Goal: Transaction & Acquisition: Purchase product/service

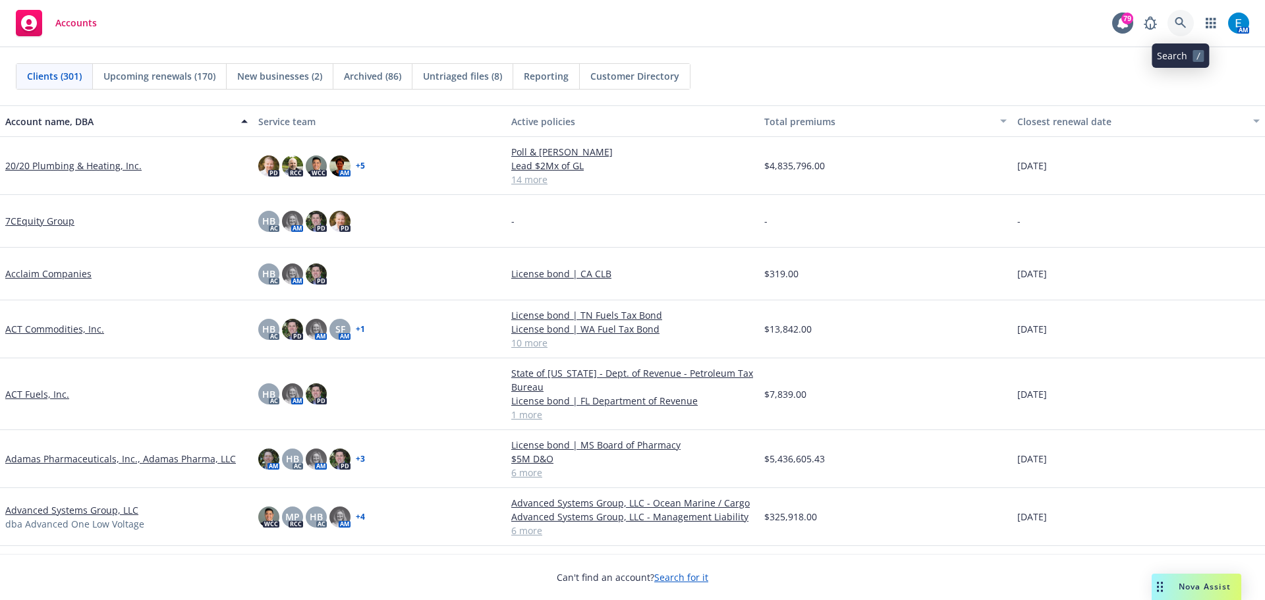
click at [1174, 18] on link at bounding box center [1181, 23] width 26 height 26
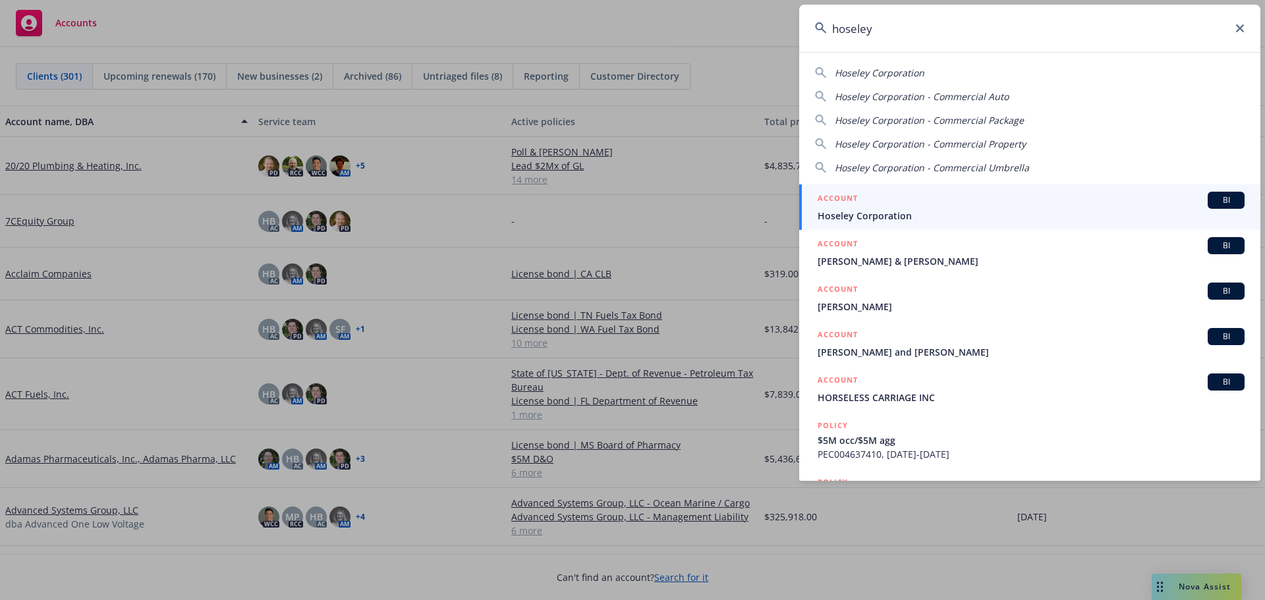
type input "hoseley"
drag, startPoint x: 876, startPoint y: 217, endPoint x: 887, endPoint y: 222, distance: 12.1
click at [876, 217] on span "Hoseley Corporation" at bounding box center [1031, 216] width 427 height 14
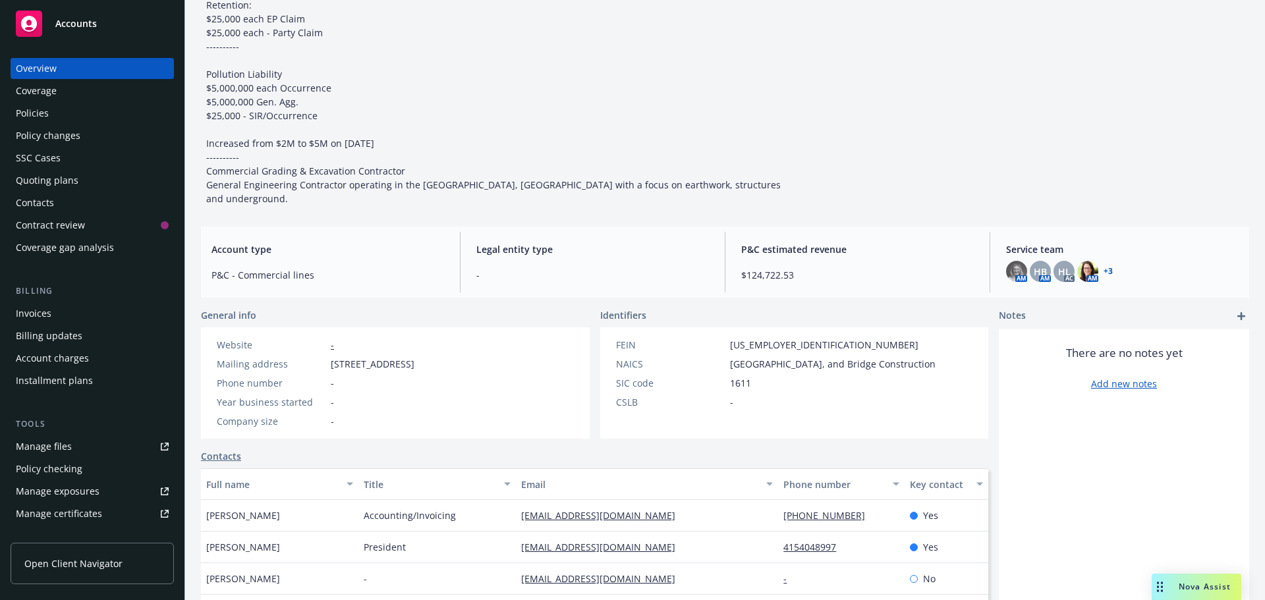
scroll to position [215, 0]
click at [38, 112] on div "Policies" at bounding box center [32, 113] width 33 height 21
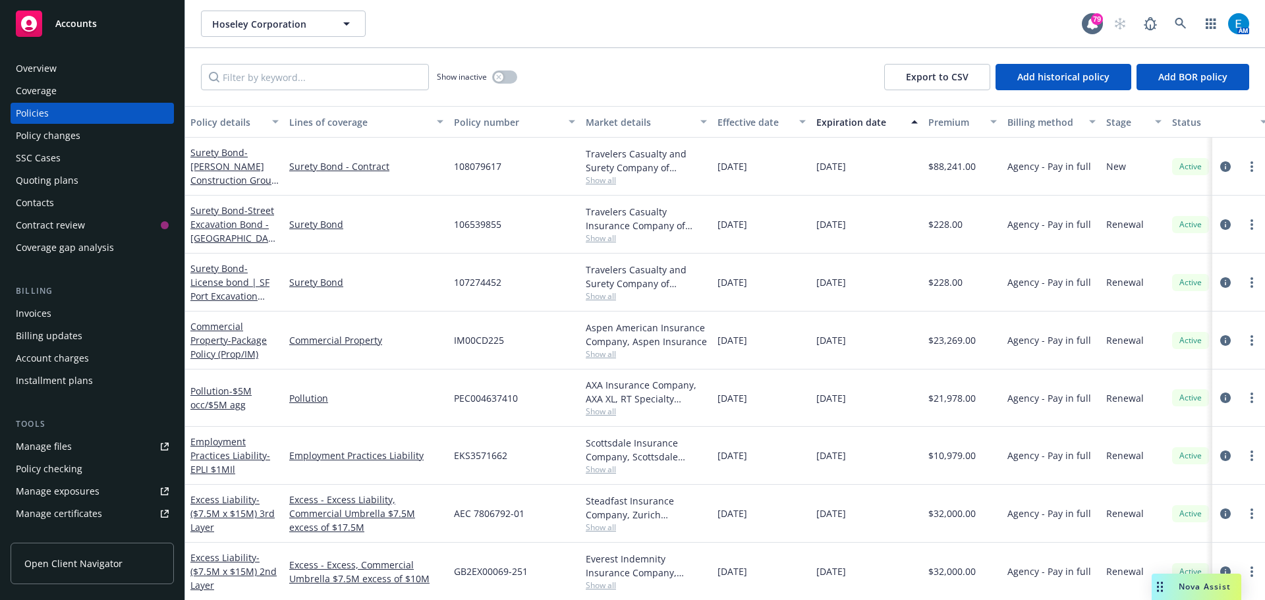
click at [51, 180] on div "Quoting plans" at bounding box center [47, 180] width 63 height 21
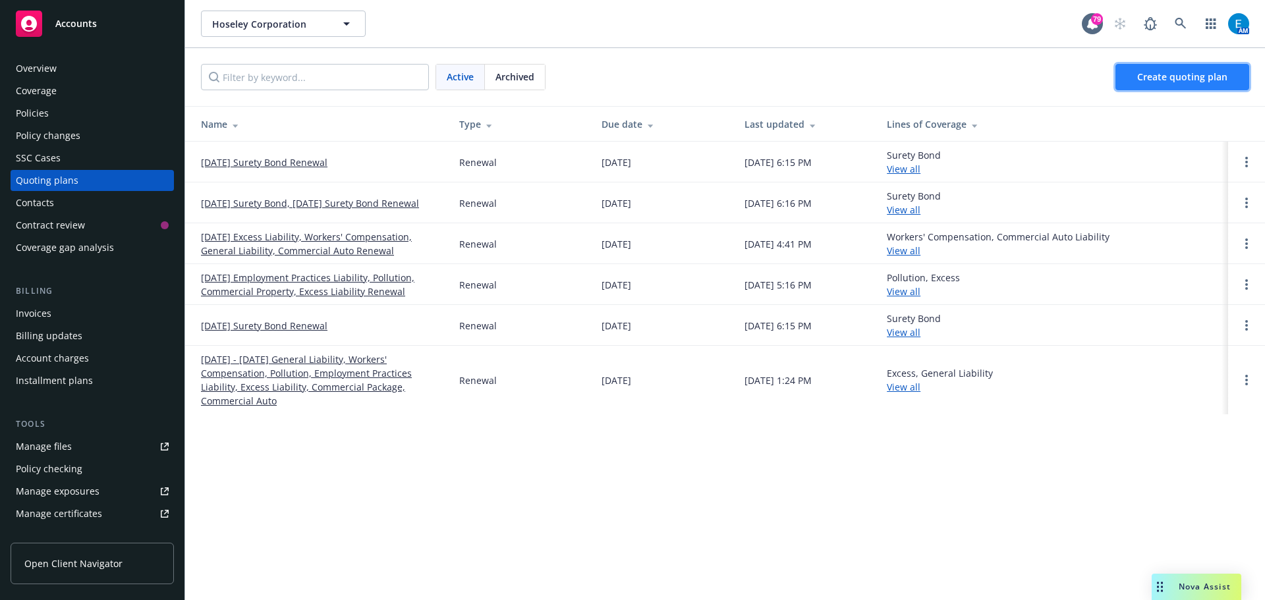
click at [1152, 74] on span "Create quoting plan" at bounding box center [1182, 77] width 90 height 13
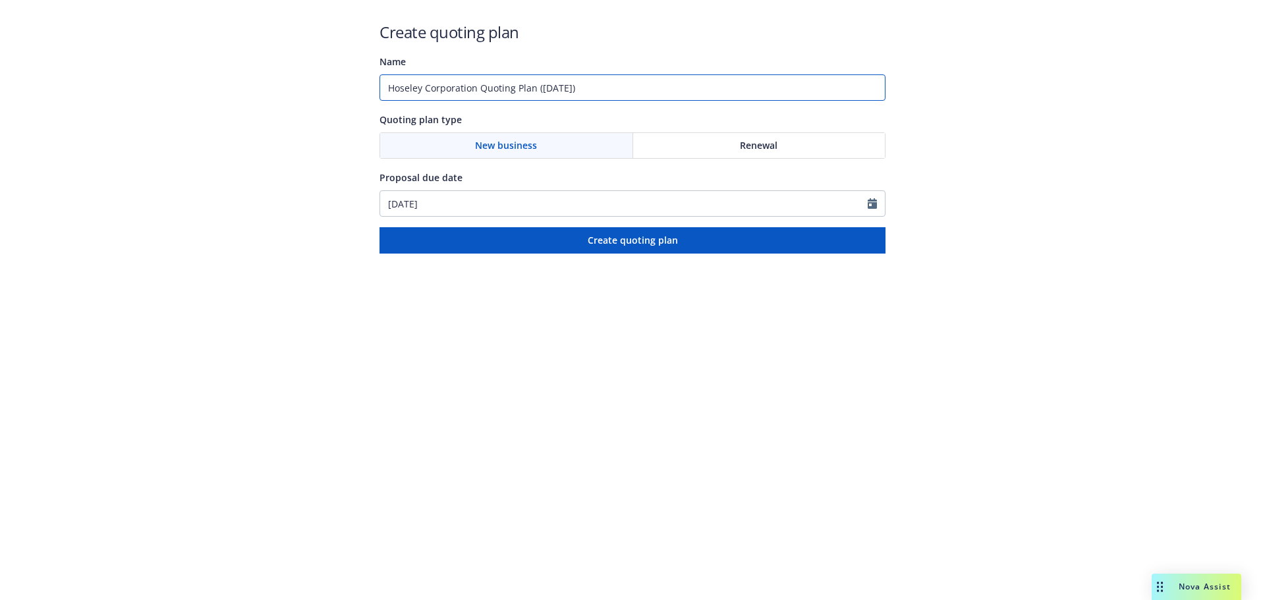
drag, startPoint x: 601, startPoint y: 90, endPoint x: 315, endPoint y: 84, distance: 286.0
click at [315, 85] on div "Create quoting plan Name Hoseley Corporation Quoting Plan ([DATE]) Quoting plan…" at bounding box center [632, 127] width 1265 height 254
type input "#108285528 - SFPUC"
click at [755, 146] on span "Renewal" at bounding box center [759, 145] width 38 height 14
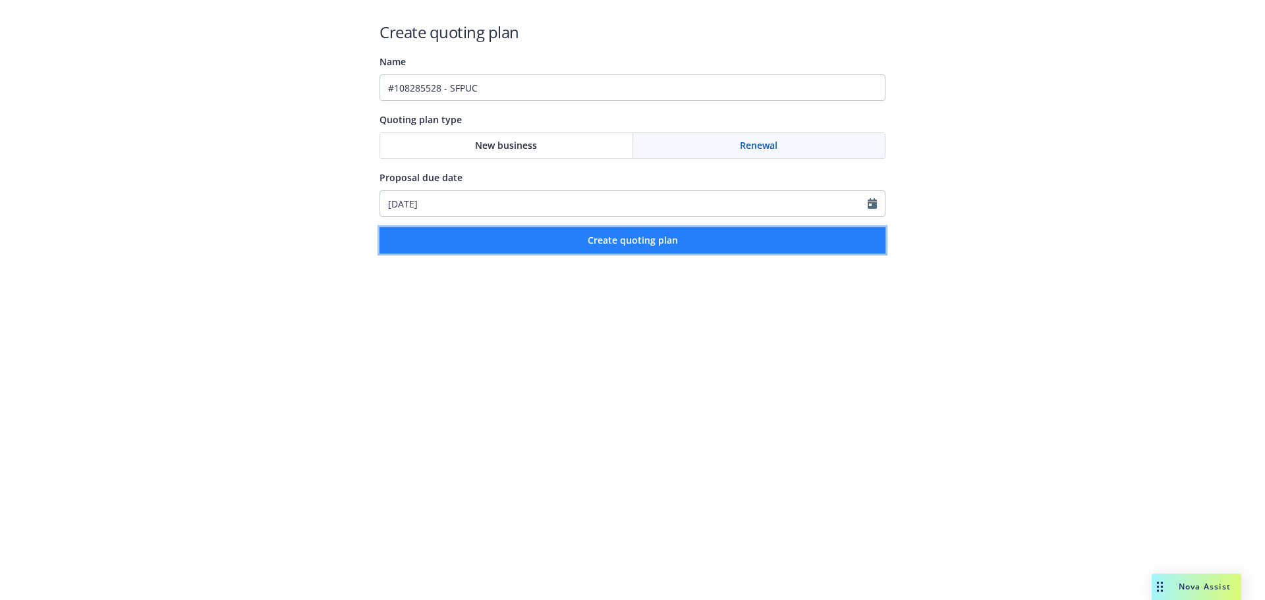
click at [634, 242] on span "Create quoting plan" at bounding box center [633, 240] width 90 height 13
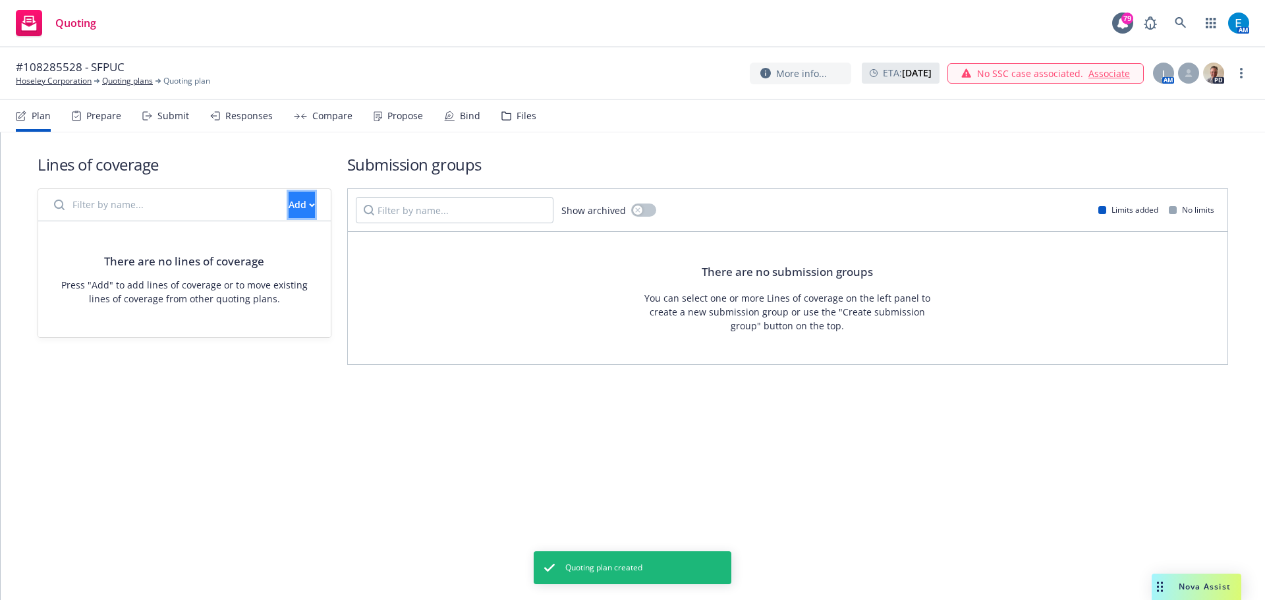
click at [289, 202] on div "Add" at bounding box center [302, 204] width 26 height 25
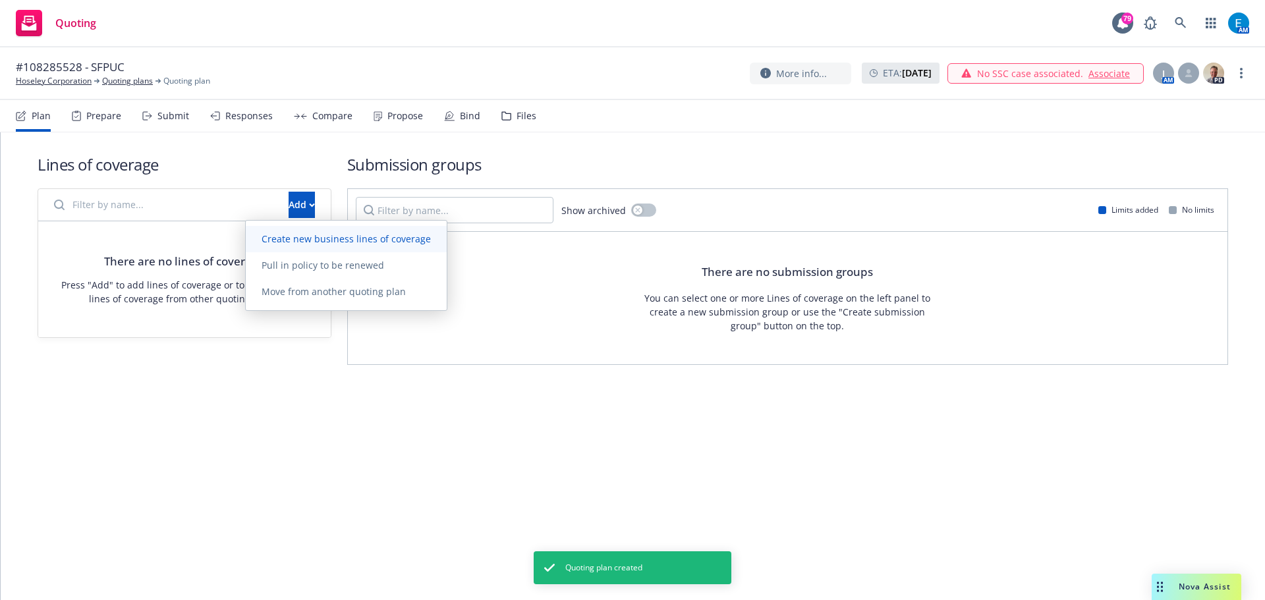
click at [343, 240] on span "Create new business lines of coverage" at bounding box center [346, 239] width 201 height 13
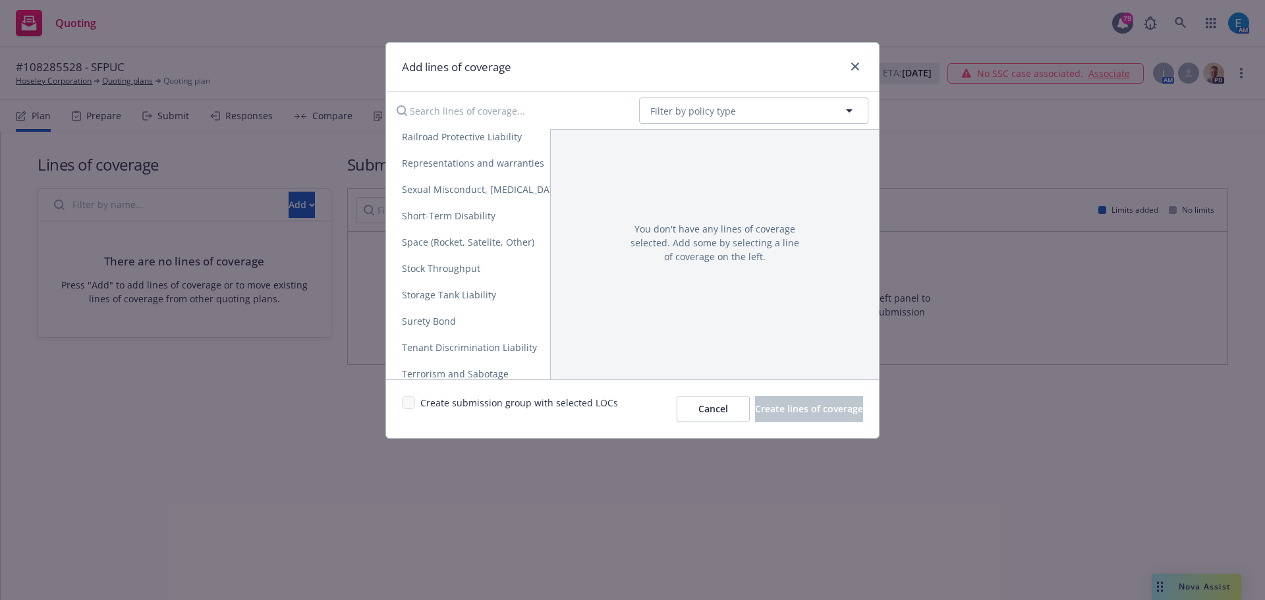
scroll to position [2522, 0]
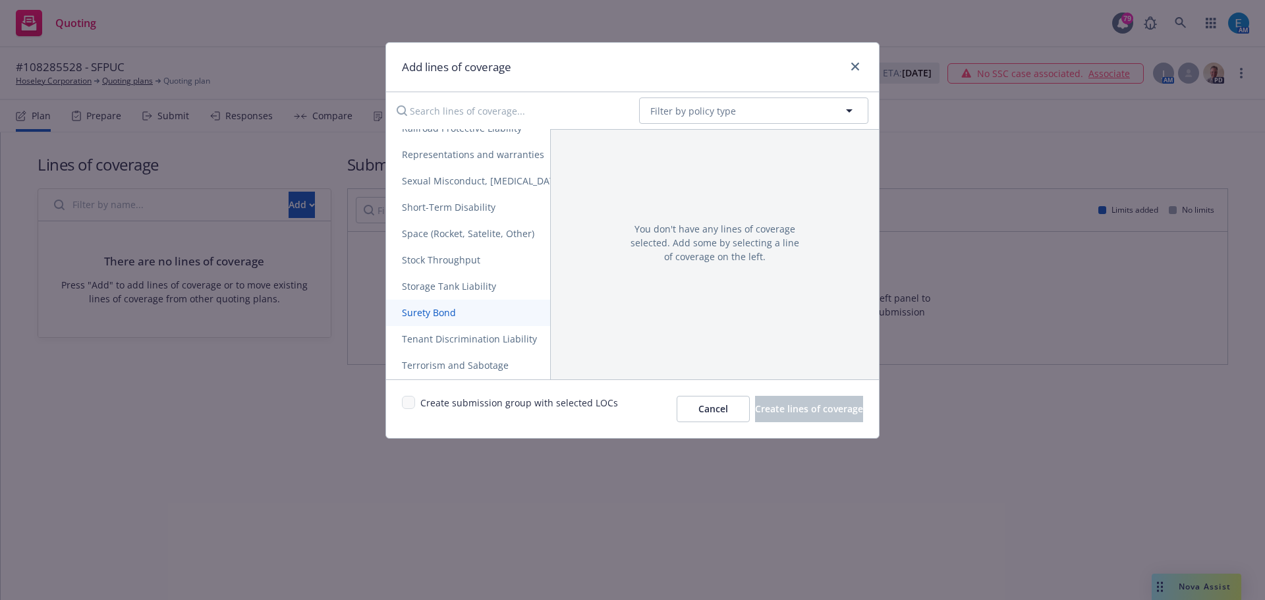
click at [416, 312] on span "Surety Bond" at bounding box center [429, 312] width 86 height 13
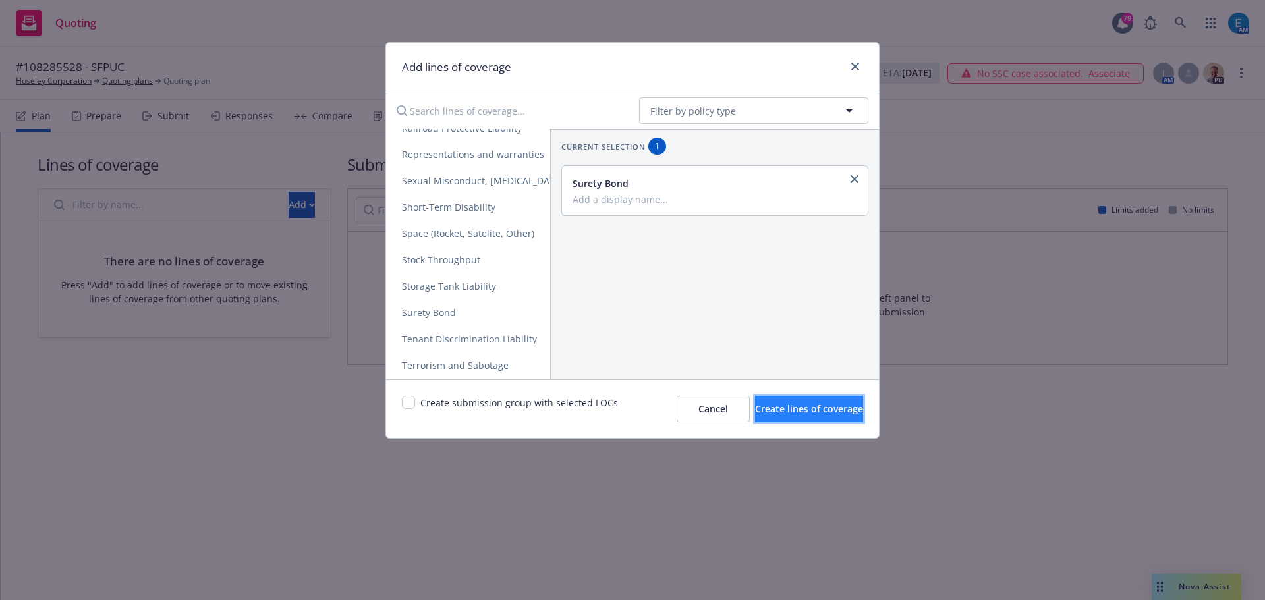
click at [796, 408] on span "Create lines of coverage" at bounding box center [809, 409] width 108 height 13
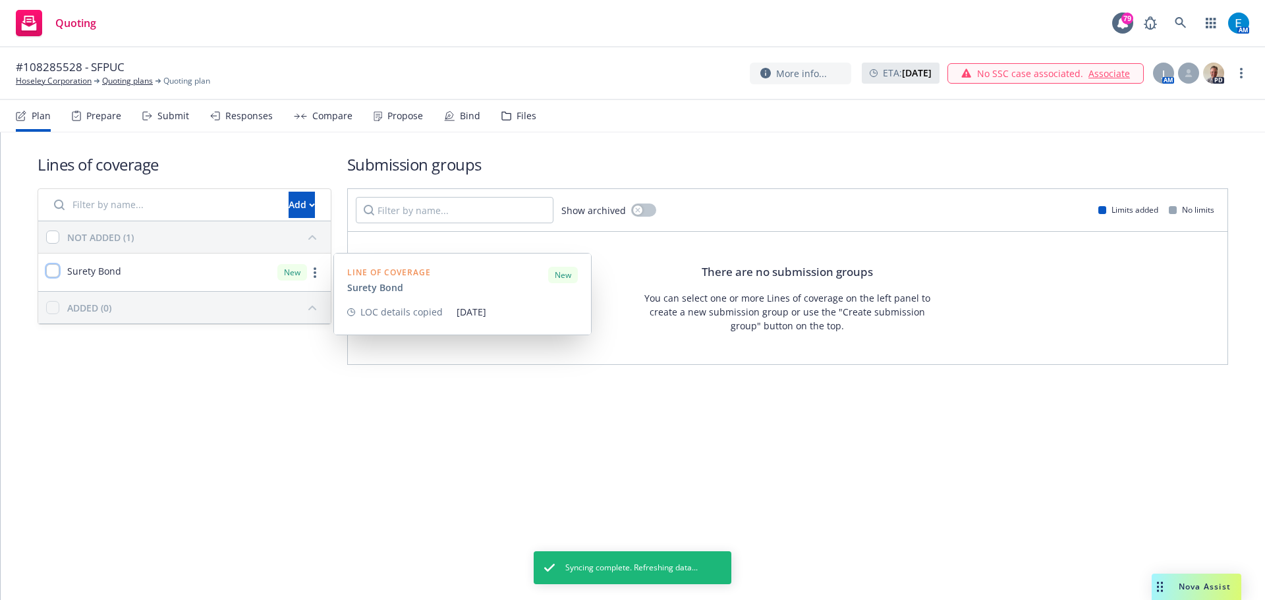
click at [52, 273] on input "checkbox" at bounding box center [52, 270] width 13 height 13
checkbox input "true"
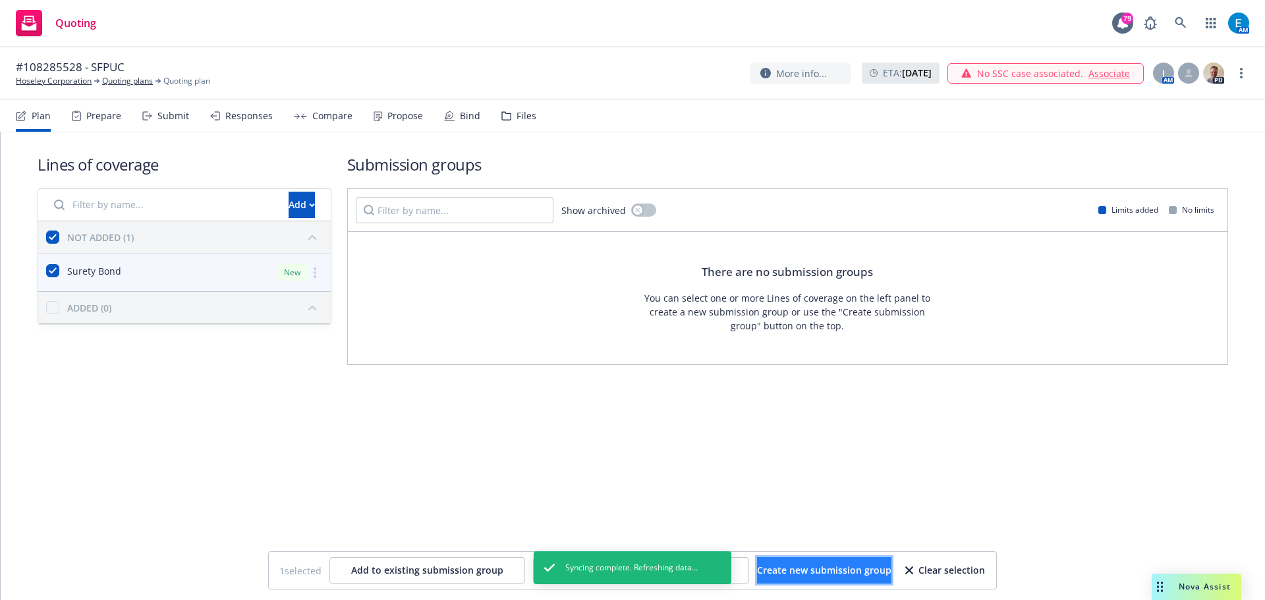
click at [859, 574] on span "Create new submission group" at bounding box center [824, 570] width 134 height 13
checkbox input "false"
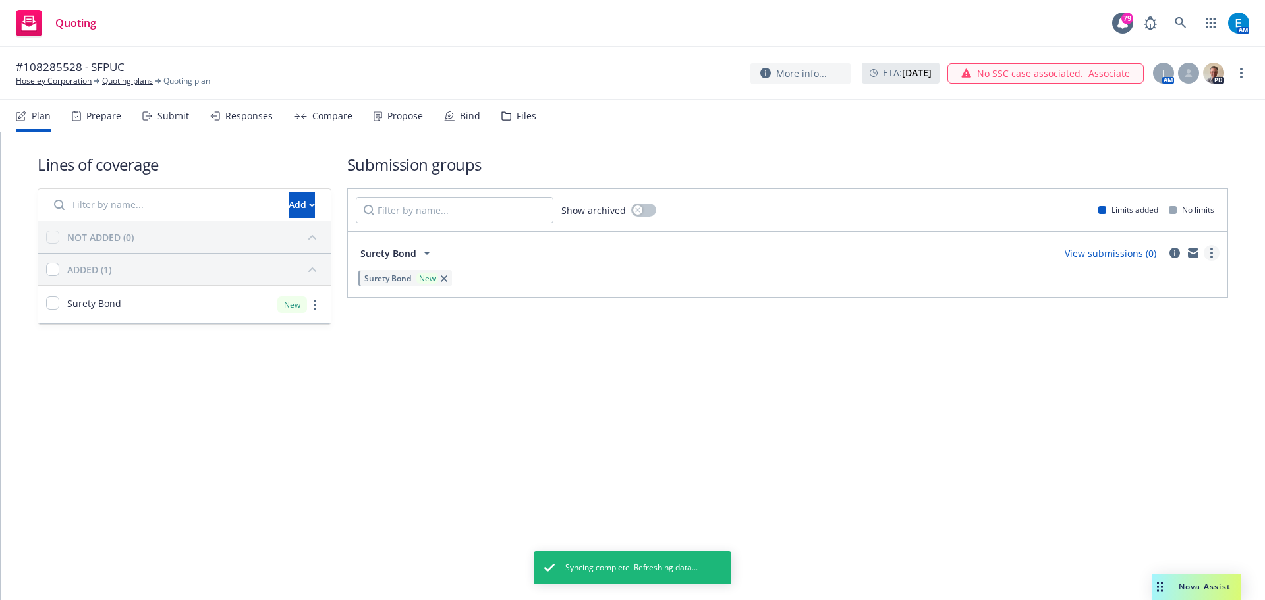
click at [1214, 254] on link "more" at bounding box center [1212, 253] width 16 height 16
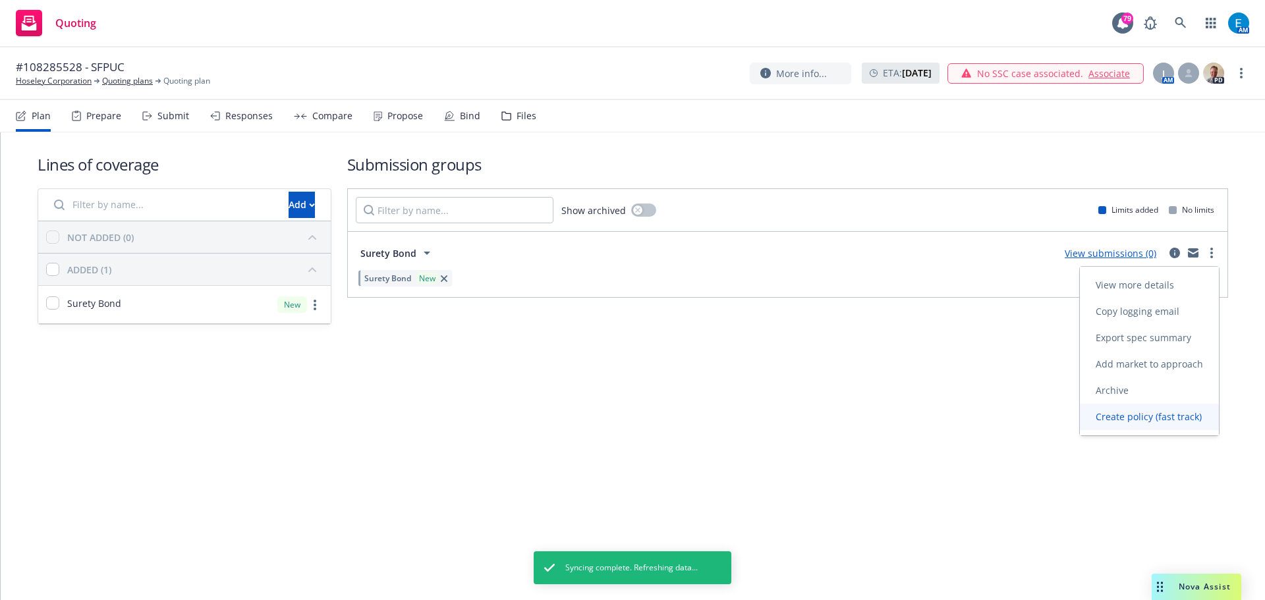
click at [1121, 420] on span "Create policy (fast track)" at bounding box center [1149, 416] width 138 height 13
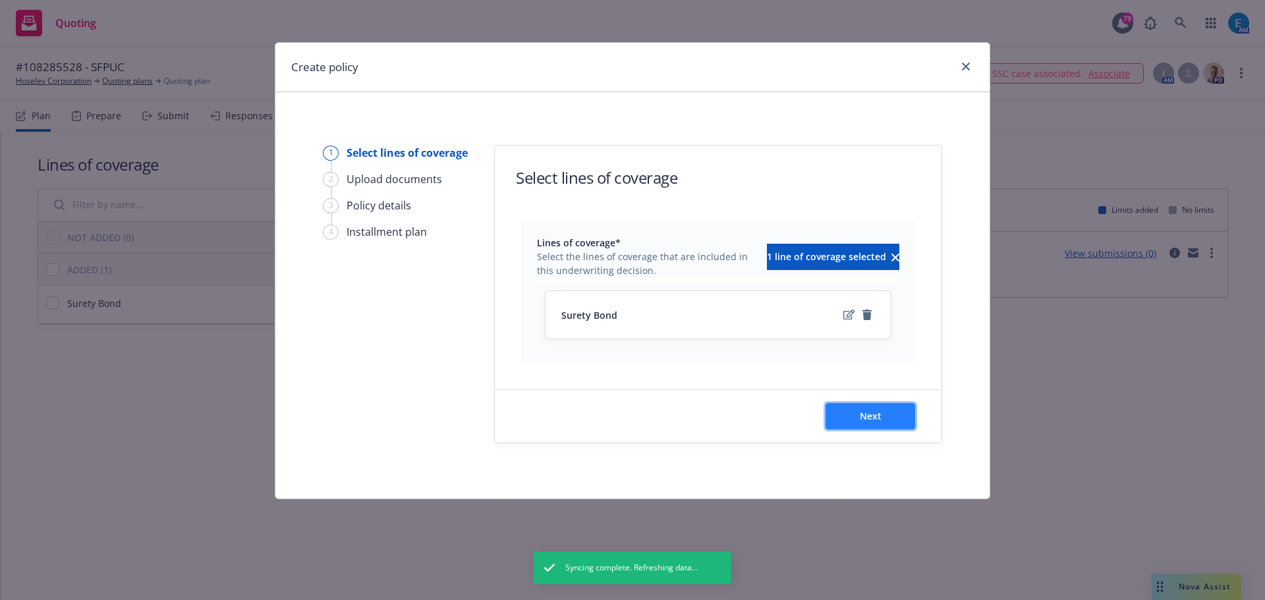
click at [864, 417] on span "Next" at bounding box center [871, 416] width 22 height 13
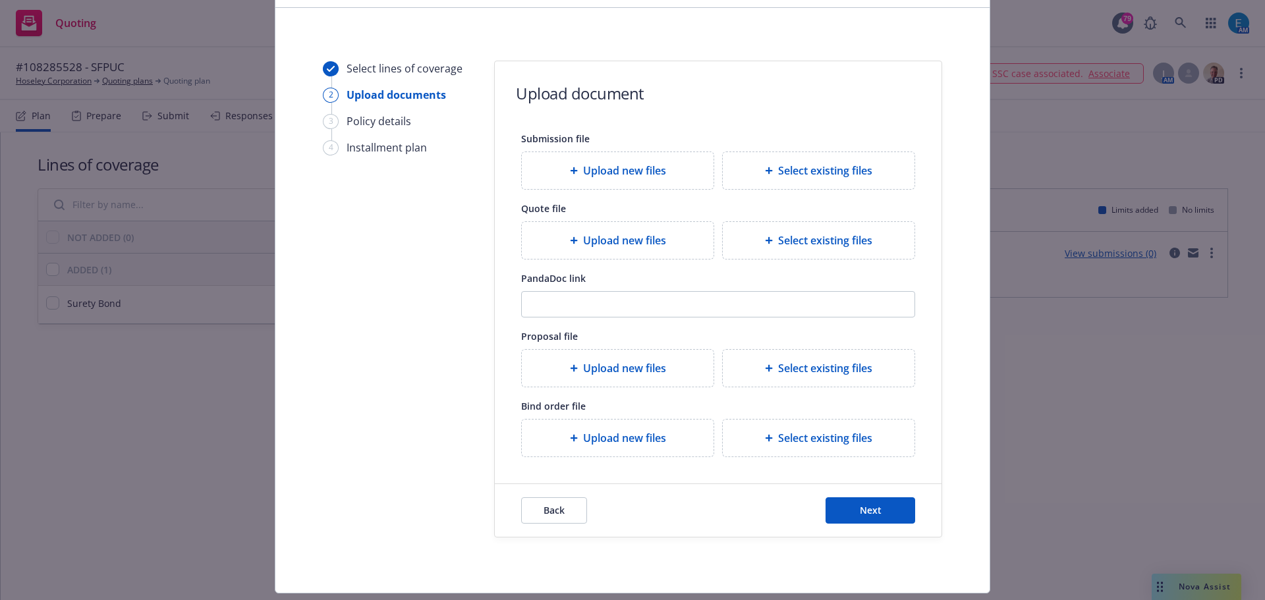
scroll to position [120, 0]
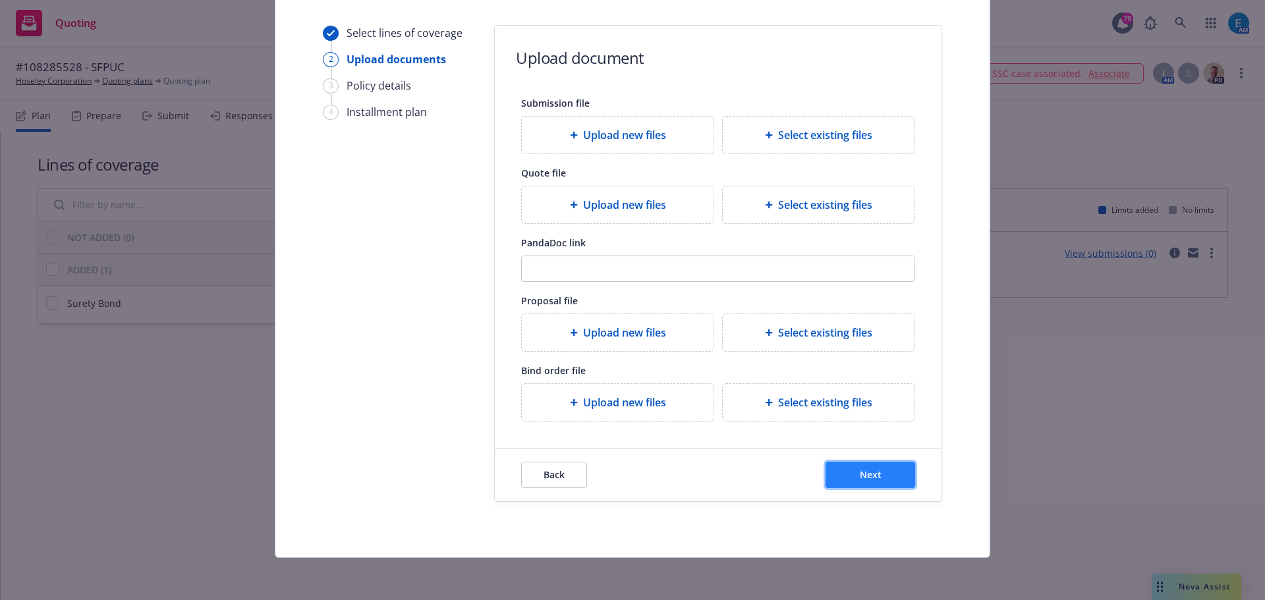
click at [864, 477] on span "Next" at bounding box center [871, 474] width 22 height 13
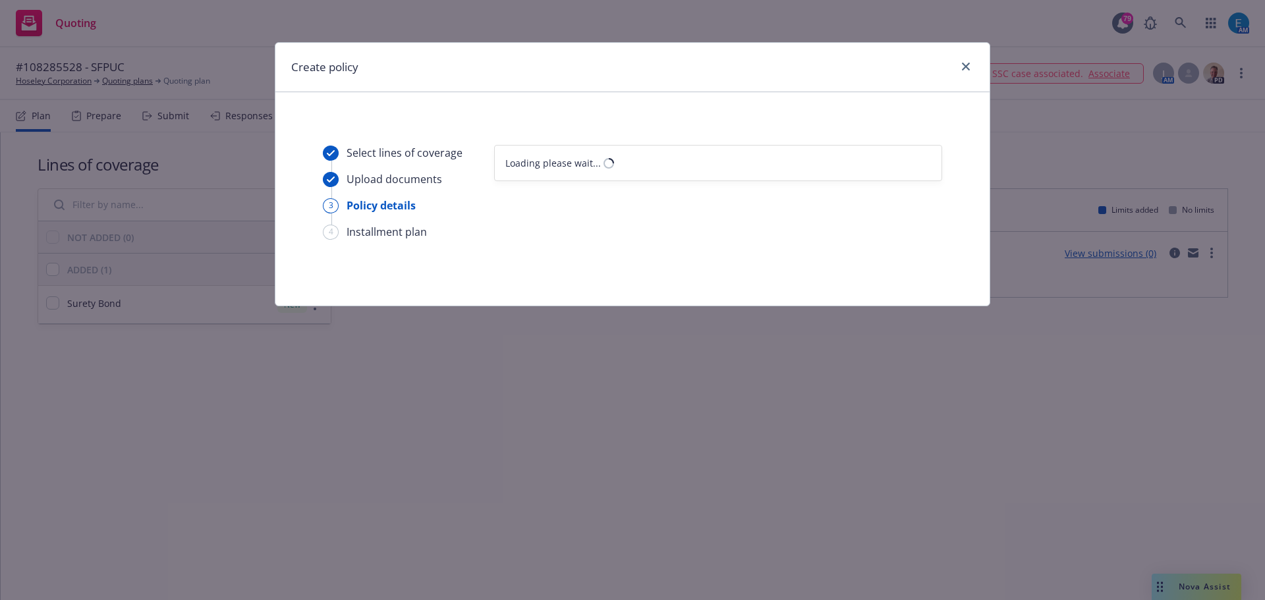
scroll to position [0, 0]
select select "12"
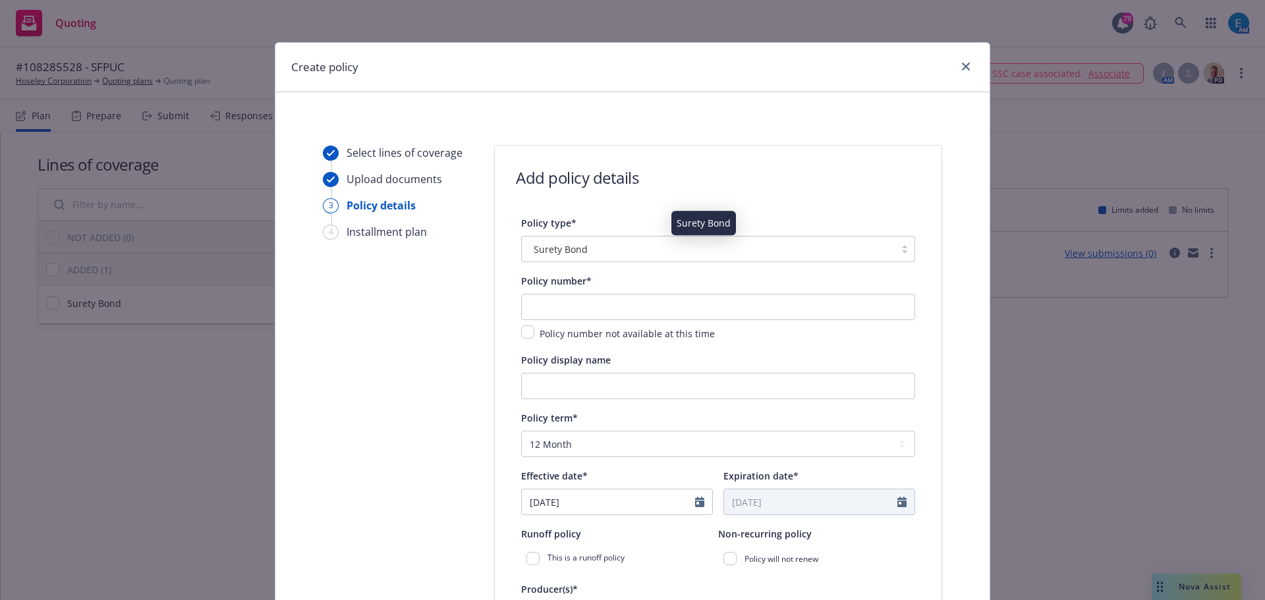
click at [622, 249] on div "Surety Bond" at bounding box center [708, 249] width 360 height 14
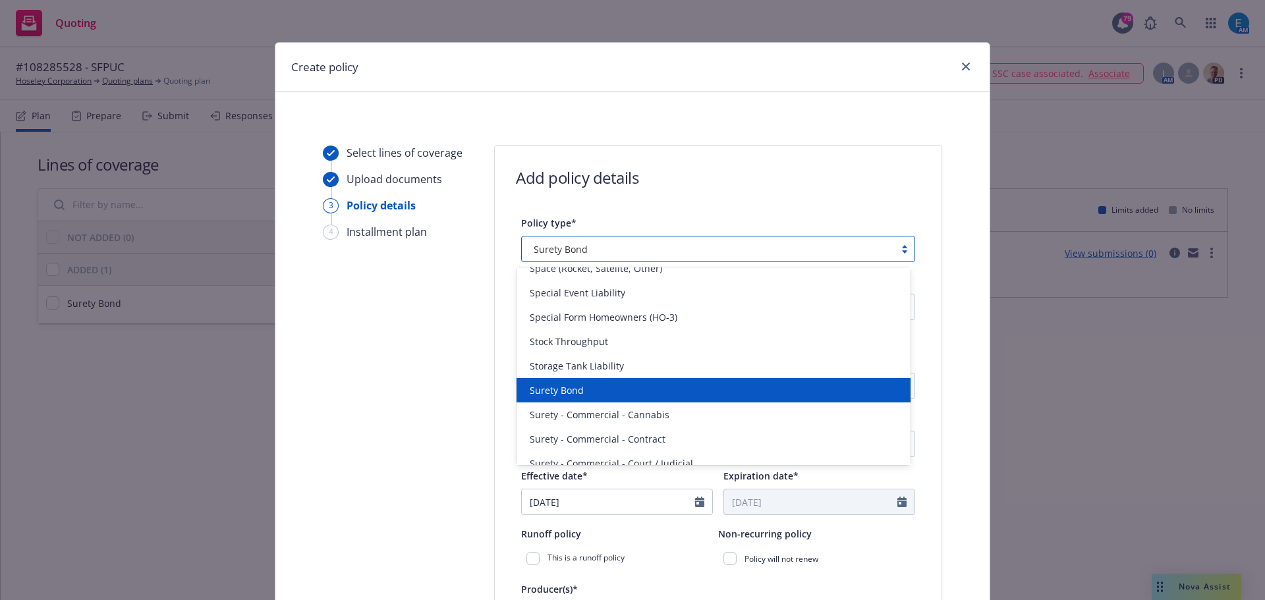
scroll to position [3045, 0]
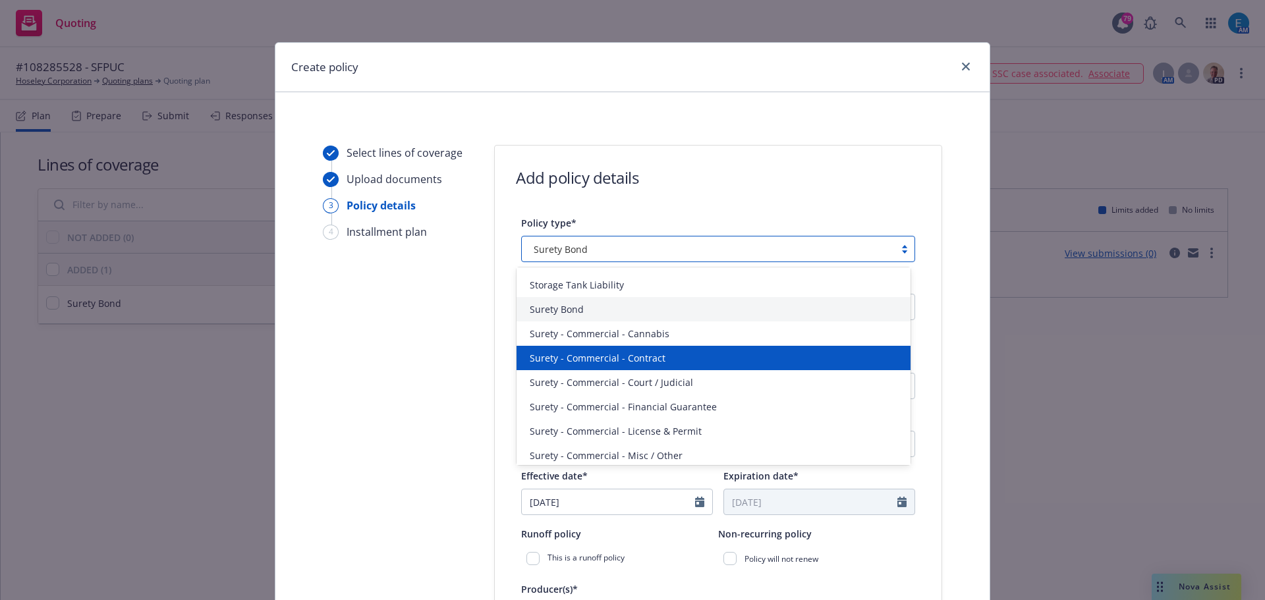
click at [644, 360] on span "Surety - Commercial - Contract" at bounding box center [598, 358] width 136 height 14
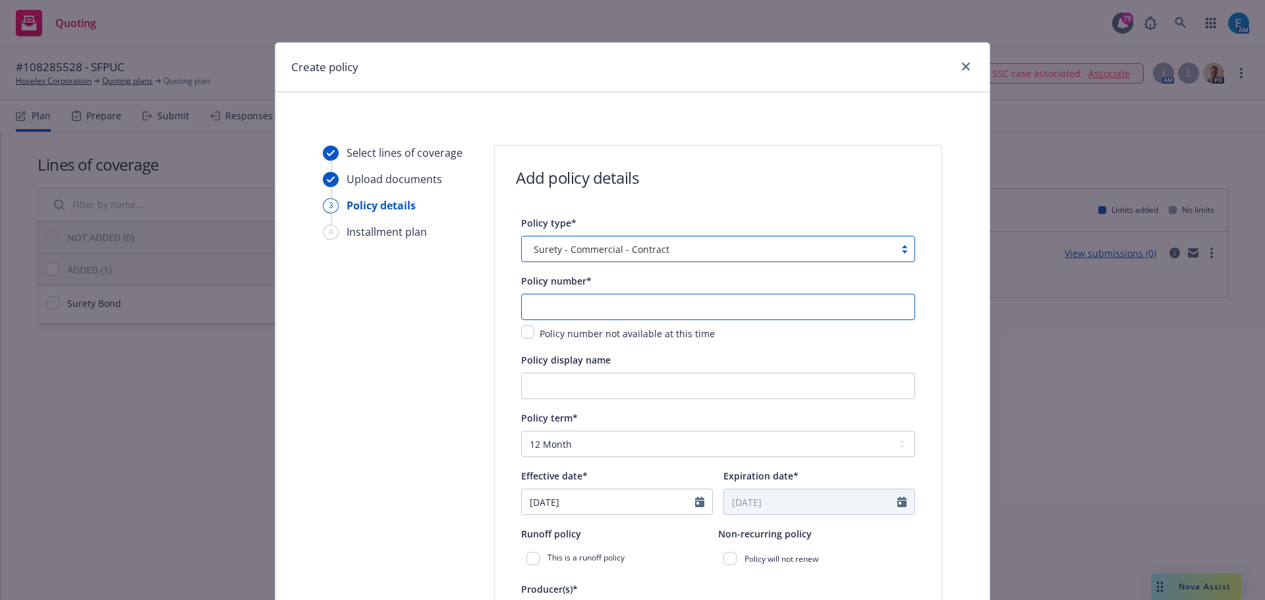
click at [604, 310] on input "text" at bounding box center [718, 307] width 394 height 26
type input "108285528"
click at [659, 385] on input "Policy display name" at bounding box center [718, 386] width 394 height 26
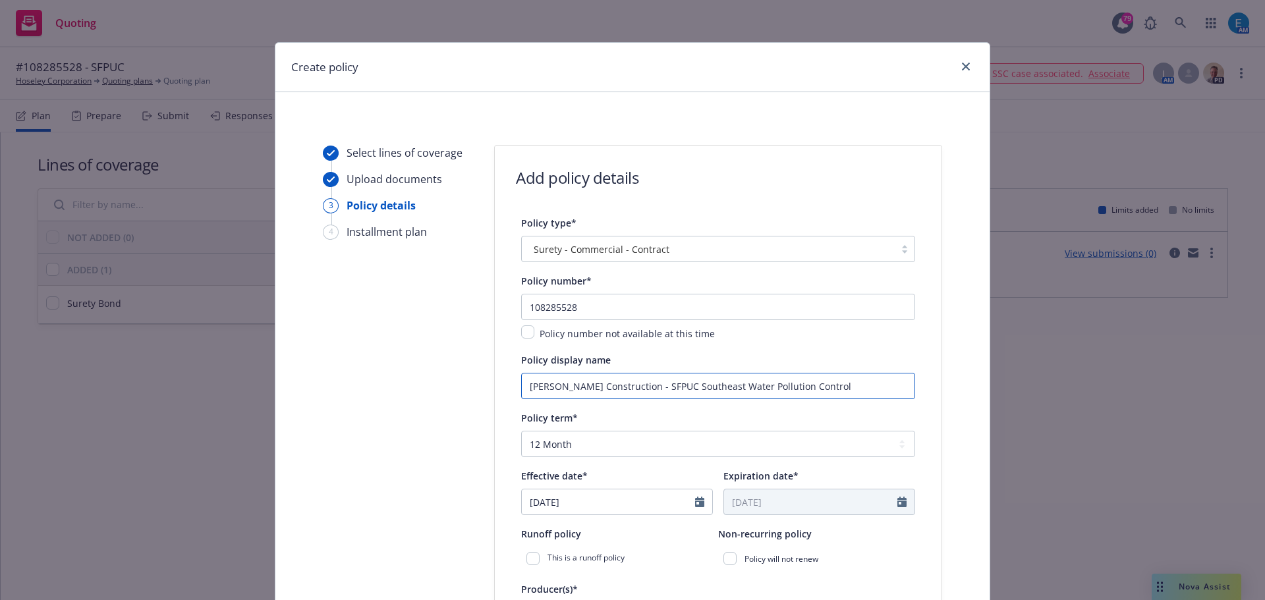
type input "Clark Construction - SFPUC Southeast Water Pollution Control"
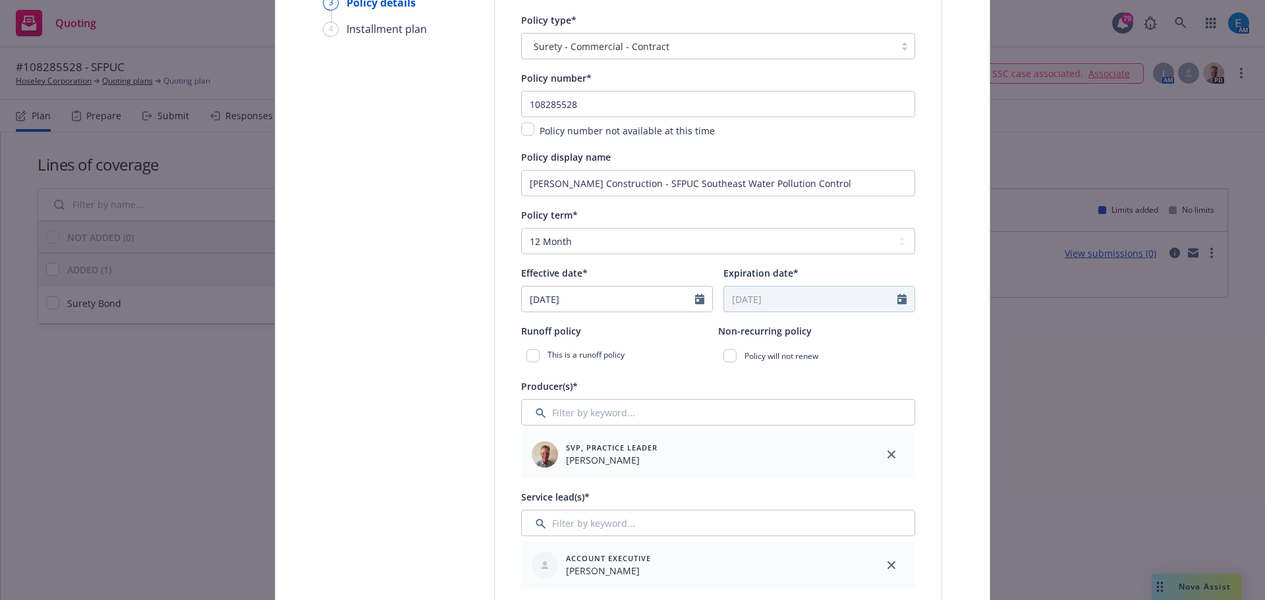
scroll to position [210, 0]
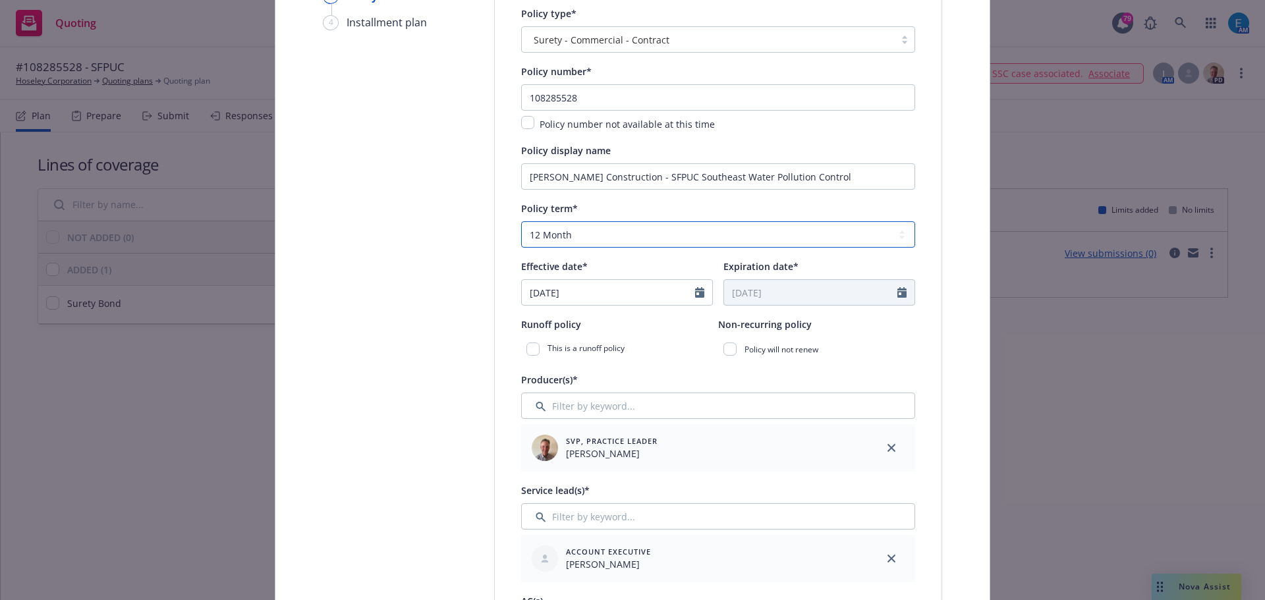
click at [565, 231] on select "Select policy term 12 Month 6 Month 4 Month 3 Month 2 Month 1 Month 36 Month (3…" at bounding box center [718, 234] width 394 height 26
select select "other"
click at [521, 221] on select "Select policy term 12 Month 6 Month 4 Month 3 Month 2 Month 1 Month 36 Month (3…" at bounding box center [718, 234] width 394 height 26
click at [695, 294] on icon "Calendar" at bounding box center [699, 292] width 9 height 11
select select "9"
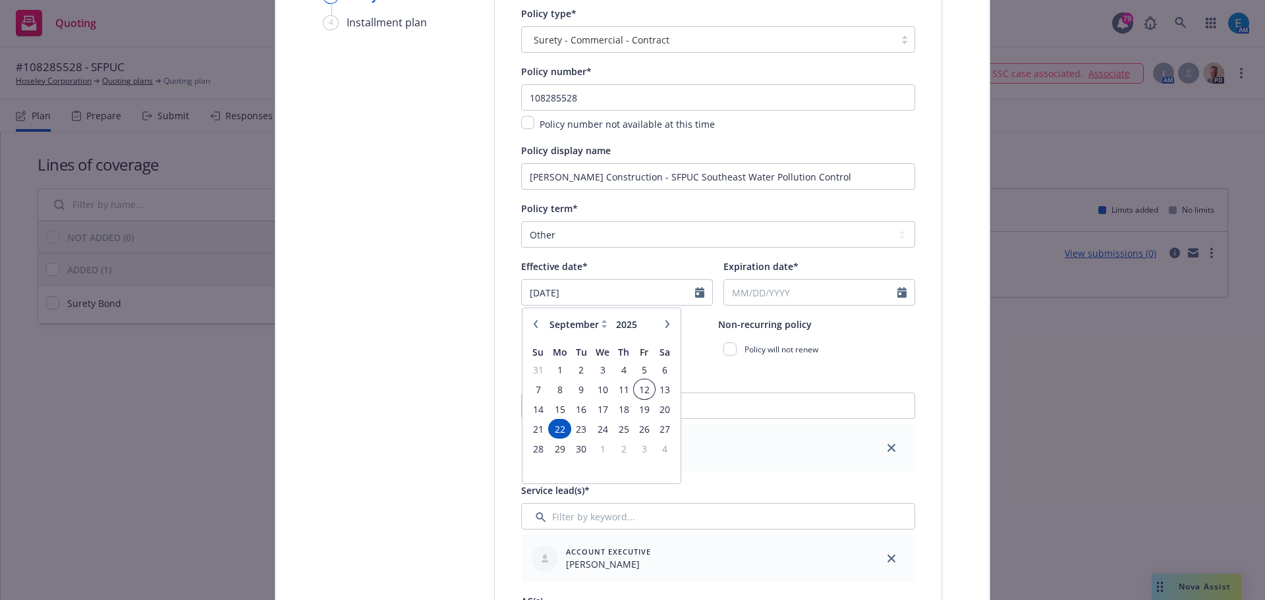
click at [637, 391] on span "12" at bounding box center [644, 390] width 18 height 16
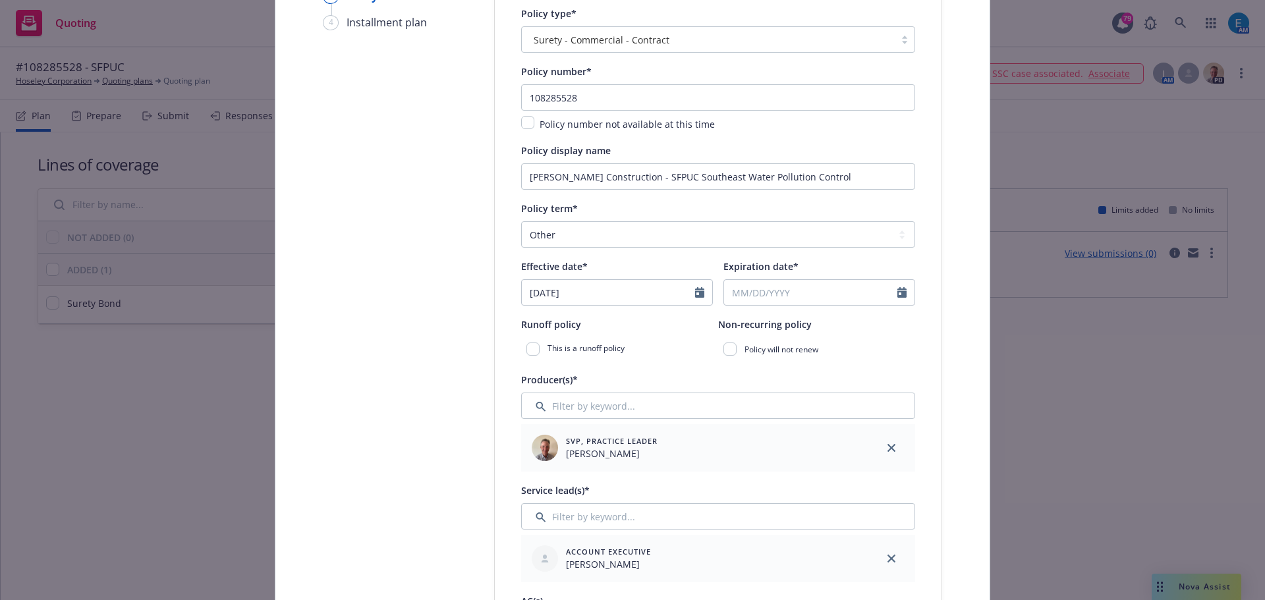
type input "09/12/2025"
click at [897, 293] on icon "Calendar" at bounding box center [901, 292] width 9 height 11
click at [866, 324] on icon "button" at bounding box center [870, 324] width 8 height 8
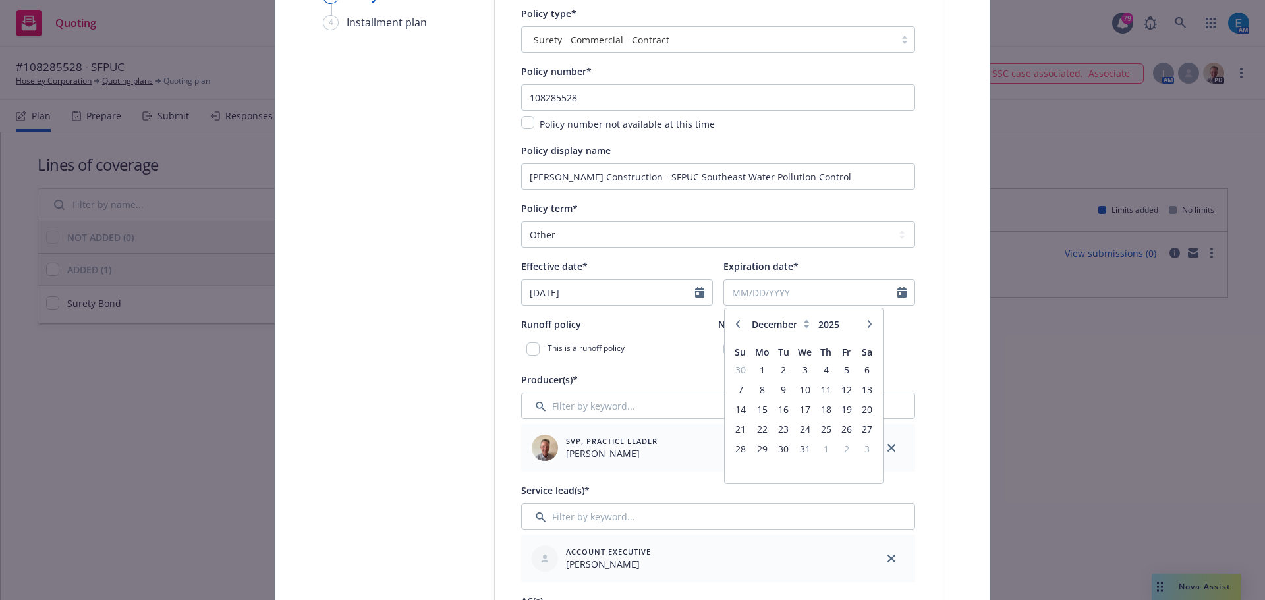
click at [866, 324] on icon "button" at bounding box center [870, 324] width 8 height 8
select select "1"
type input "2026"
drag, startPoint x: 823, startPoint y: 449, endPoint x: 843, endPoint y: 446, distance: 20.7
click at [822, 449] on span "29" at bounding box center [826, 449] width 18 height 16
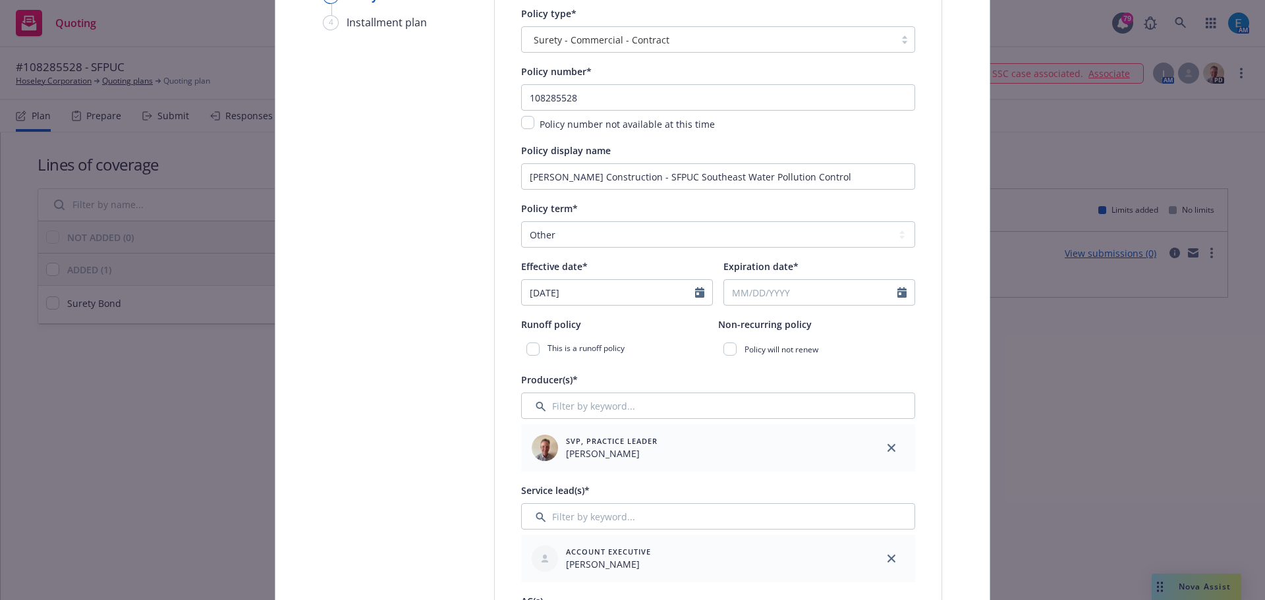
type input "01/29/2026"
click at [727, 349] on input "checkbox" at bounding box center [729, 349] width 13 height 13
checkbox input "true"
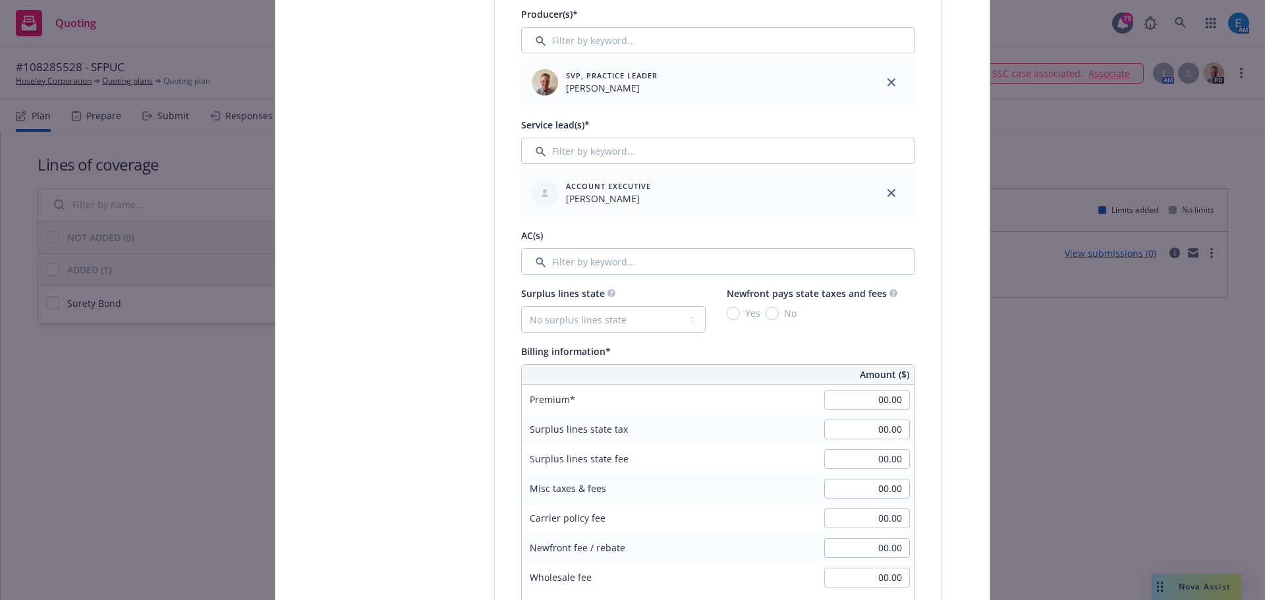
scroll to position [578, 0]
click at [602, 146] on input "Filter by keyword..." at bounding box center [718, 148] width 394 height 26
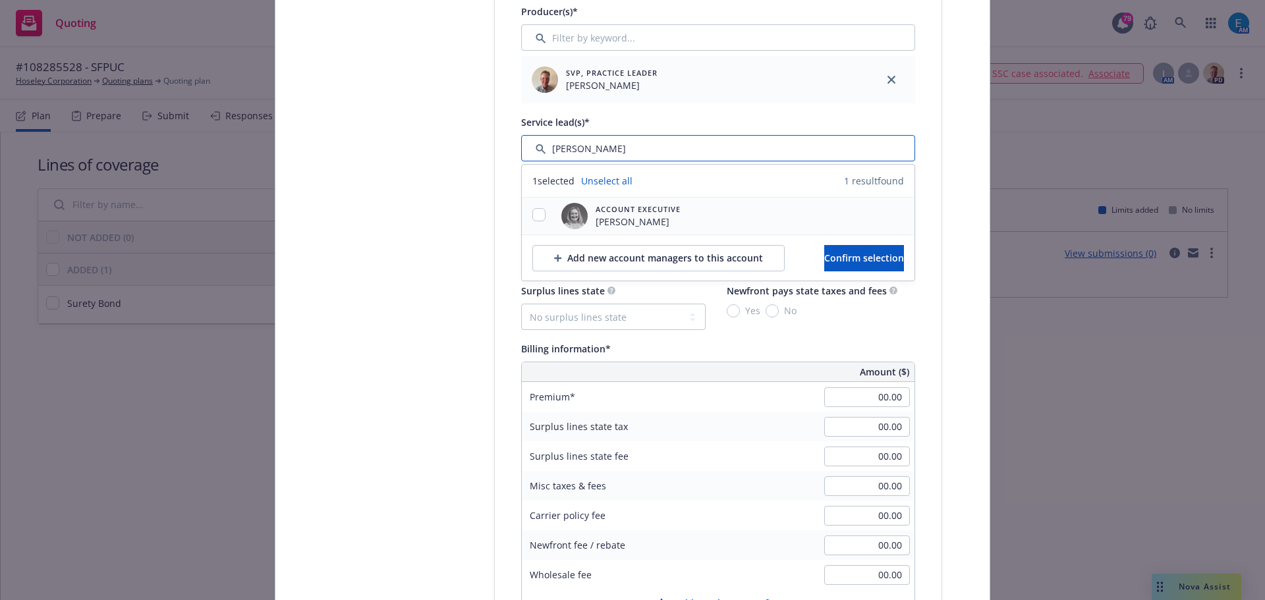
type input "erin"
click at [532, 215] on input "checkbox" at bounding box center [538, 214] width 13 height 13
checkbox input "true"
click at [824, 258] on span "Confirm selection" at bounding box center [864, 258] width 80 height 13
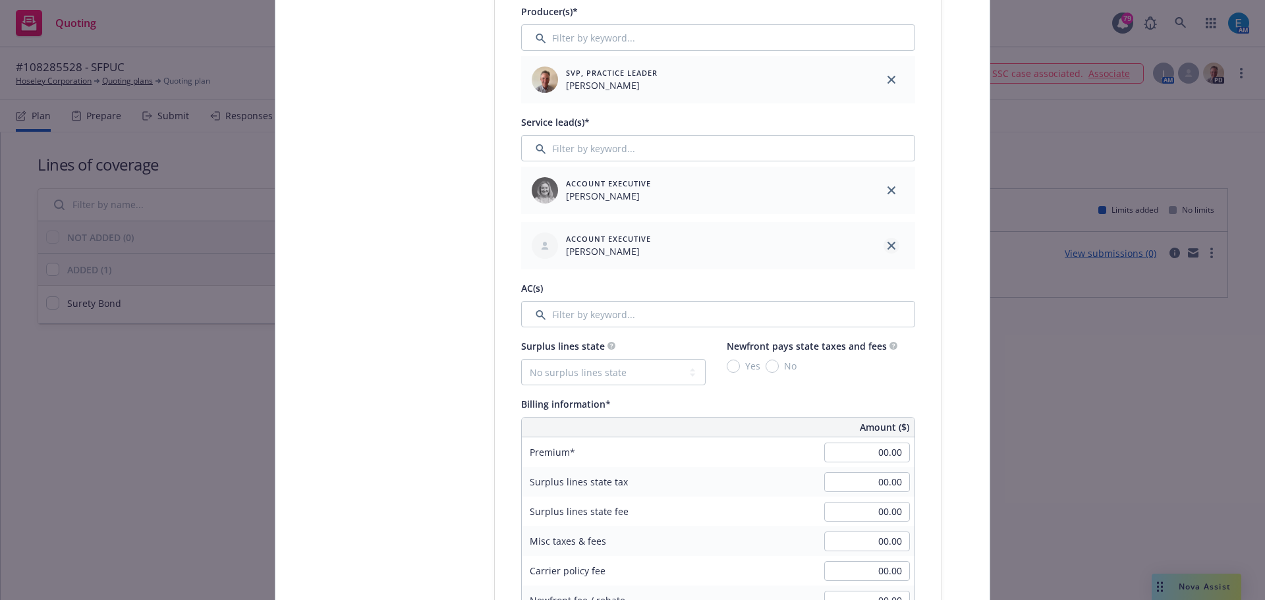
click at [888, 246] on icon "close" at bounding box center [892, 246] width 8 height 8
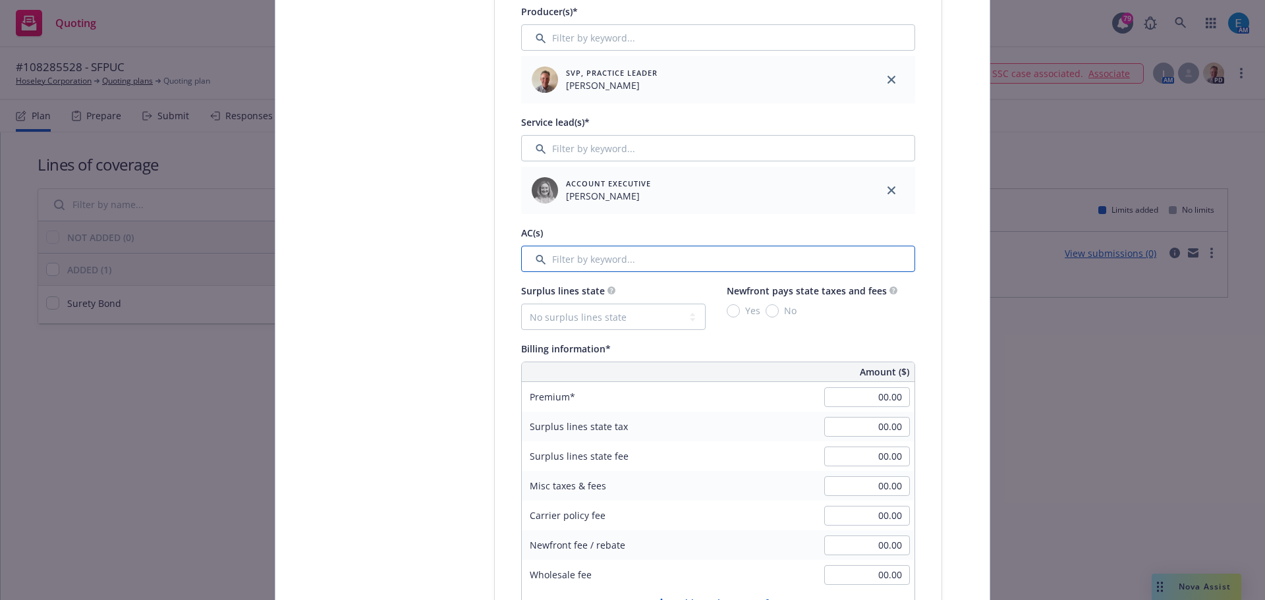
click at [598, 258] on input "Filter by keyword..." at bounding box center [718, 259] width 394 height 26
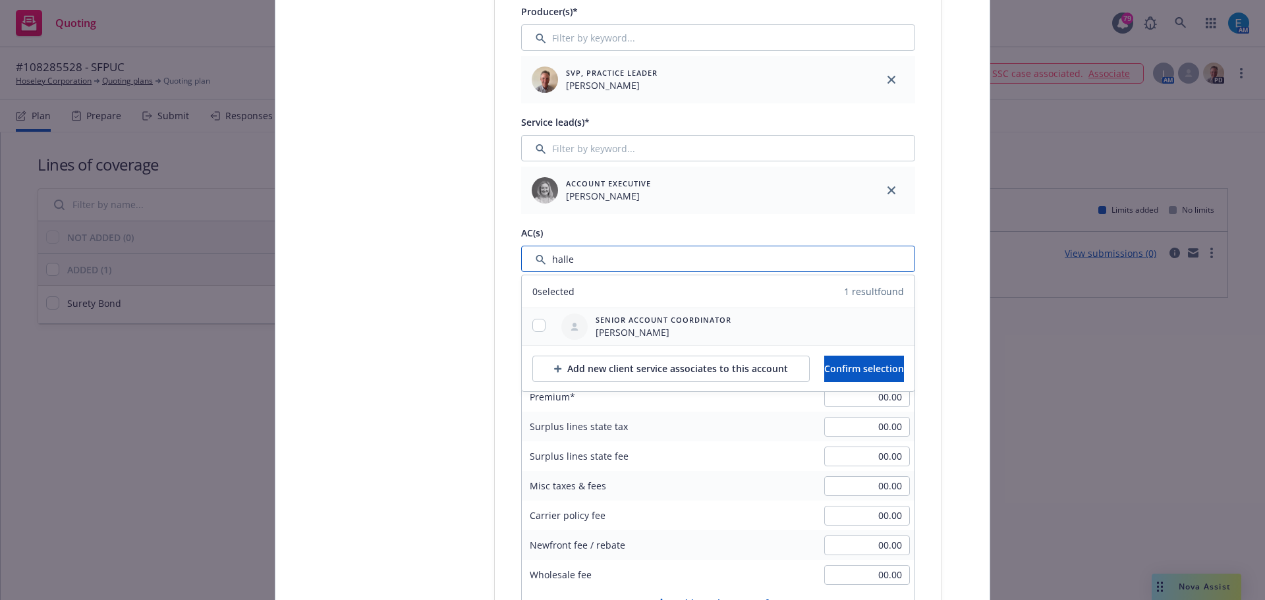
type input "halle"
click at [532, 327] on input "checkbox" at bounding box center [538, 325] width 13 height 13
checkbox input "true"
click at [873, 373] on span "Confirm selection" at bounding box center [864, 368] width 80 height 13
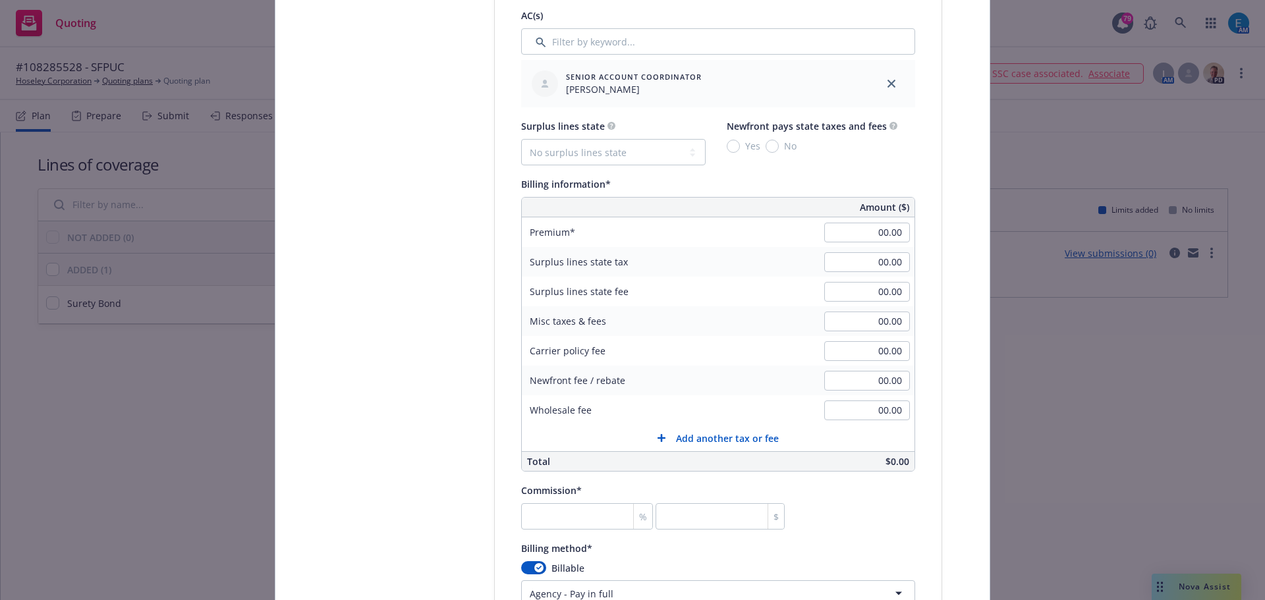
scroll to position [824, 0]
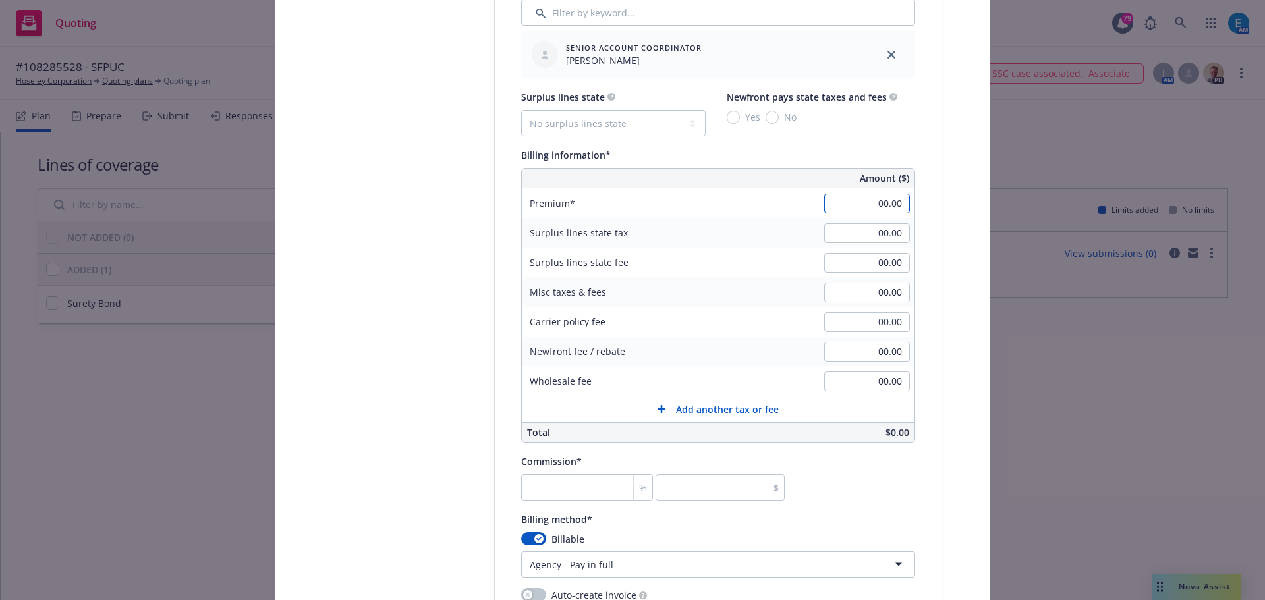
click at [867, 209] on input "00.00" at bounding box center [867, 204] width 86 height 20
type input "21,790.00"
click at [684, 492] on input "number" at bounding box center [720, 487] width 129 height 26
type input "0.028"
type input "6"
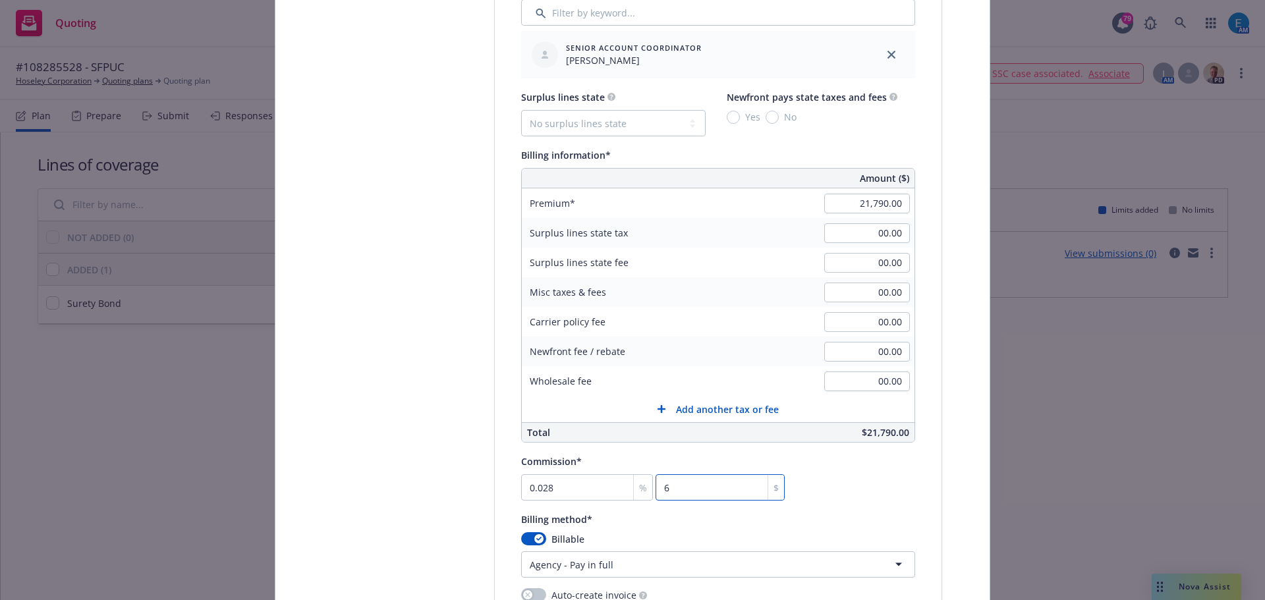
type input "0.298"
type input "65"
type input "2.997"
type input "653"
type input "30"
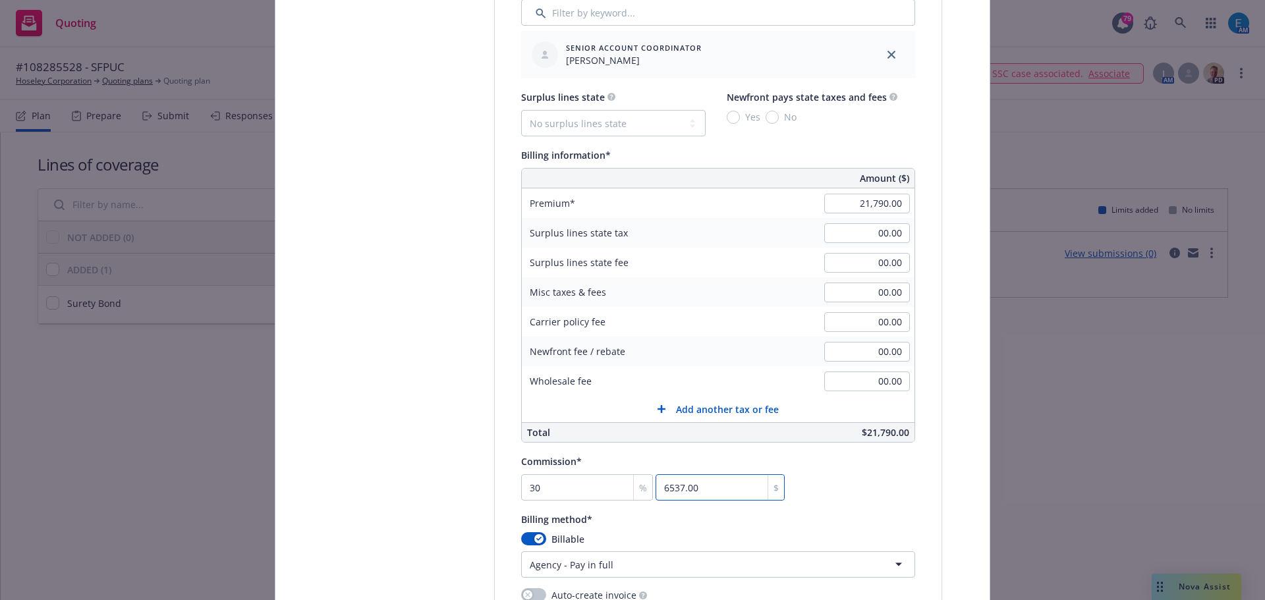
type input "6537.00"
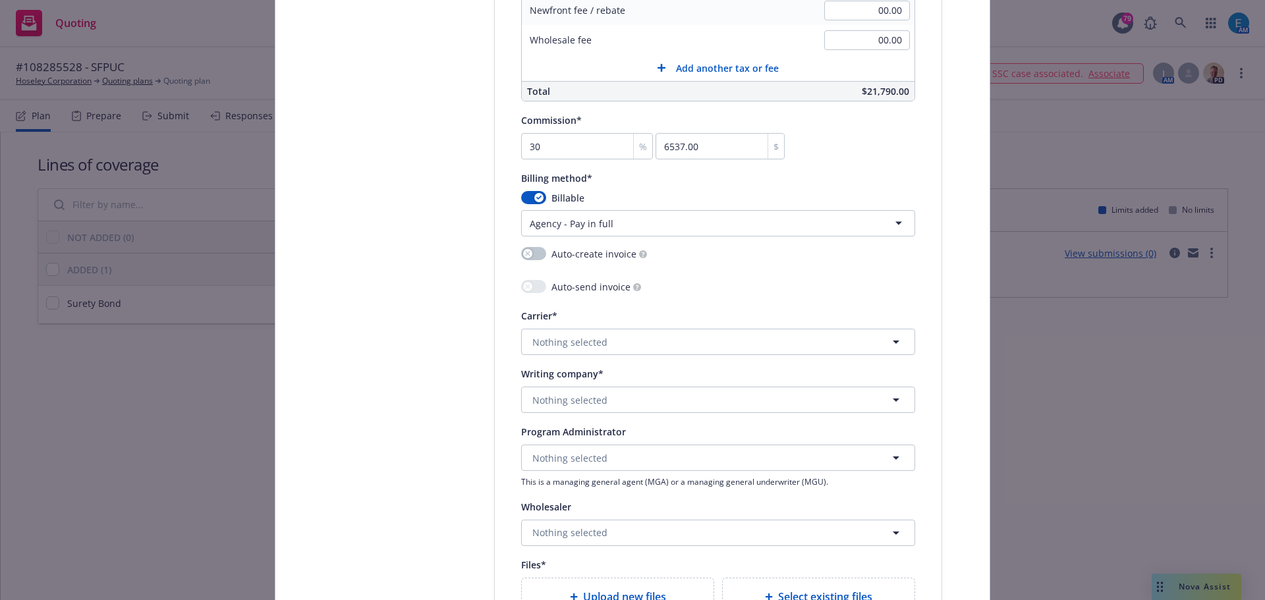
scroll to position [1170, 0]
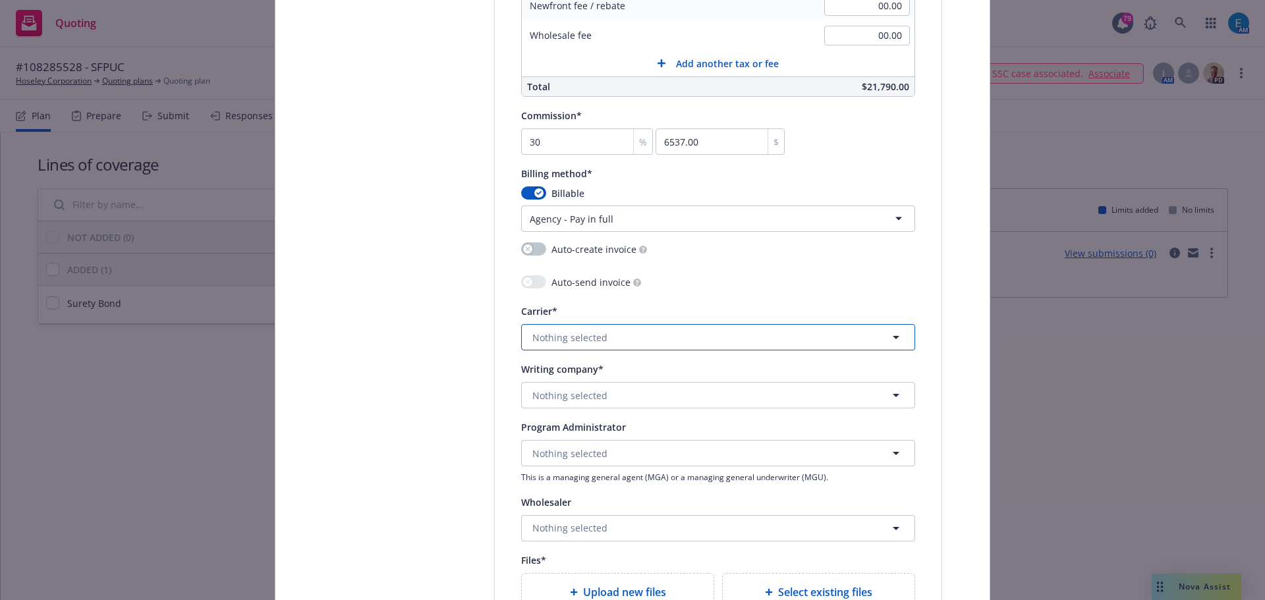
click at [646, 337] on button "Nothing selected" at bounding box center [718, 337] width 394 height 26
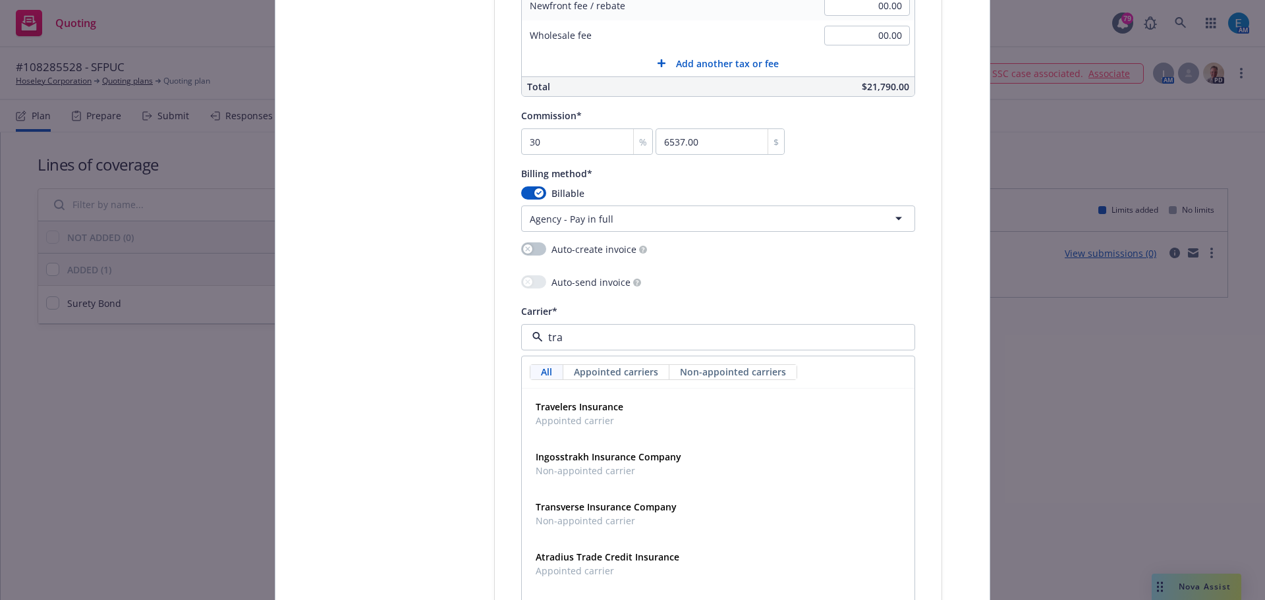
type input "trav"
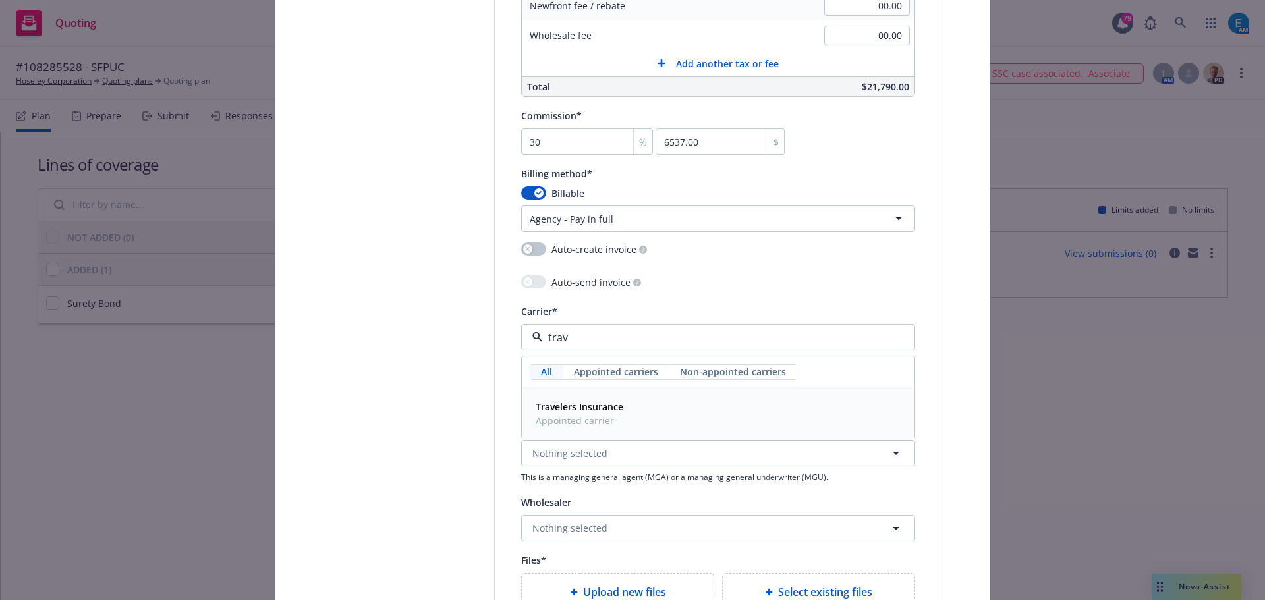
click at [582, 406] on strong "Travelers Insurance" at bounding box center [580, 407] width 88 height 13
click at [617, 397] on button "Nothing selected" at bounding box center [718, 395] width 394 height 26
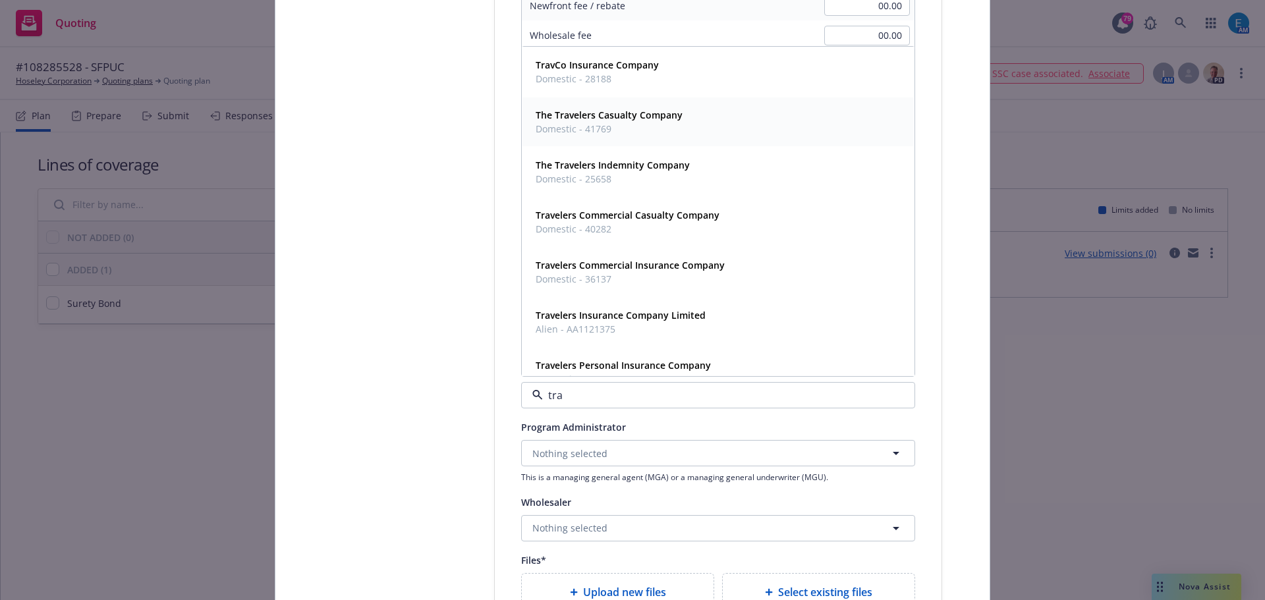
type input "tra"
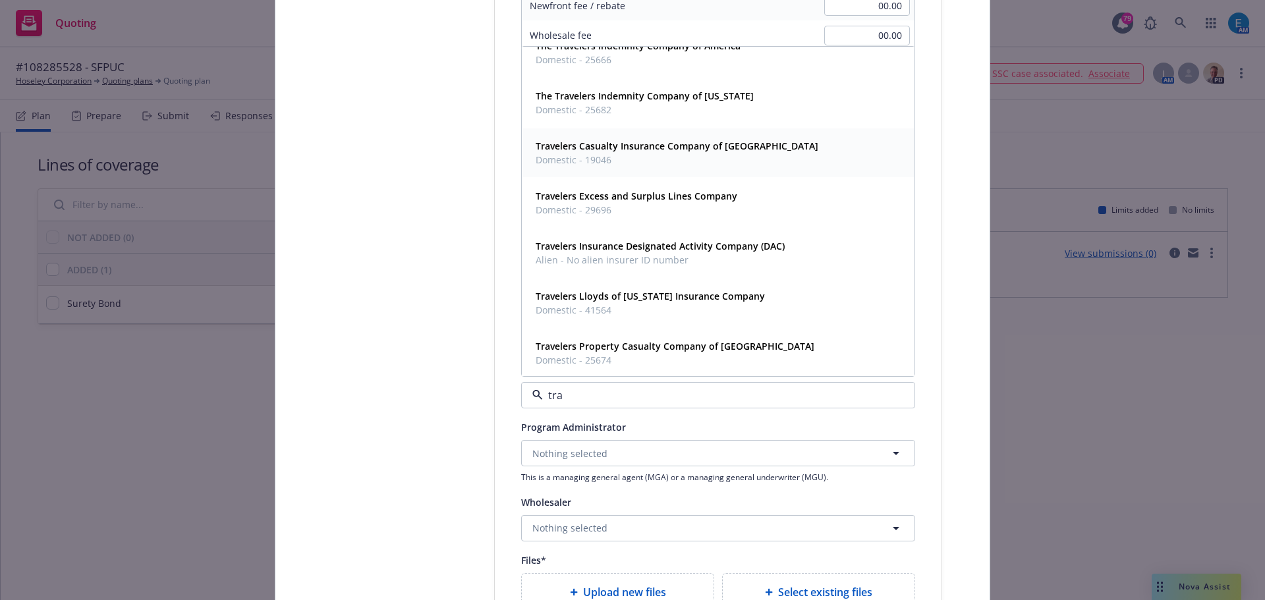
scroll to position [772, 0]
drag, startPoint x: 652, startPoint y: 348, endPoint x: 710, endPoint y: 347, distance: 58.0
click at [655, 347] on strong "Travelers Casualty and Surety Company of [GEOGRAPHIC_DATA]" at bounding box center [680, 344] width 288 height 13
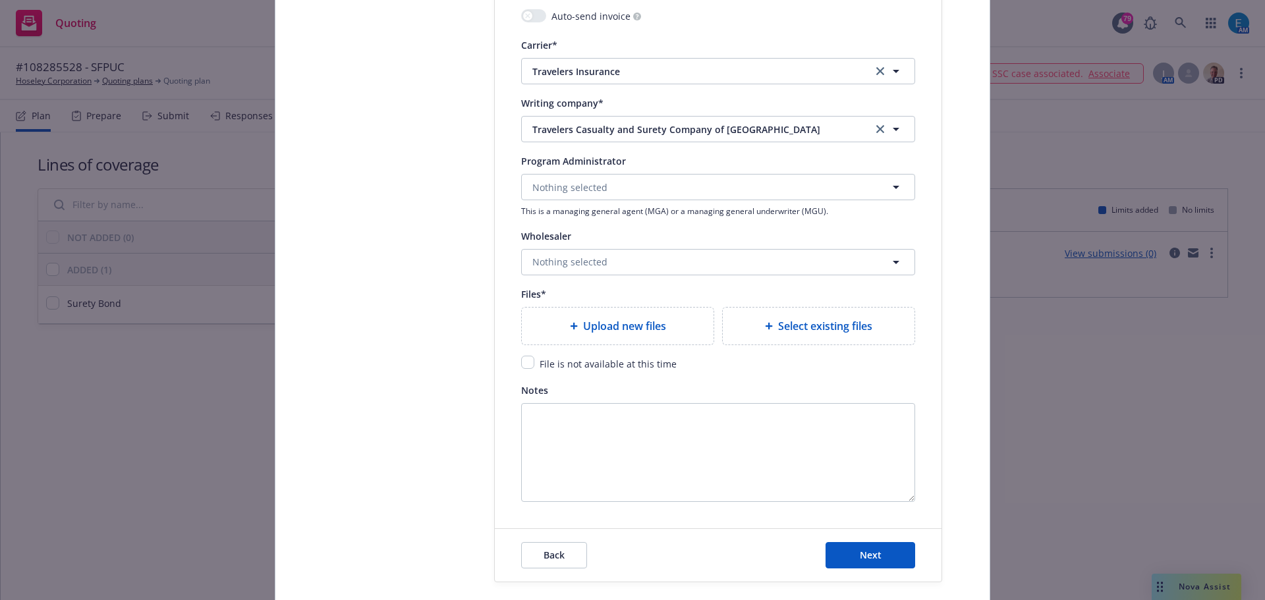
scroll to position [1441, 0]
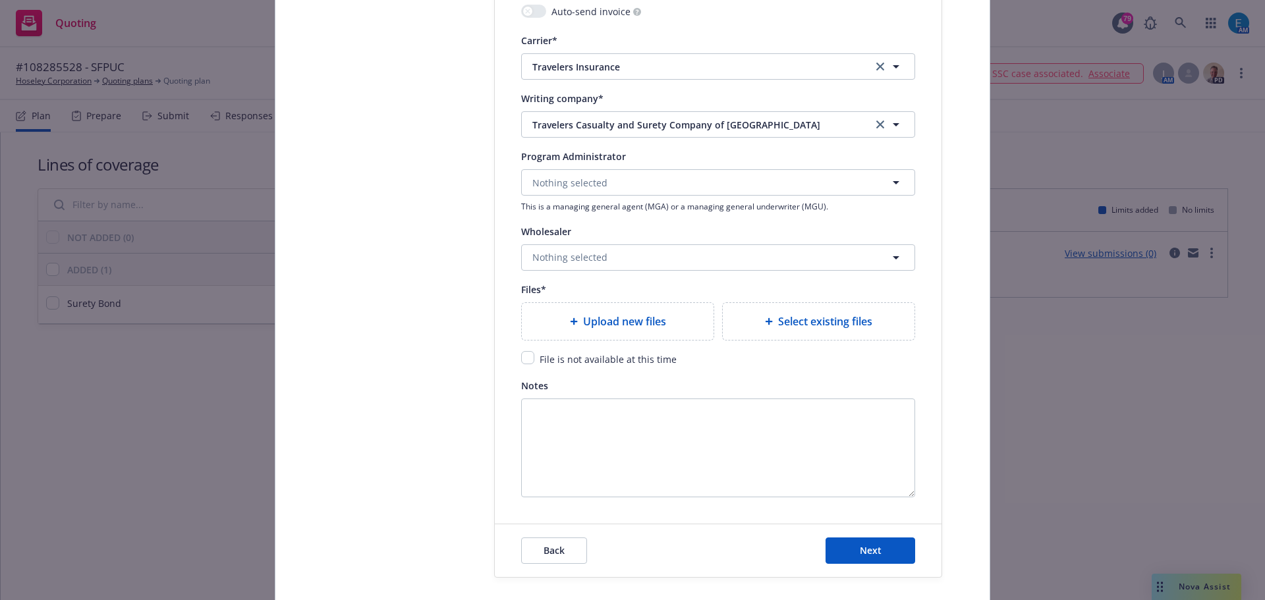
click at [623, 318] on span "Upload new files" at bounding box center [624, 322] width 83 height 16
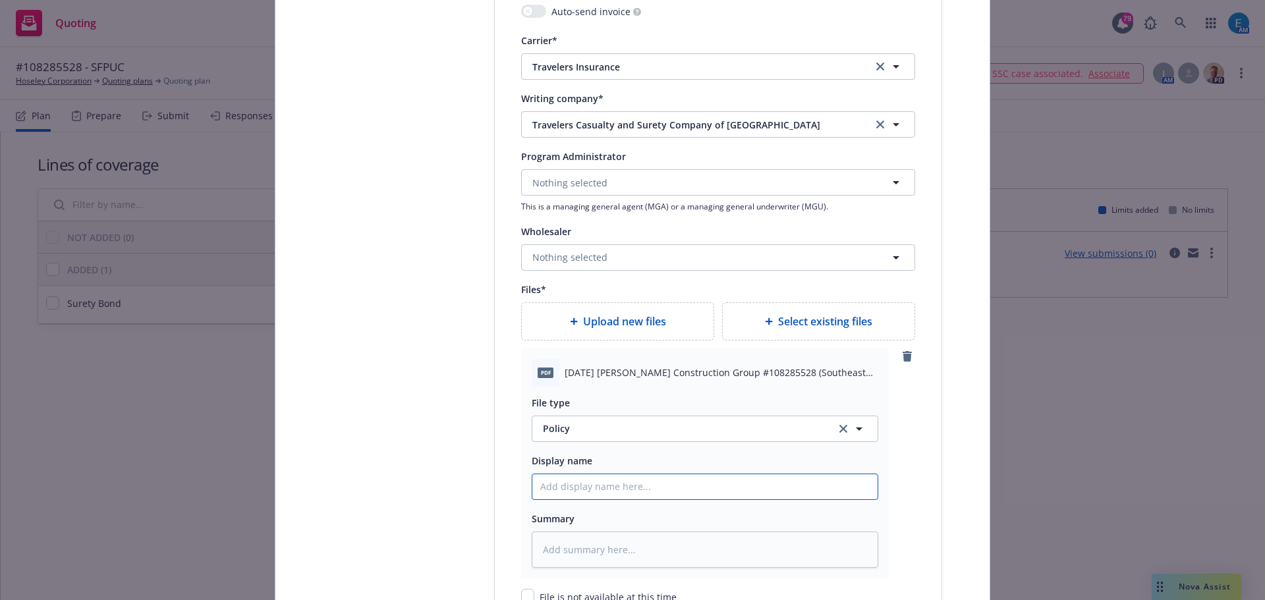
click at [631, 488] on input "Policy display name" at bounding box center [704, 486] width 345 height 25
type textarea "x"
type input "#"
type textarea "x"
type input "#1"
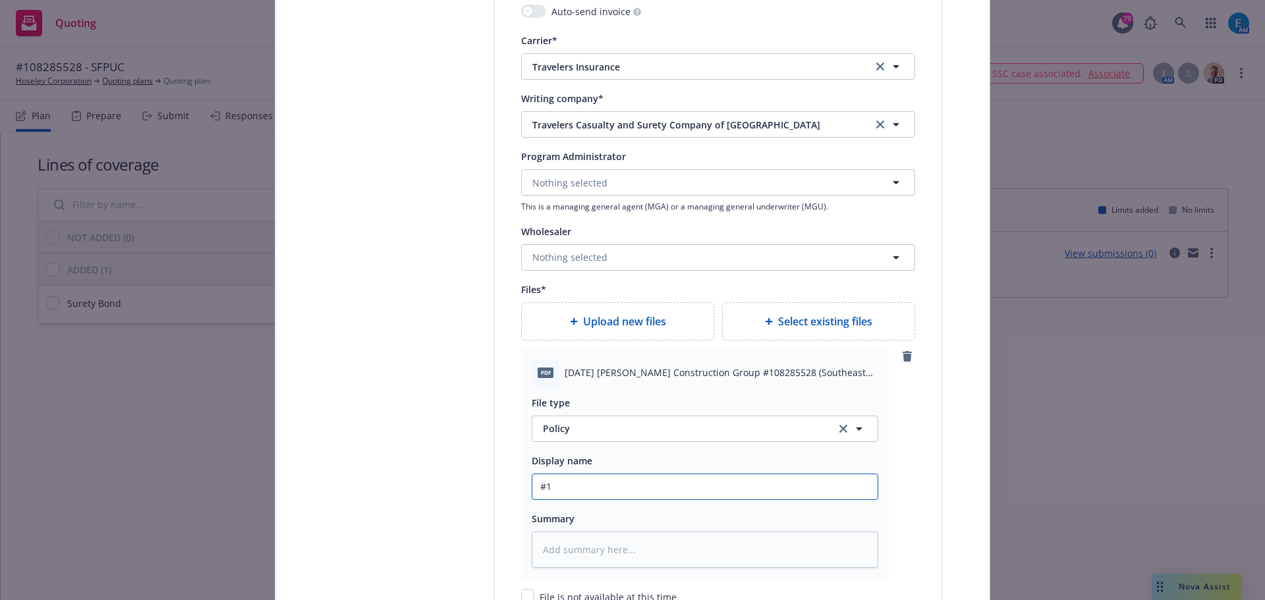
type textarea "x"
type input "#10"
type textarea "x"
type input "#108"
type textarea "x"
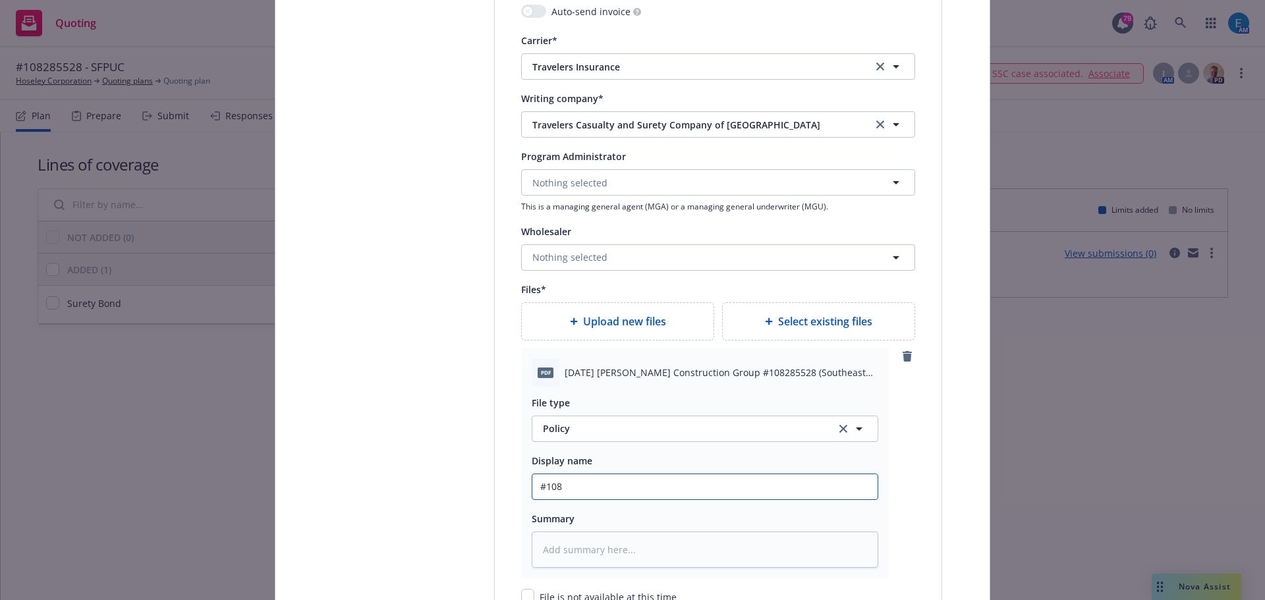
type input "#1082"
type textarea "x"
type input "#10828"
type textarea "x"
type input "#108285"
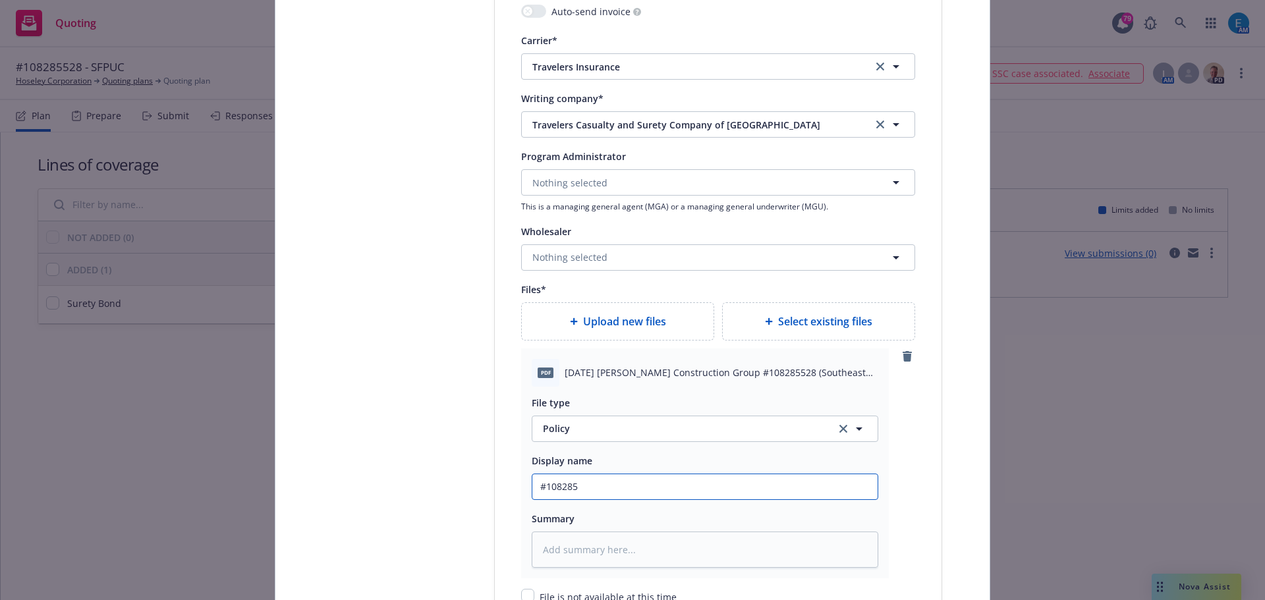
type textarea "x"
type input "#1082855"
type textarea "x"
type input "#10828552"
type textarea "x"
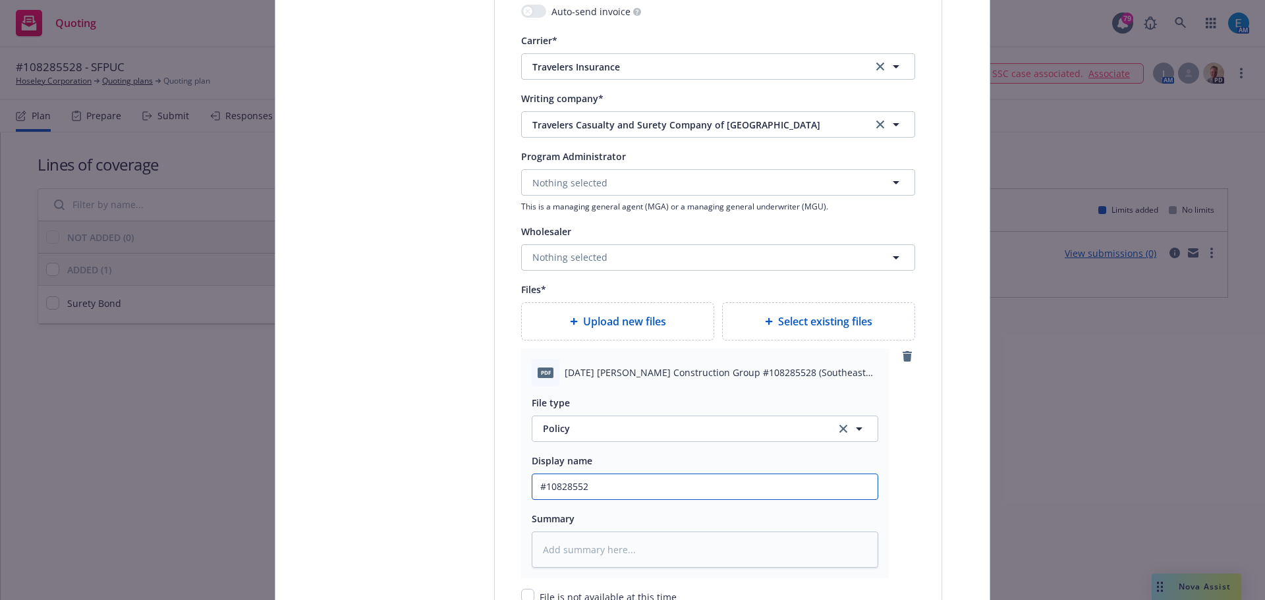
type input "#108285528"
type textarea "x"
type input "#108285528"
type textarea "x"
type input "#108285528 C"
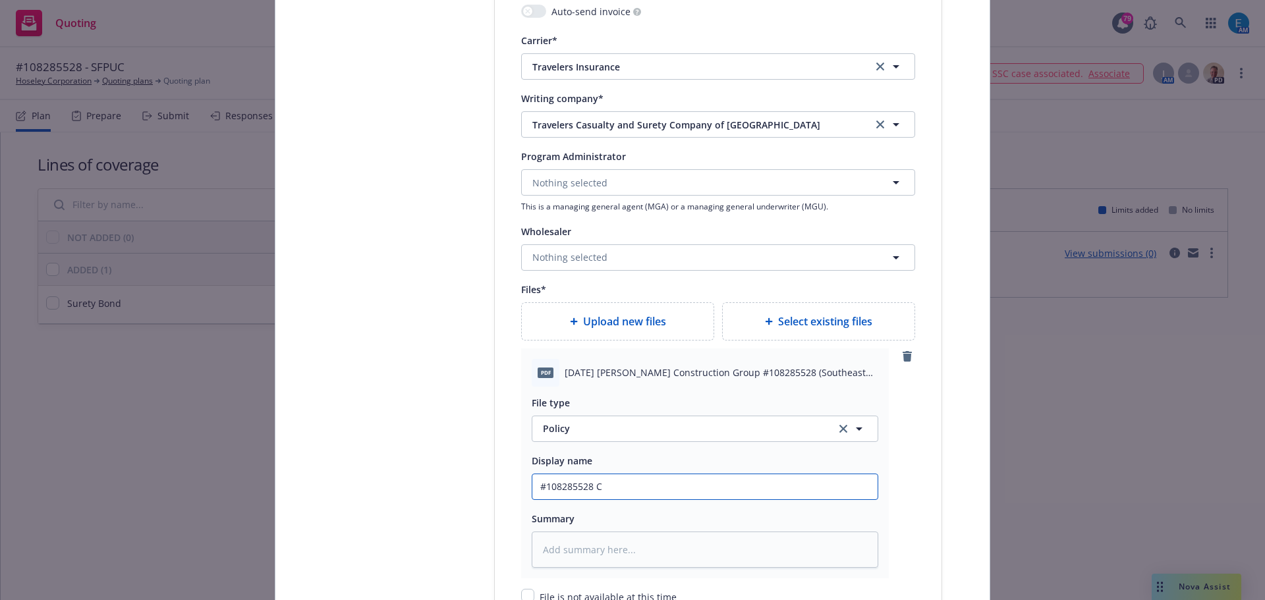
type textarea "x"
type input "#108285528 Cl"
type textarea "x"
type input "#108285528 Cla"
type textarea "x"
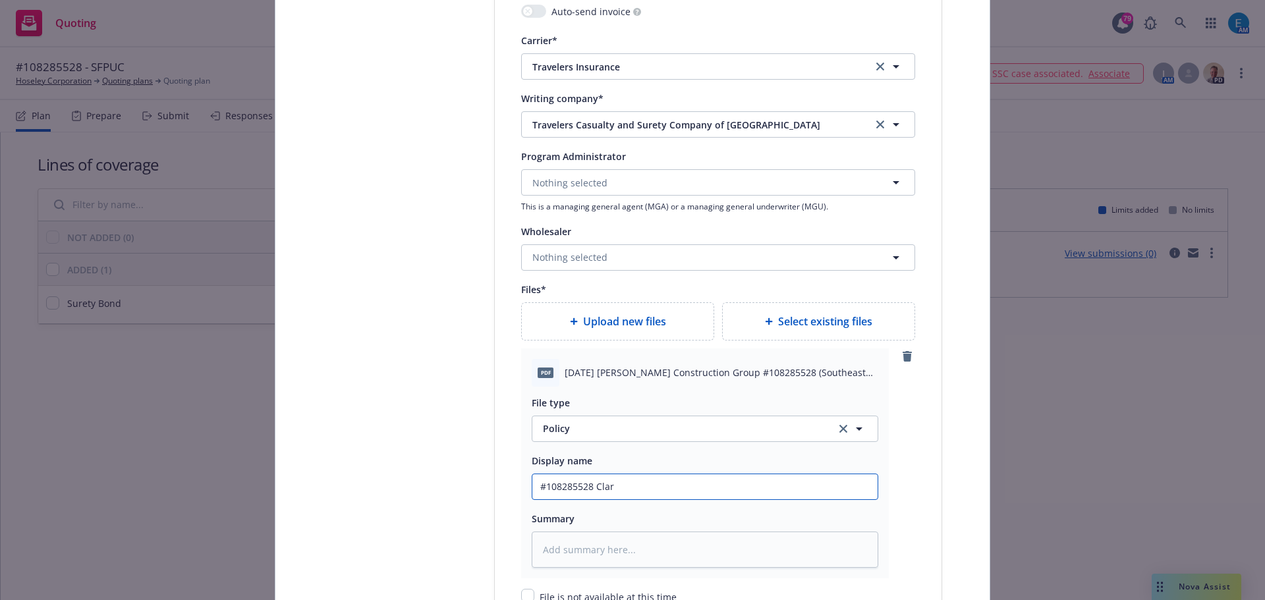
type input "#108285528 Clark"
type textarea "x"
type input "#108285528 Clark"
type textarea "x"
type input "#108285528 Clark C"
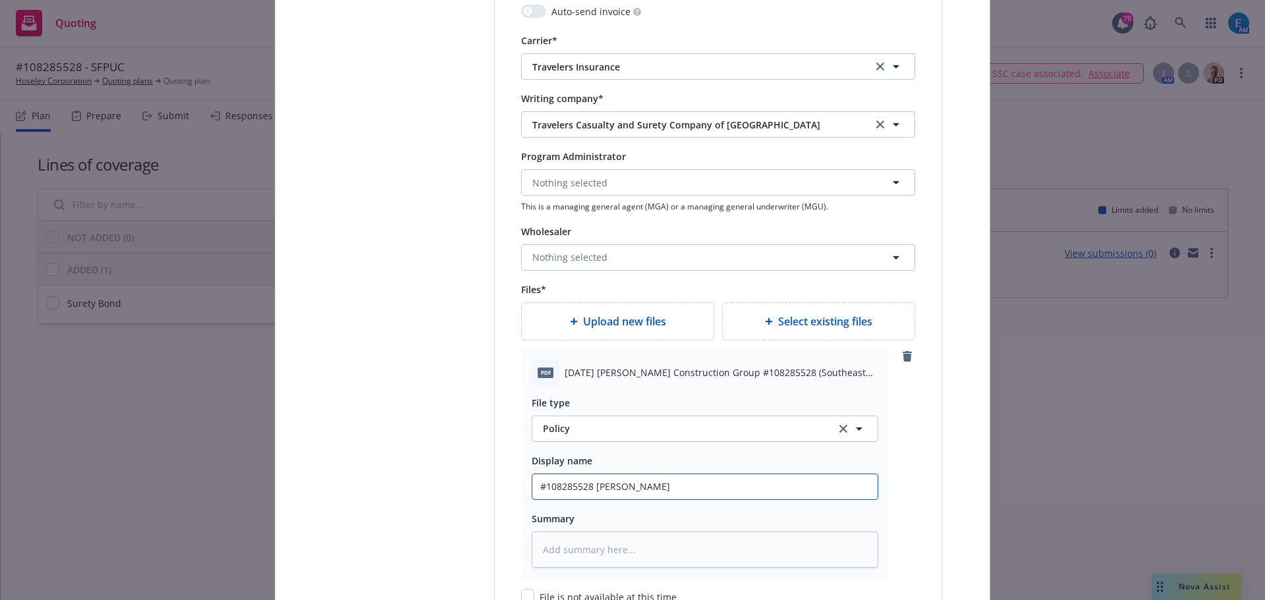
type textarea "x"
type input "#108285528 Clark Co"
type textarea "x"
type input "#108285528 Clark Con"
type textarea "x"
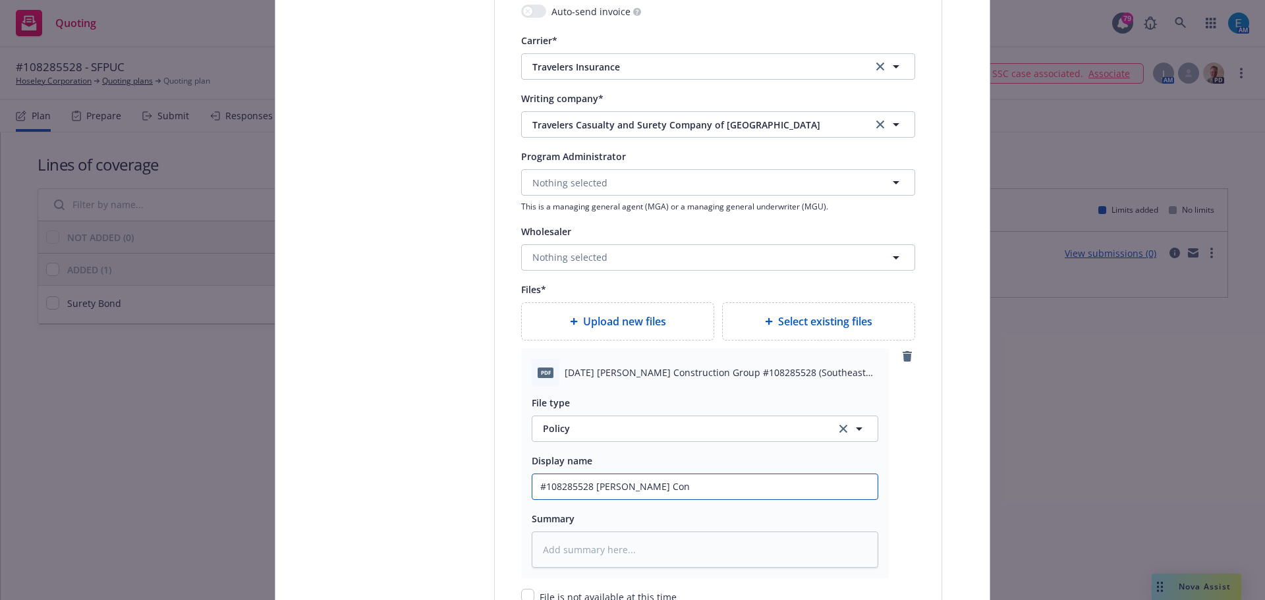
type input "#108285528 Clark Cons"
type textarea "x"
type input "#108285528 Clark Const"
type textarea "x"
type input "#108285528 Clark Constru"
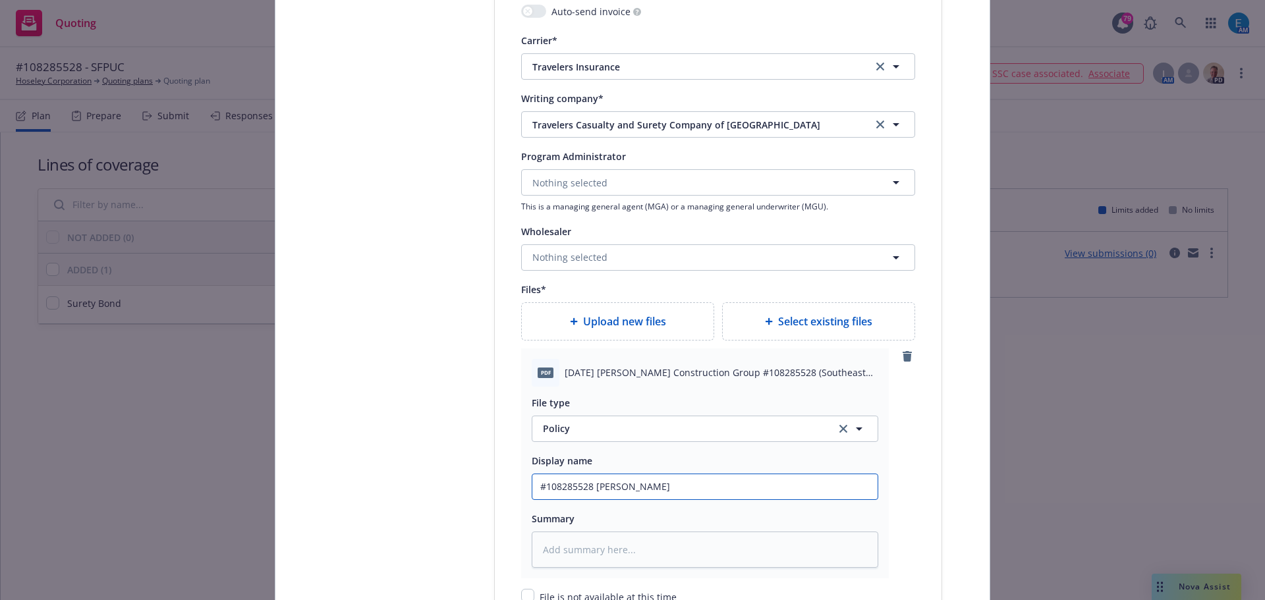
type textarea "x"
type input "#108285528 Clark Construc"
type textarea "x"
type input "#108285528 Clark Construct"
type textarea "x"
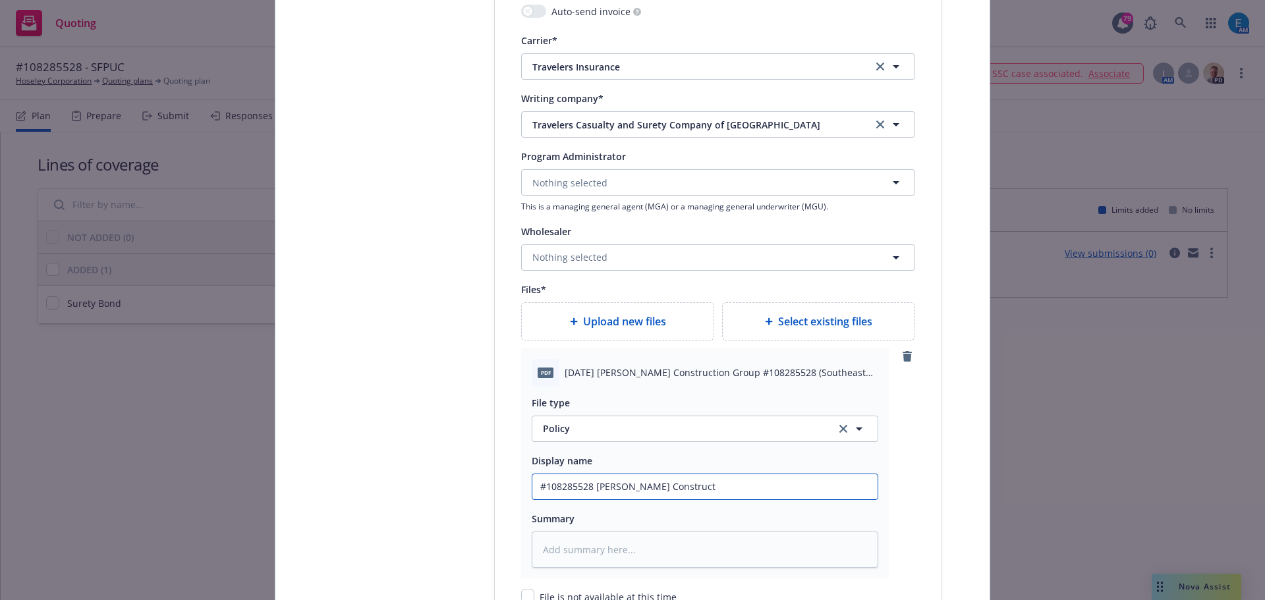
type input "#108285528 Clark Constructi"
type textarea "x"
type input "#108285528 Clark Constructio"
type textarea "x"
type input "#108285528 Clark Construction"
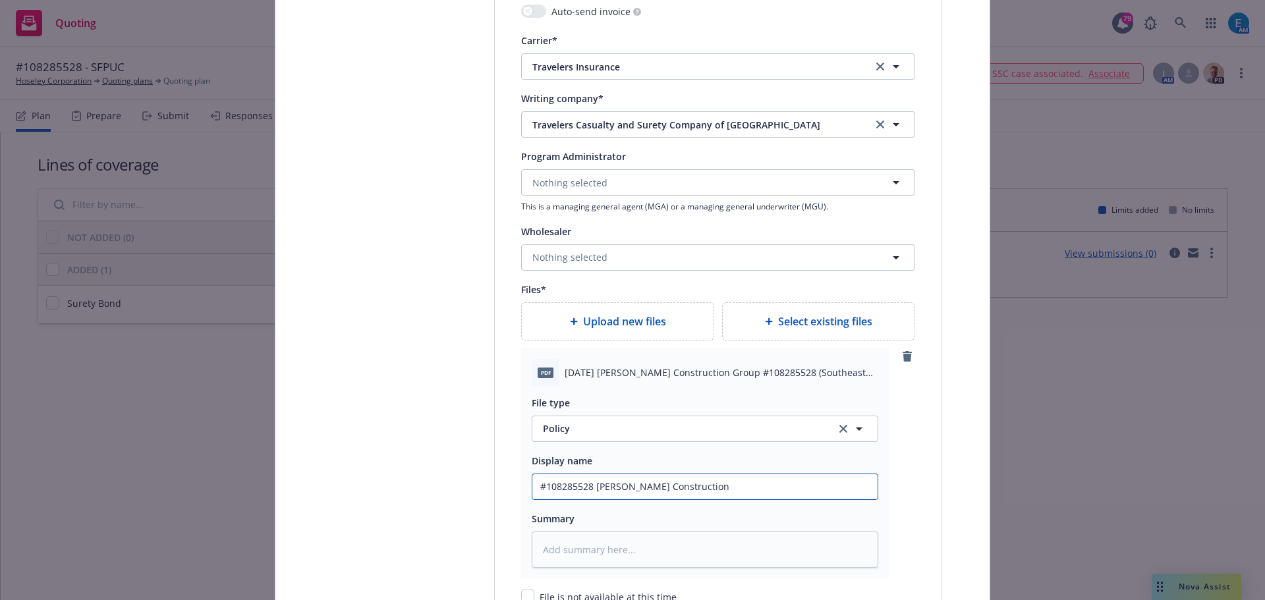
type textarea "x"
type input "#108285528 Clark Construction"
type textarea "x"
type input "#108285528 Clark Construction G"
type textarea "x"
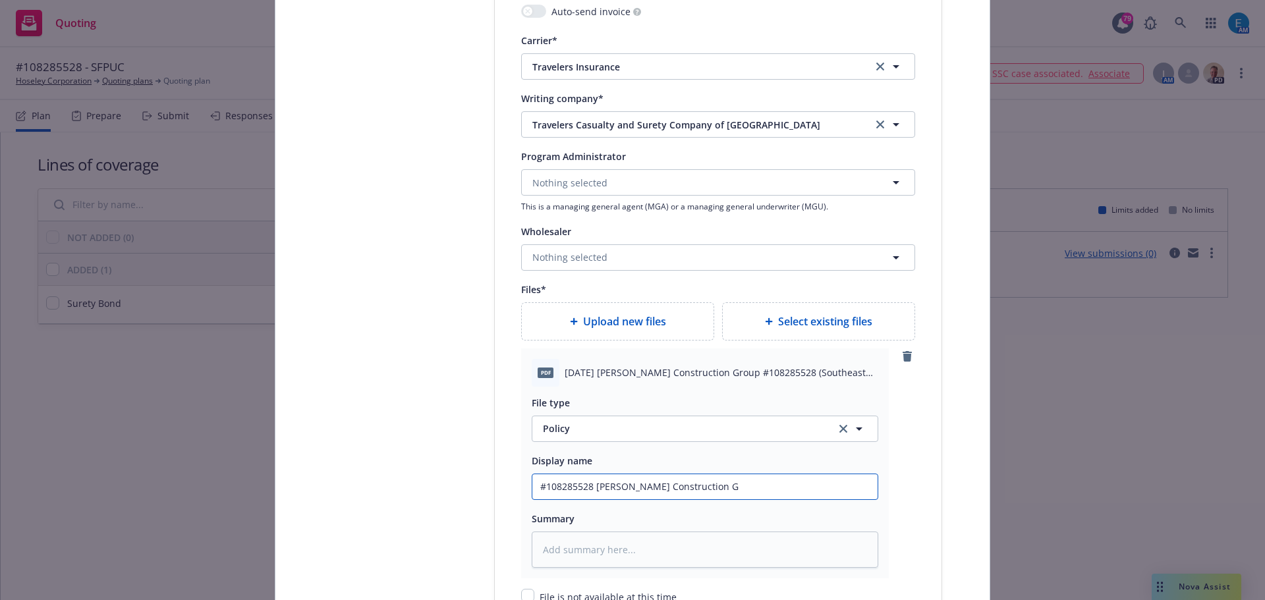
type input "#108285528 Clark Construction Gr"
type textarea "x"
type input "#108285528 Clark Construction Gro"
type textarea "x"
type input "#108285528 Clark Construction Grou"
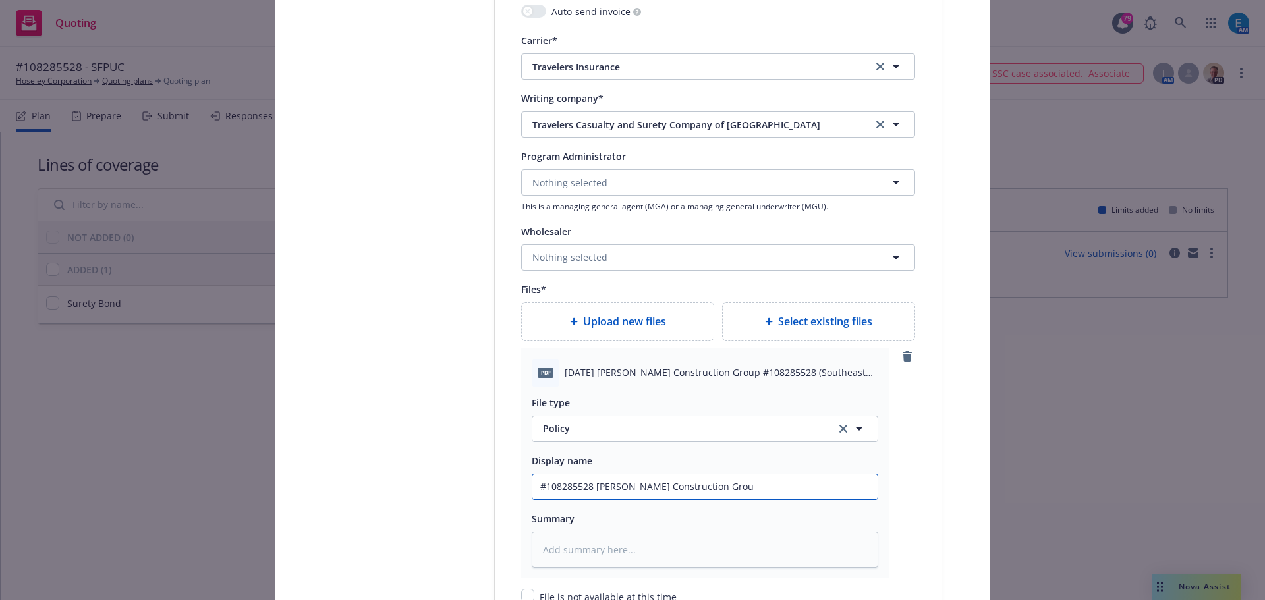
type textarea "x"
type input "#108285528 Clark Construction Group"
type textarea "x"
type input "#108285528 Clark Construction Group"
type textarea "x"
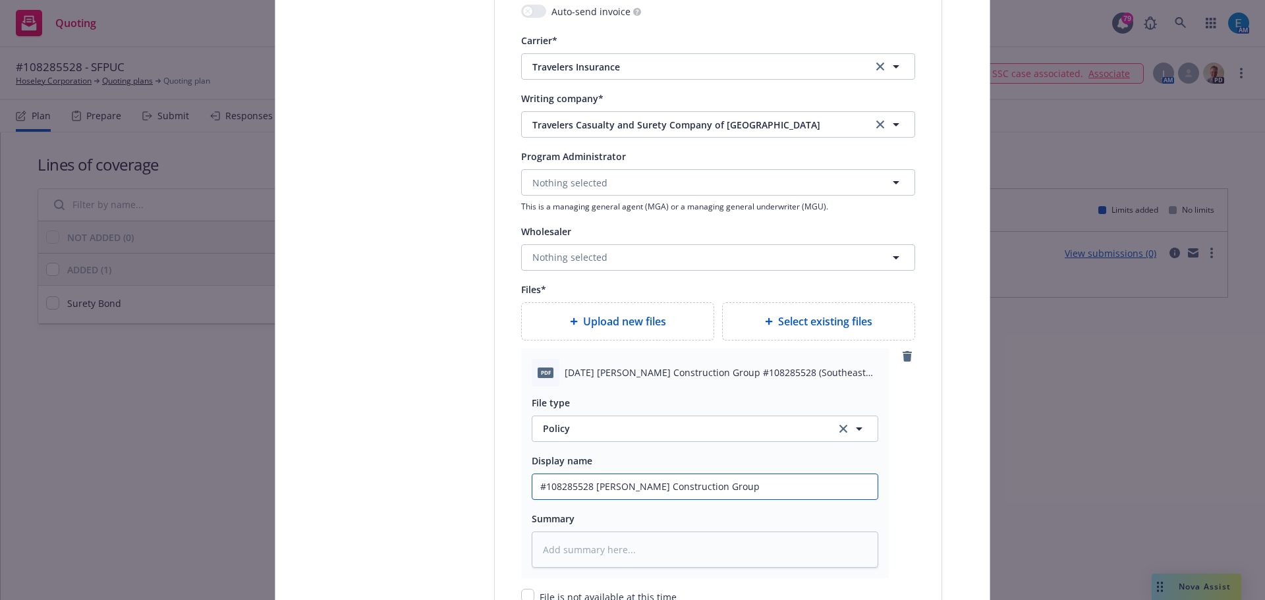
type input "#108285528 Clark Construction Group -"
type textarea "x"
type input "#108285528 Clark Construction Group -"
type textarea "x"
type input "#108285528 Clark Construction Group - S"
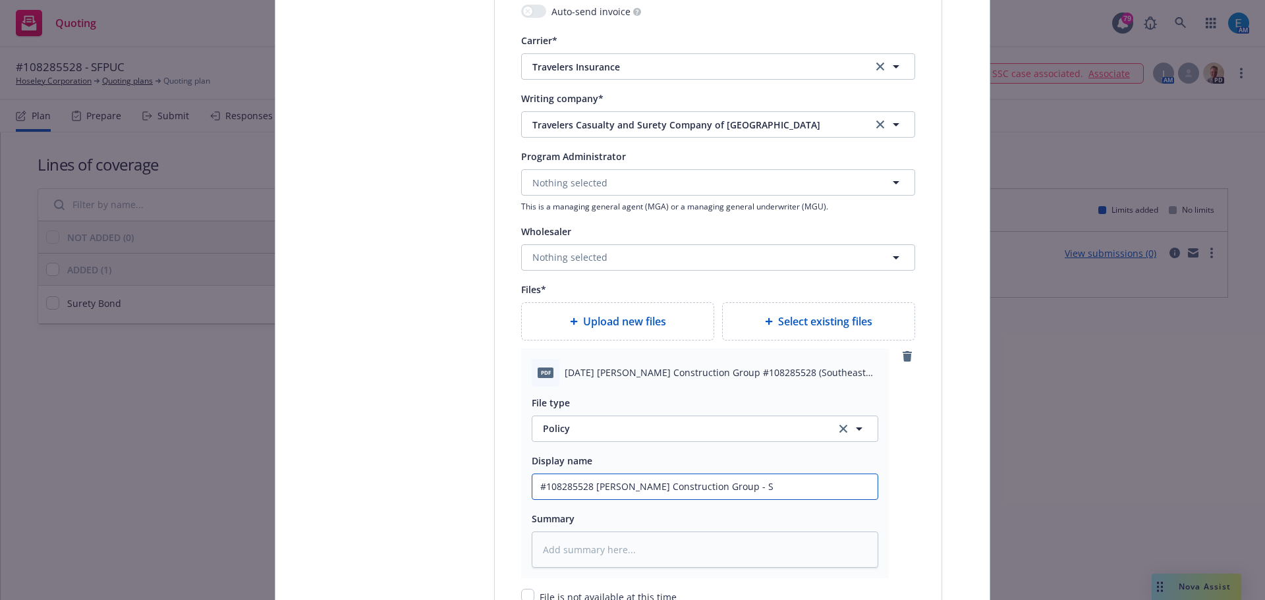
type textarea "x"
type input "#108285528 Clark Construction Group - So"
type textarea "x"
type input "#108285528 Clark Construction Group - Sou"
type textarea "x"
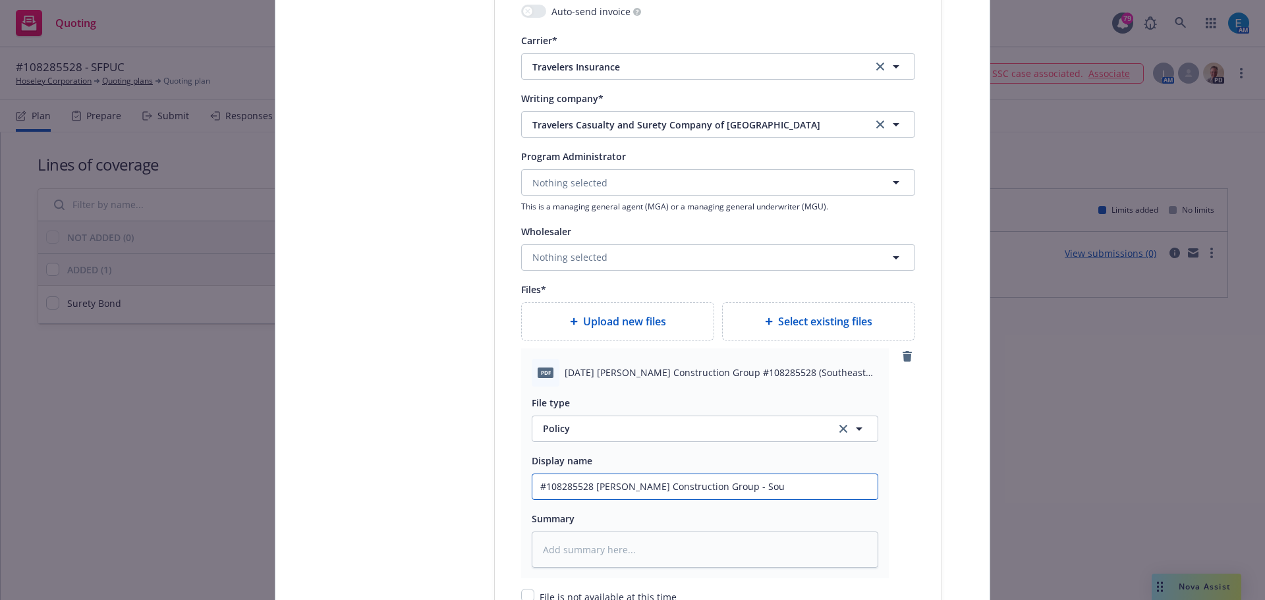
type input "#108285528 Clark Construction Group - Sout"
type textarea "x"
type input "#108285528 Clark Construction Group - South"
type textarea "x"
type input "#108285528 Clark Construction Group - Southe"
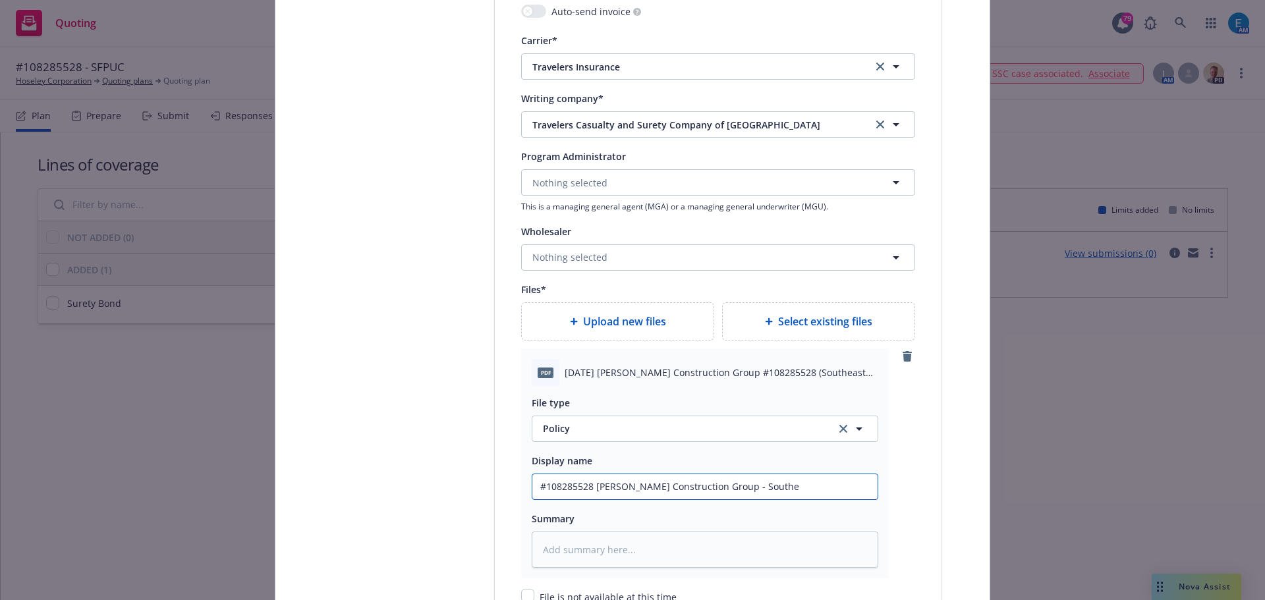
type textarea "x"
type input "#108285528 Clark Construction Group - Southea"
type textarea "x"
type input "#108285528 Clark Construction Group - Southeas"
type textarea "x"
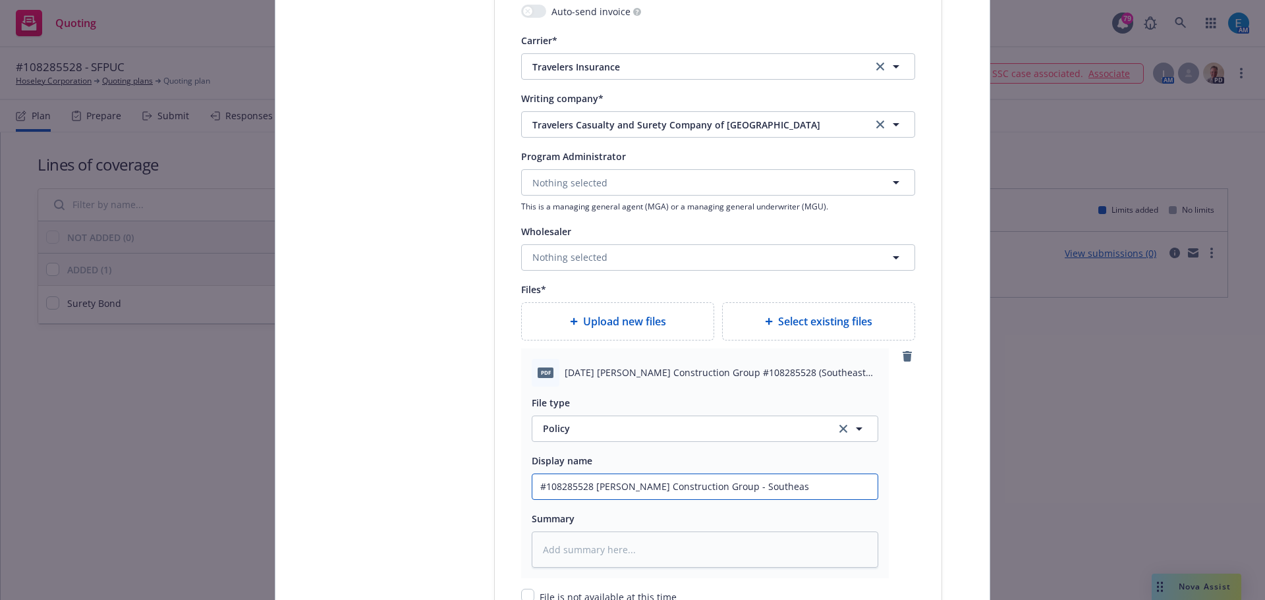
type input "#108285528 Clark Construction Group - Southeast"
type textarea "x"
type input "#108285528 Clark Construction Group - Southeast"
type textarea "x"
type input "#108285528 Clark Construction Group - Southeast W"
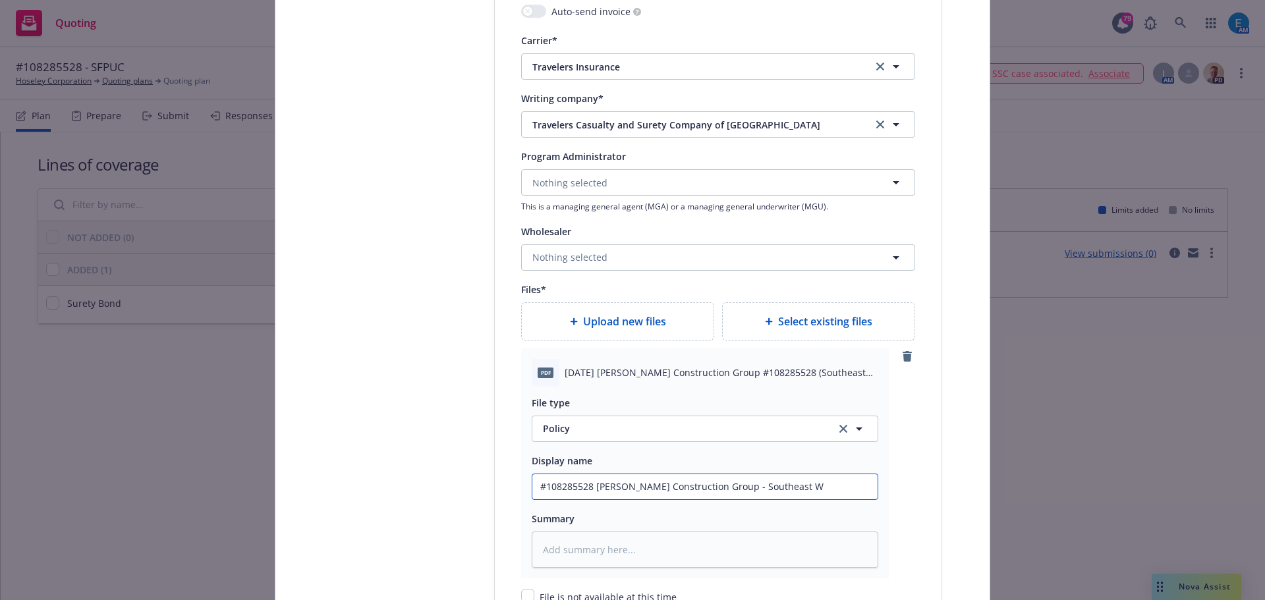
type textarea "x"
type input "#108285528 Clark Construction Group - Southeast Wa"
type textarea "x"
type input "#108285528 Clark Construction Group - Southeast Wat"
type textarea "x"
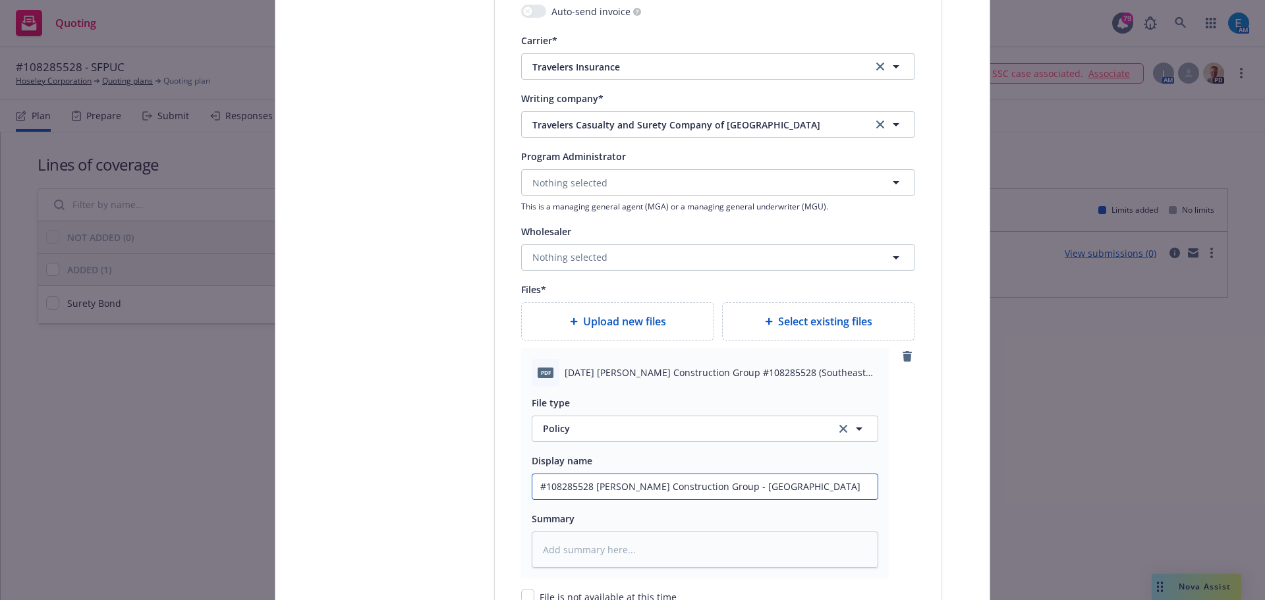
type input "#108285528 Clark Construction Group - Southeast Wate"
type textarea "x"
type input "#108285528 Clark Construction Group - Southeast Water"
type textarea "x"
type input "#108285528 Clark Construction Group - Southeast Water"
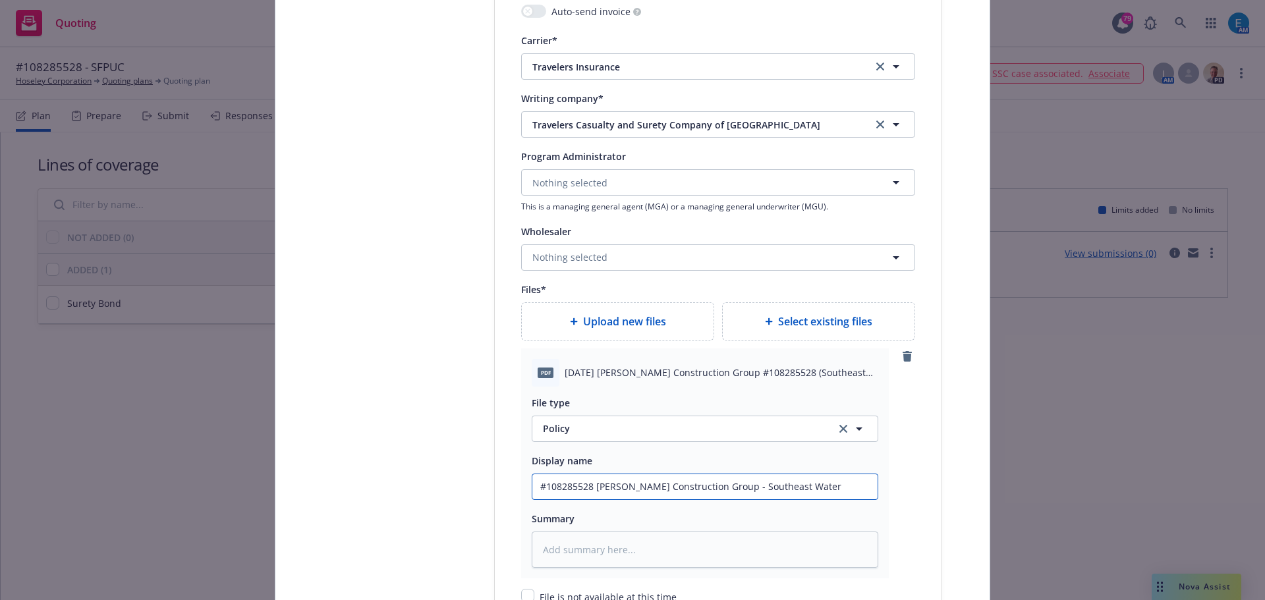
type textarea "x"
type input "#108285528 Clark Construction Group - Southeast Water P"
type textarea "x"
type input "#108285528 Clark Construction Group - Southeast Water Po"
type textarea "x"
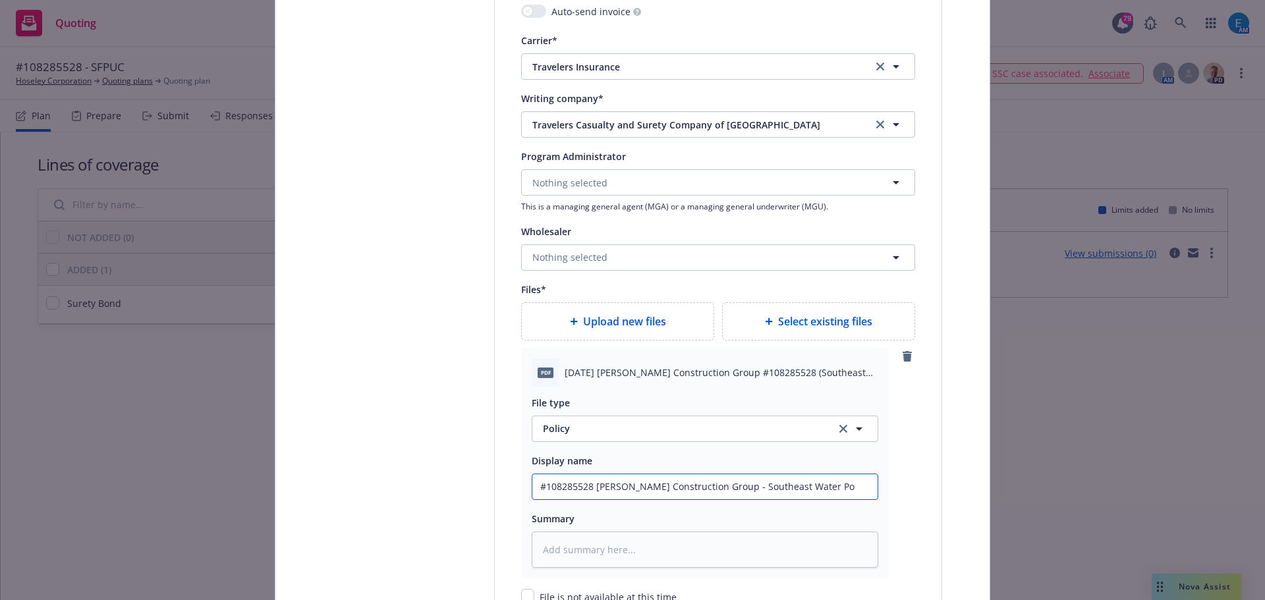
type input "#108285528 Clark Construction Group - Southeast Water Pol"
type textarea "x"
type input "#108285528 Clark Construction Group - Southeast Water Poll"
type textarea "x"
type input "#108285528 Clark Construction Group - Southeast Water Pollu"
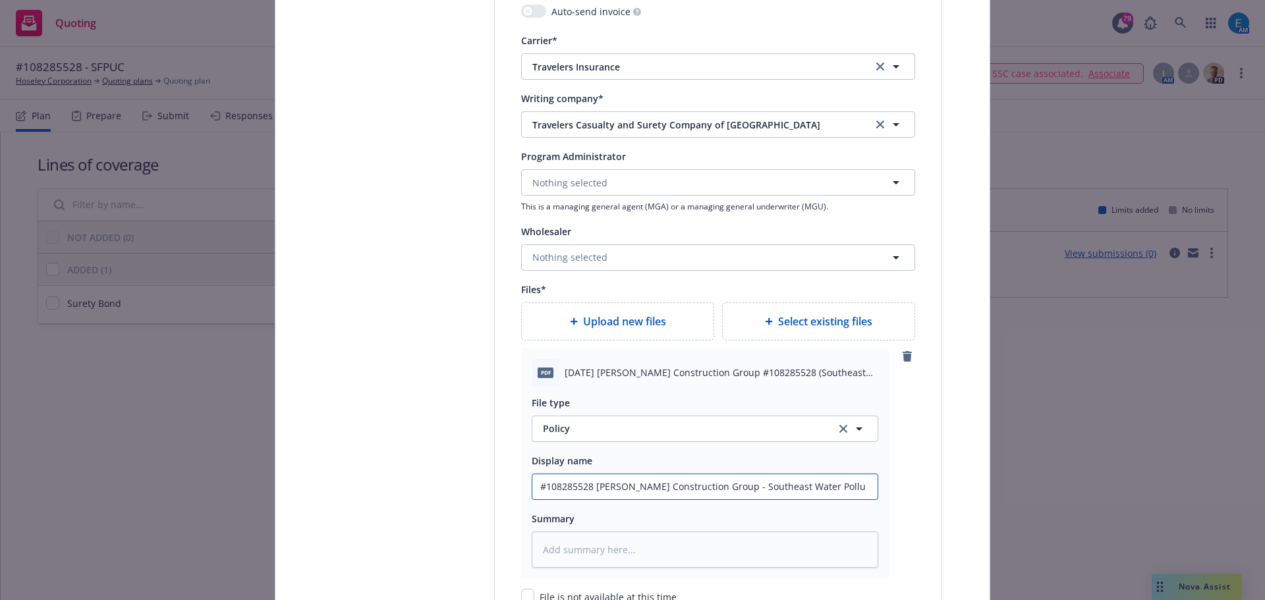
type textarea "x"
type input "#108285528 Clark Construction Group - Southeast Water Pollut"
type textarea "x"
type input "#108285528 Clark Construction Group - Southeast Water Polluti"
type textarea "x"
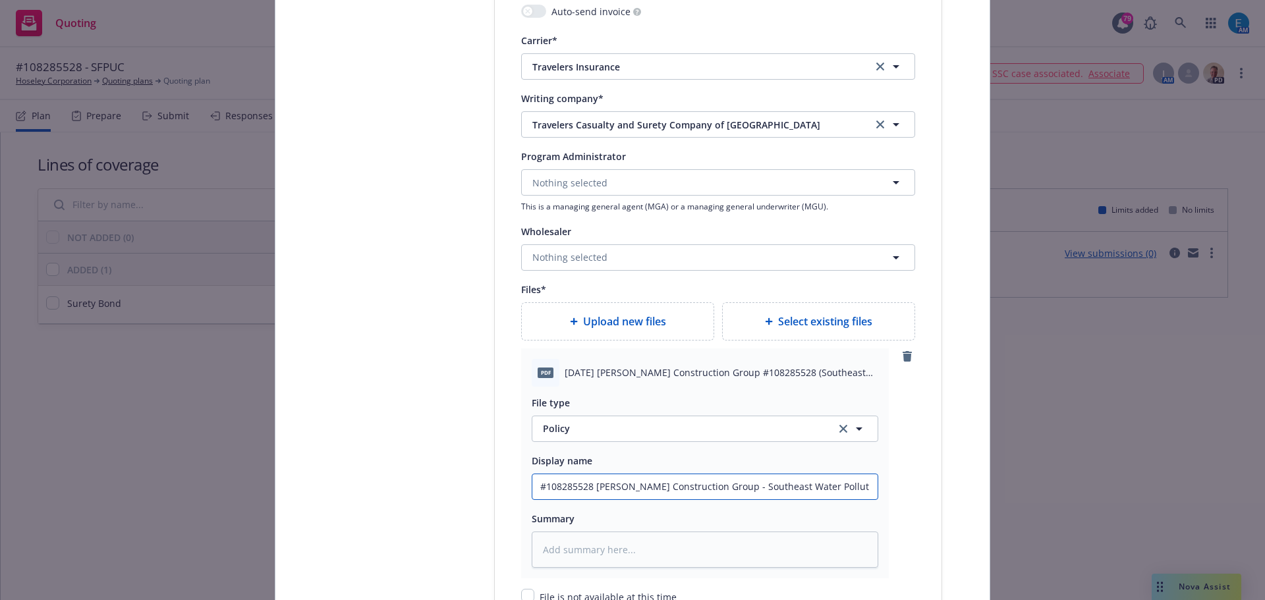
type input "#108285528 Clark Construction Group - Southeast Water Pollutio"
type textarea "x"
drag, startPoint x: 828, startPoint y: 483, endPoint x: 474, endPoint y: 463, distance: 354.4
type input "#108285528 Clark Construction Group - Southeast Water Pollution"
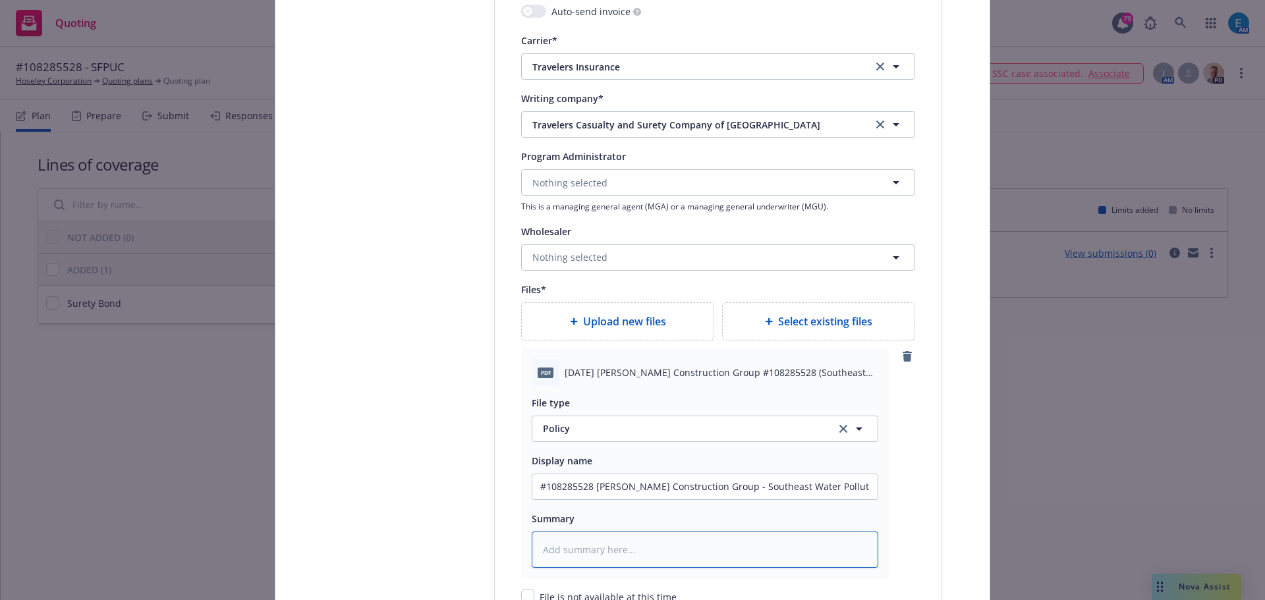
click at [598, 555] on textarea at bounding box center [705, 550] width 347 height 36
paste textarea "#108285528 Clark Construction Group - Southeast Water Pollution"
type textarea "x"
type textarea "#108285528 Clark Construction Group - Southeast Water Pollution"
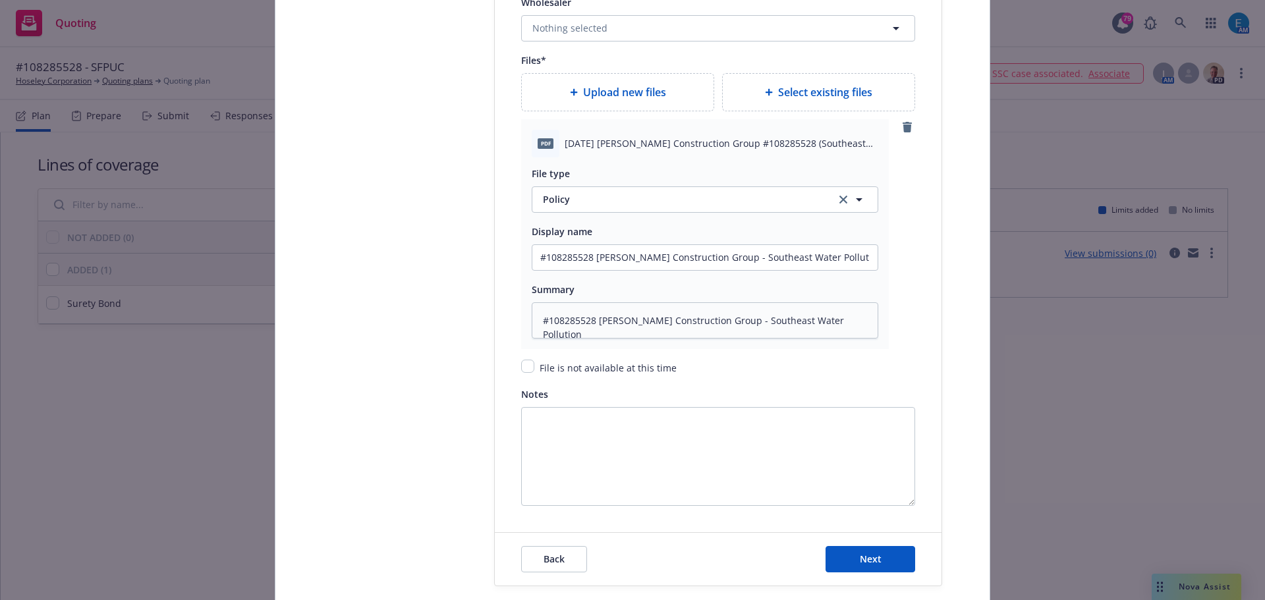
scroll to position [1755, 0]
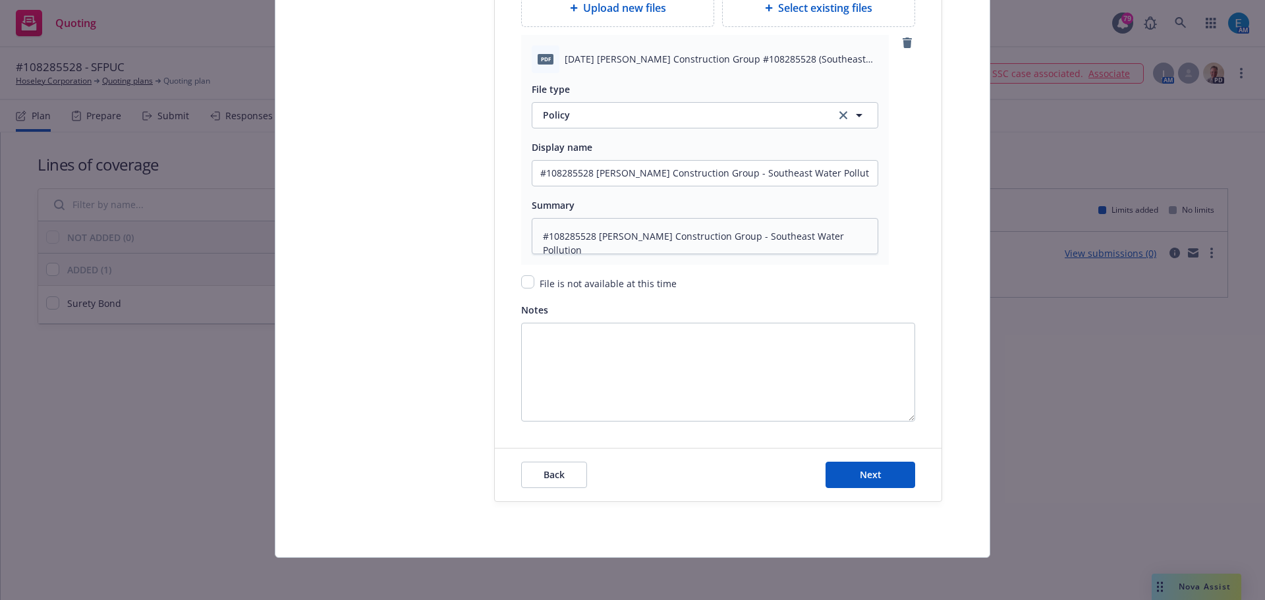
click at [616, 12] on span "Upload new files" at bounding box center [624, 8] width 83 height 16
type textarea "x"
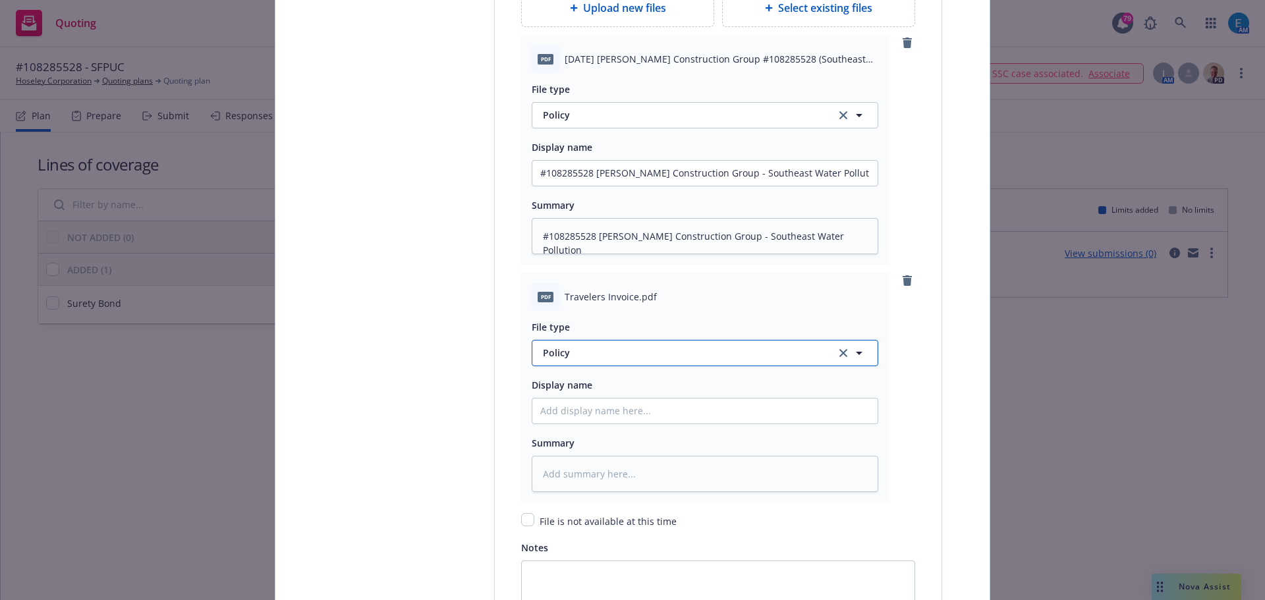
click at [613, 350] on span "Policy" at bounding box center [681, 353] width 277 height 14
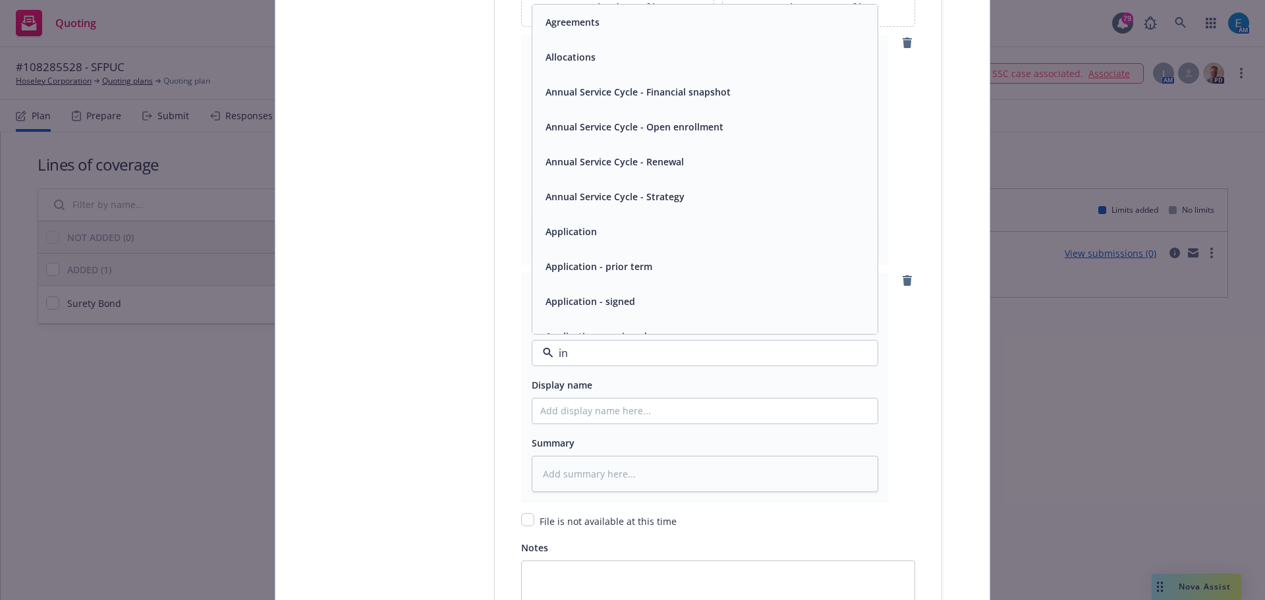
type input "inv"
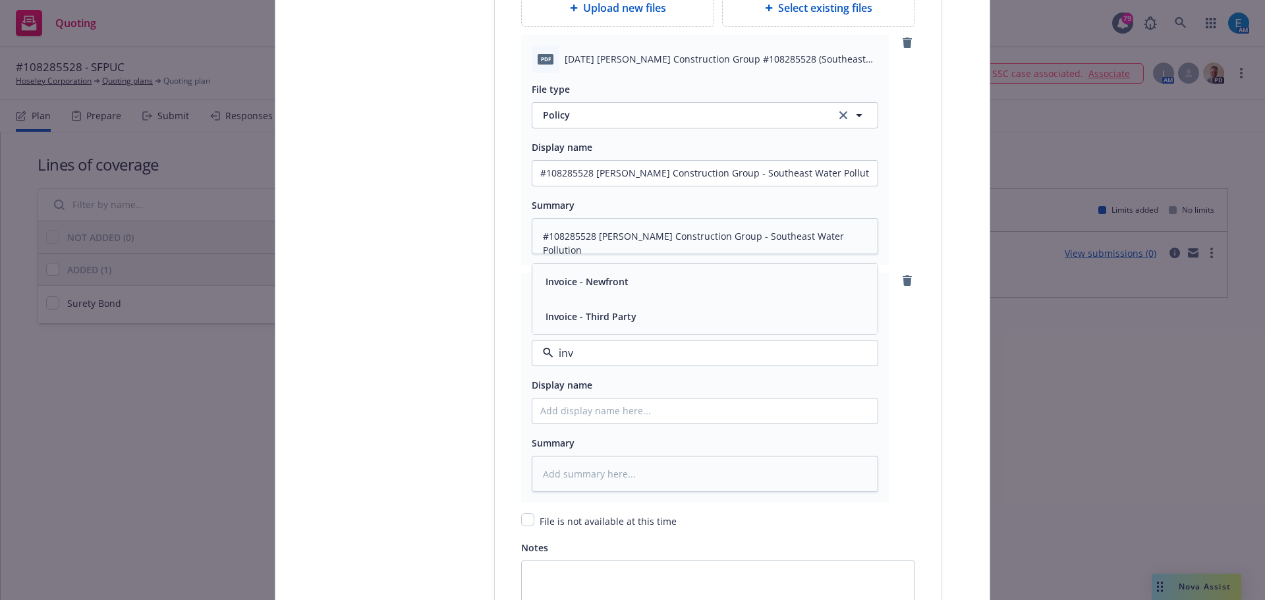
click at [642, 322] on div "Invoice - Third Party" at bounding box center [704, 316] width 329 height 19
click at [592, 412] on input "Policy display name" at bounding box center [704, 411] width 345 height 25
type textarea "x"
type input "#"
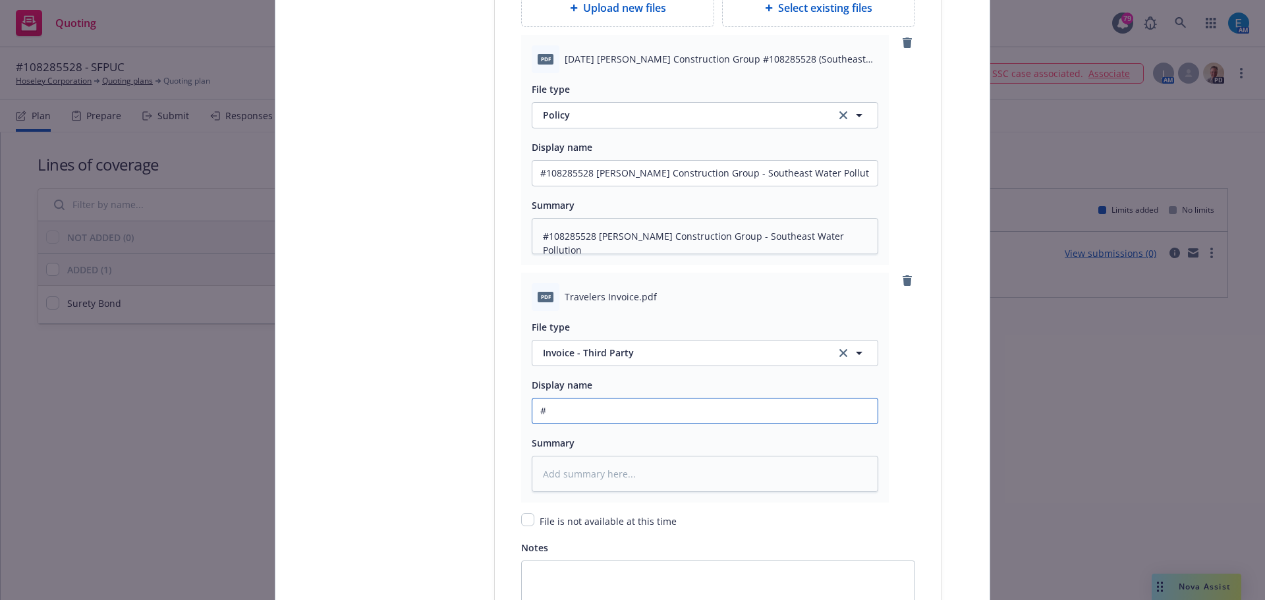
type textarea "x"
type input "#1"
type textarea "x"
type input "#10"
type textarea "x"
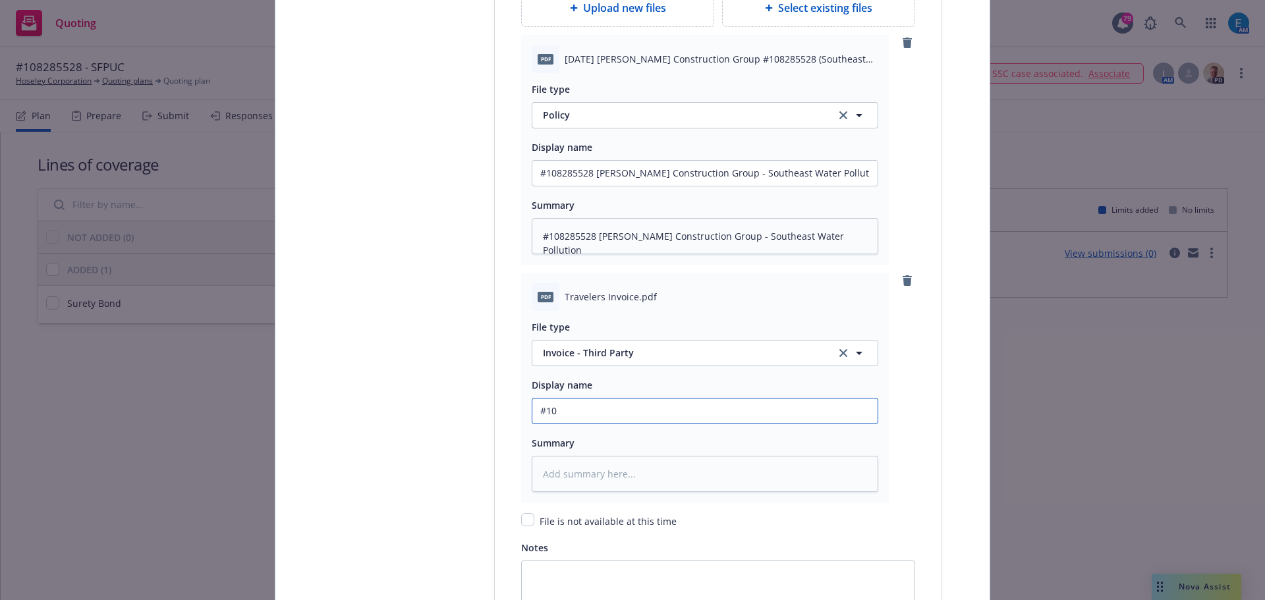
type input "#108"
type textarea "x"
type input "#1082"
type textarea "x"
type input "#10828"
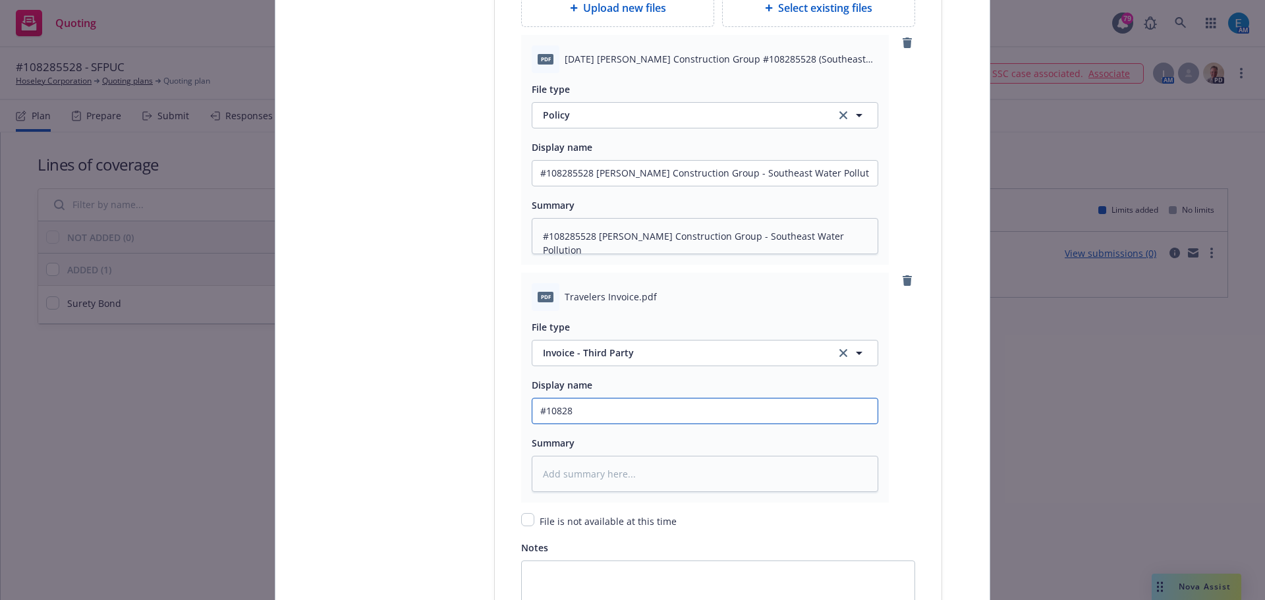
type textarea "x"
type input "#108285"
type textarea "x"
type input "#1082855"
type textarea "x"
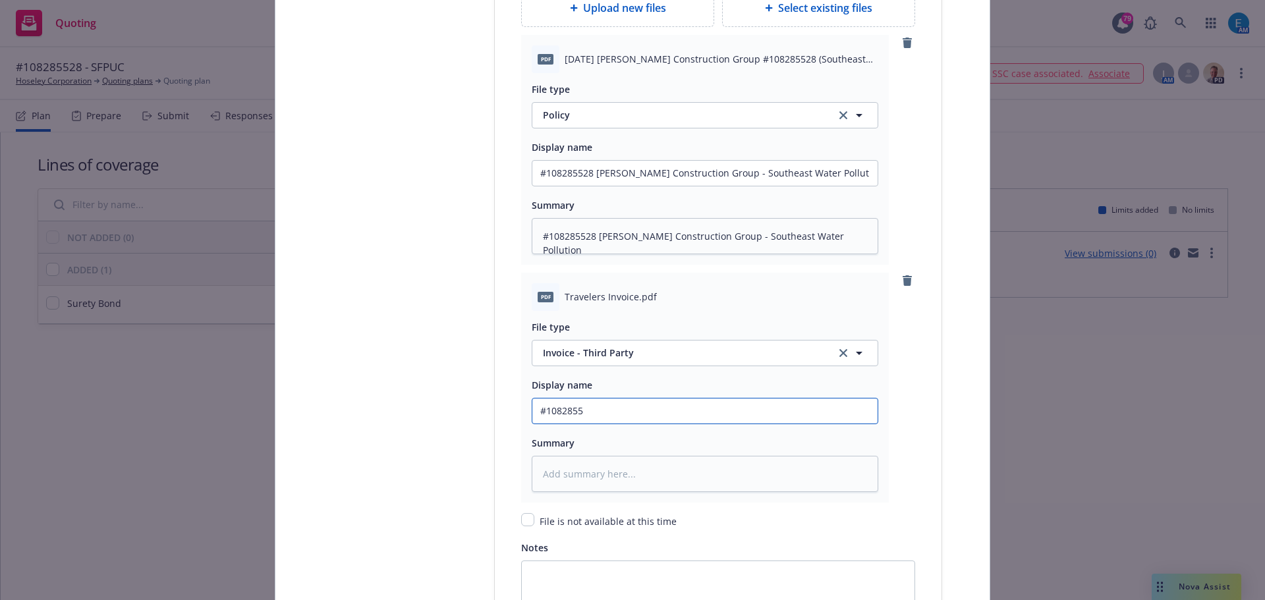
type input "#10828552"
type textarea "x"
type input "#108285528"
type textarea "x"
type input "#108285528"
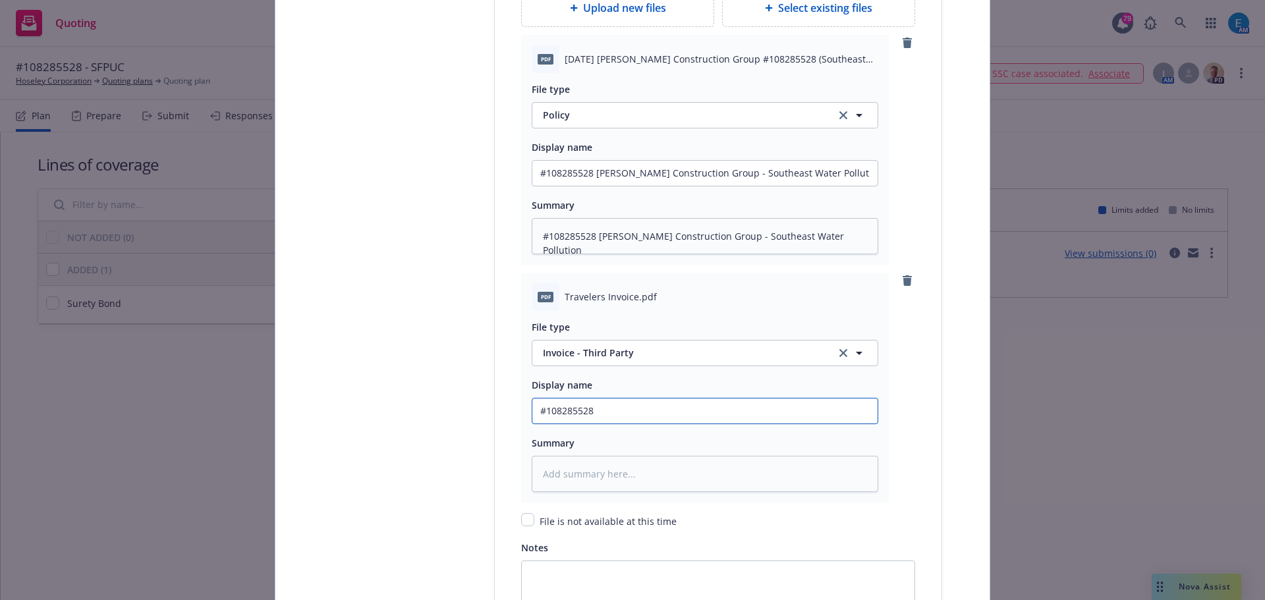
type textarea "x"
type input "#108285528 T"
type textarea "x"
type input "#108285528 Tr"
type textarea "x"
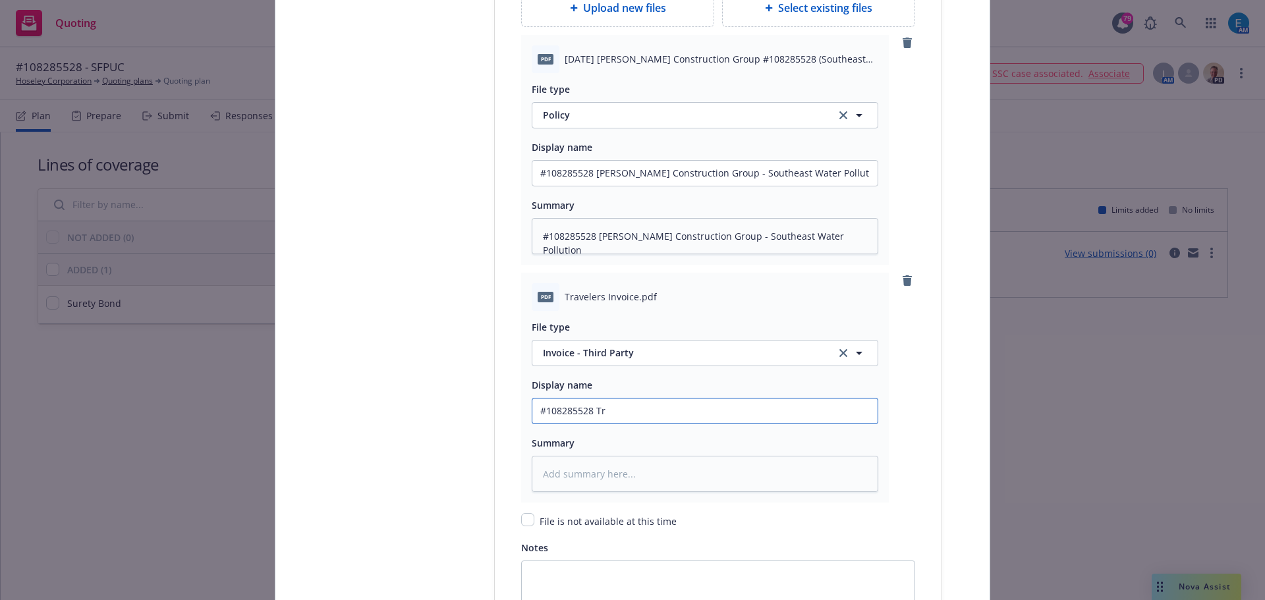
type input "#108285528 Tra"
type textarea "x"
type input "#108285528 Trav"
type textarea "x"
type input "#108285528 Trave"
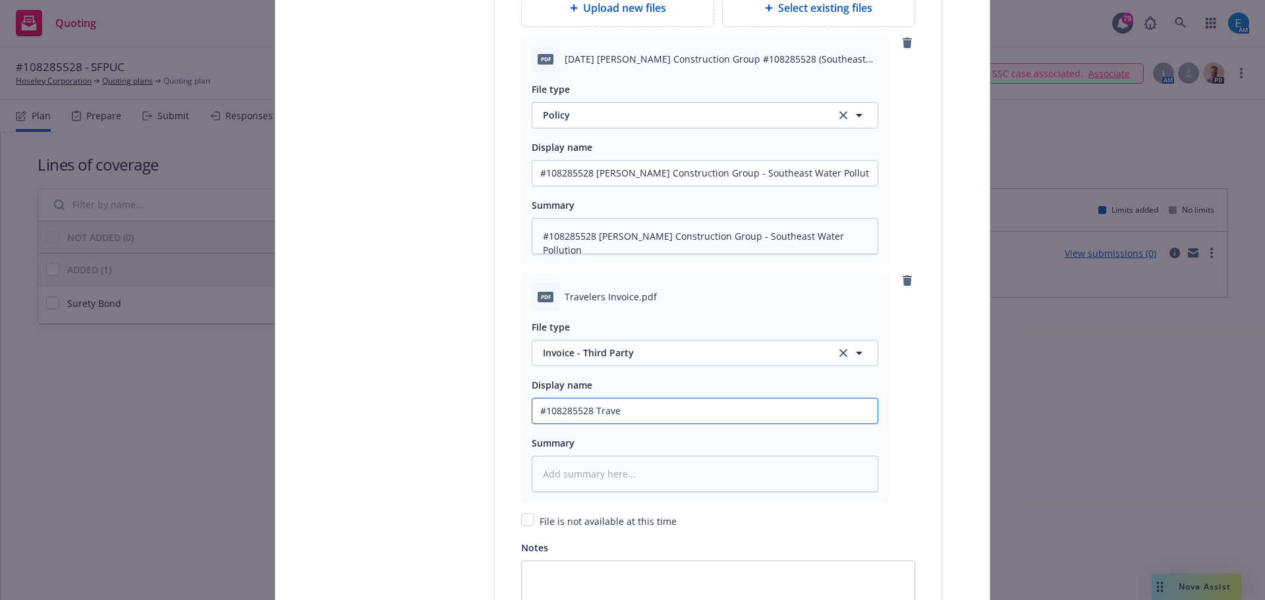
type textarea "x"
type input "#108285528 Travel"
type textarea "x"
type input "#108285528 Travele"
type textarea "x"
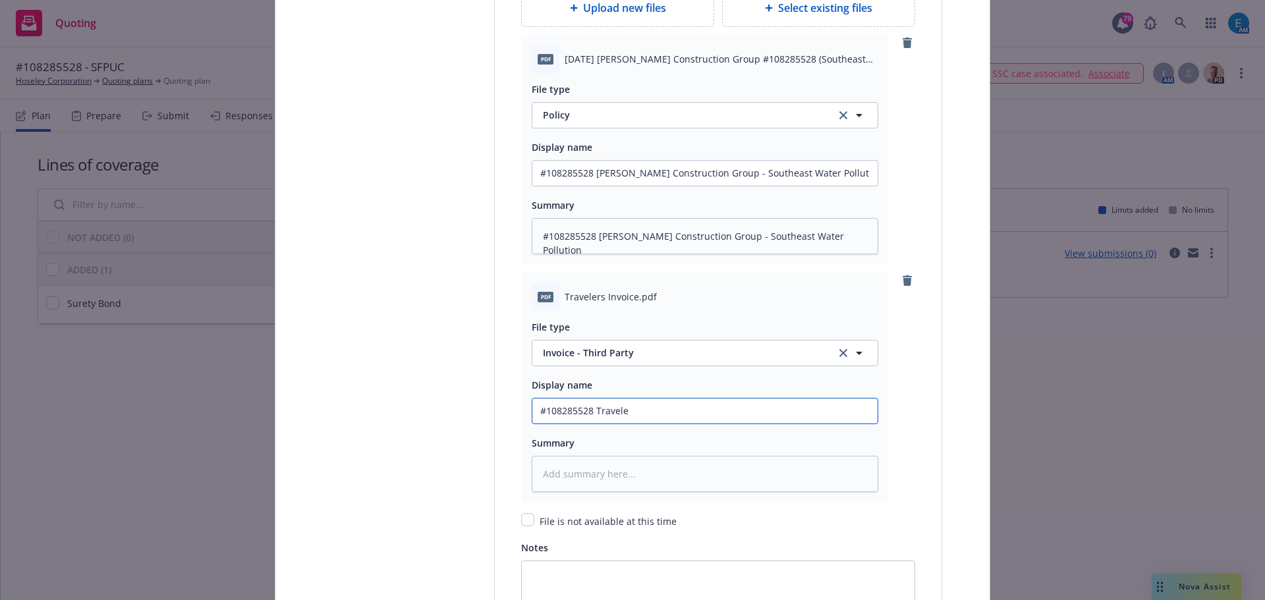
type input "#108285528 Traveler"
type textarea "x"
type input "#108285528 Travelers"
type textarea "x"
drag, startPoint x: 671, startPoint y: 408, endPoint x: 472, endPoint y: 409, distance: 199.0
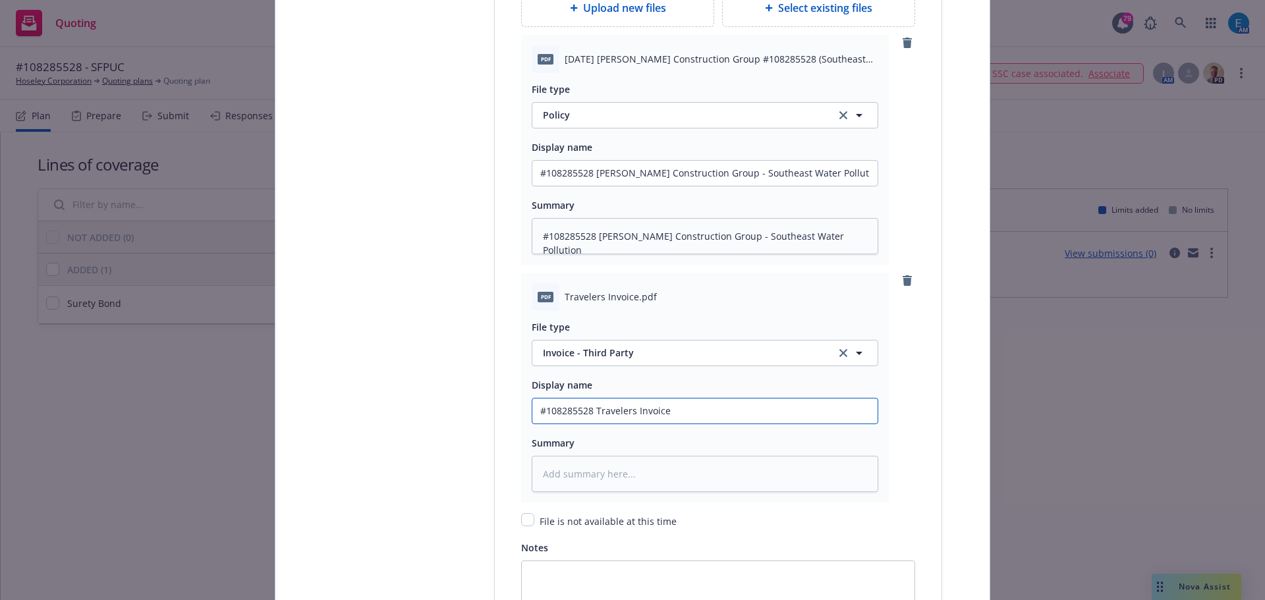
click at [625, 474] on textarea at bounding box center [705, 474] width 347 height 36
paste textarea "#108285528 Travelers Invoice"
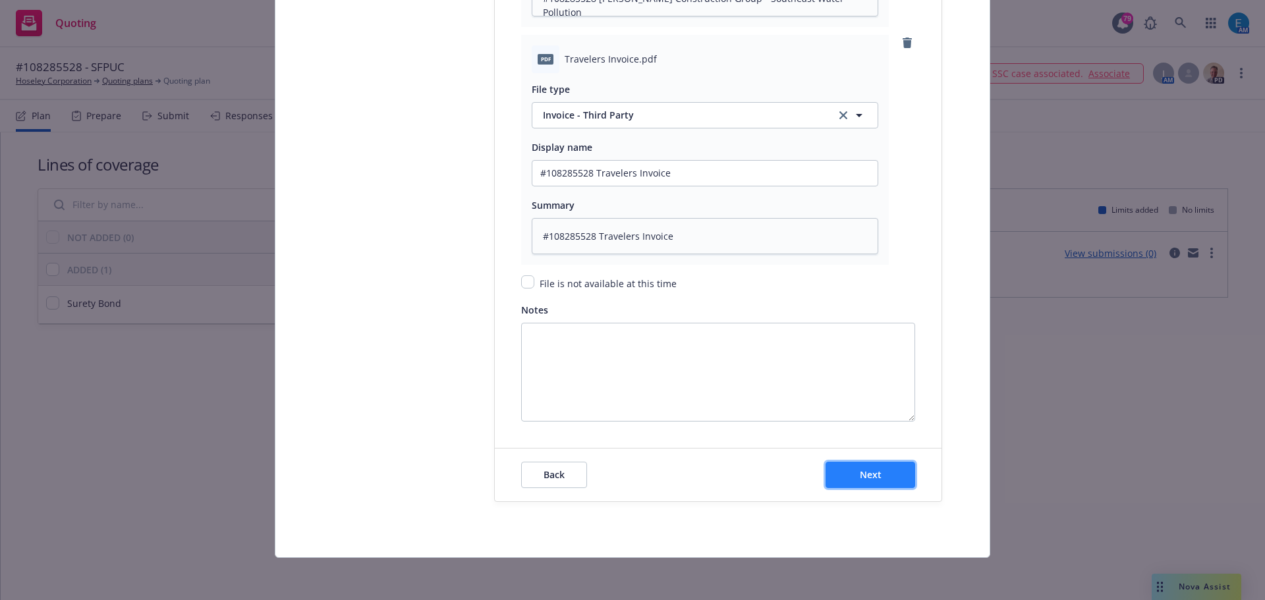
click at [863, 485] on button "Next" at bounding box center [871, 475] width 90 height 26
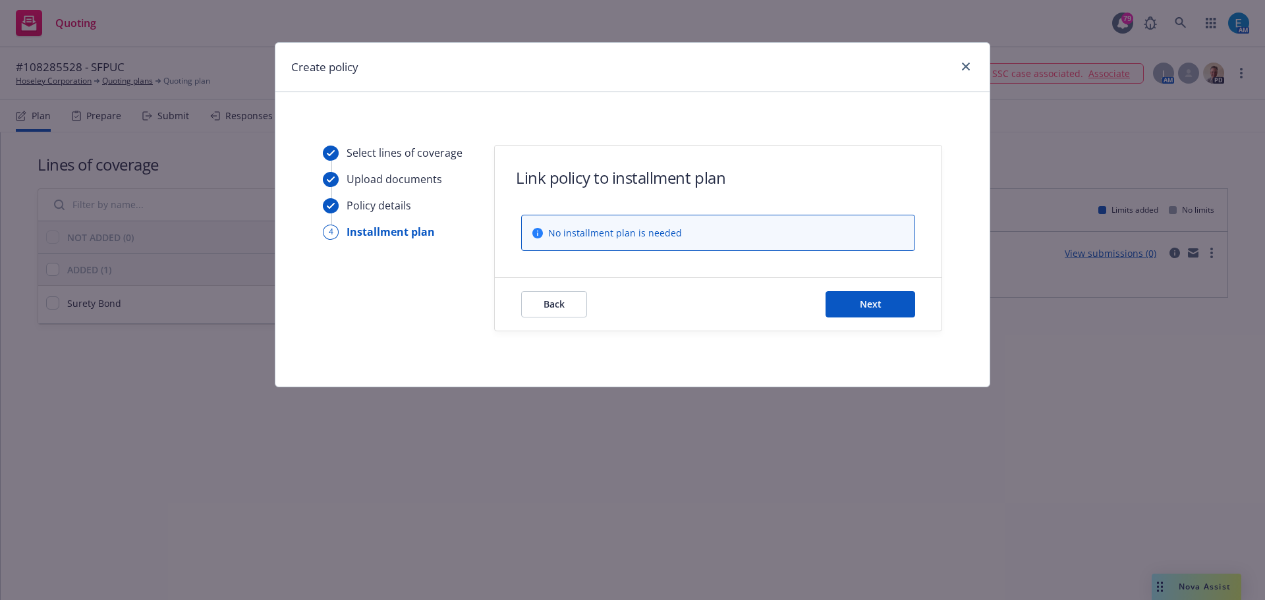
scroll to position [0, 0]
click at [863, 298] on span "Next" at bounding box center [871, 304] width 22 height 13
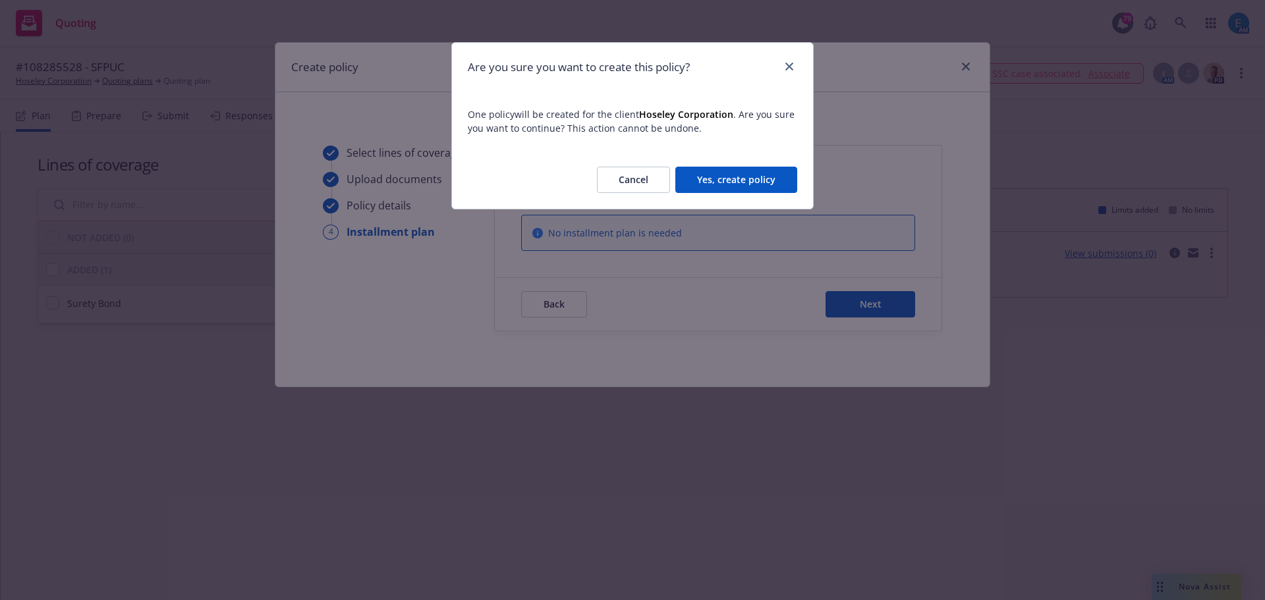
click at [760, 181] on button "Yes, create policy" at bounding box center [736, 180] width 122 height 26
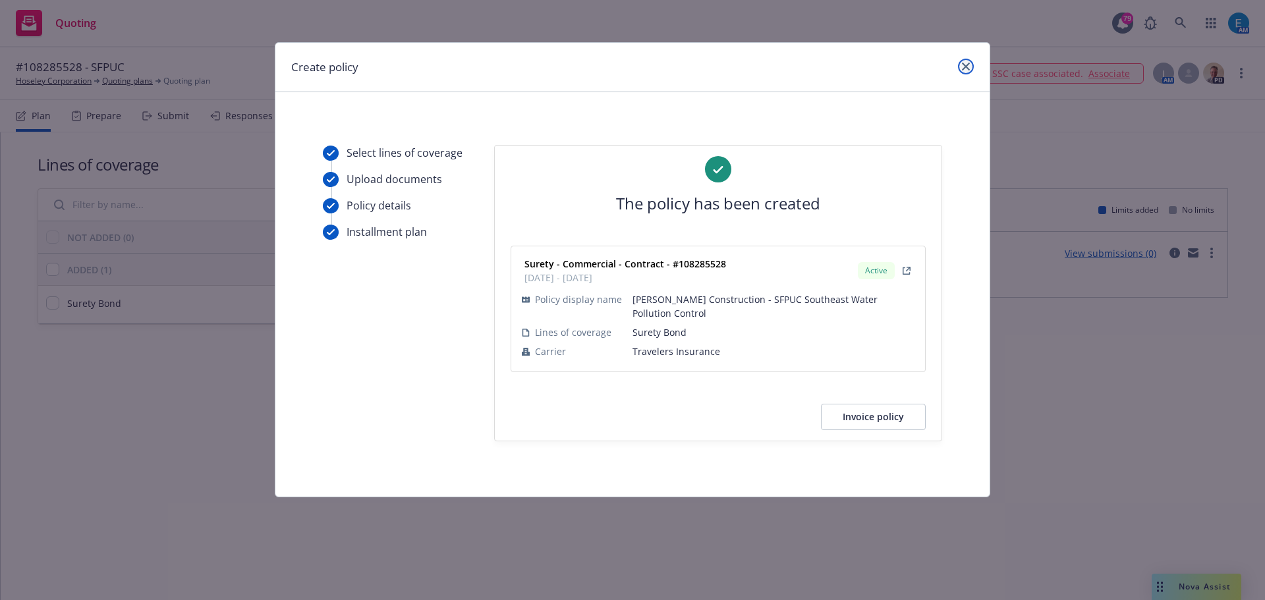
click at [963, 63] on icon "close" at bounding box center [966, 67] width 8 height 8
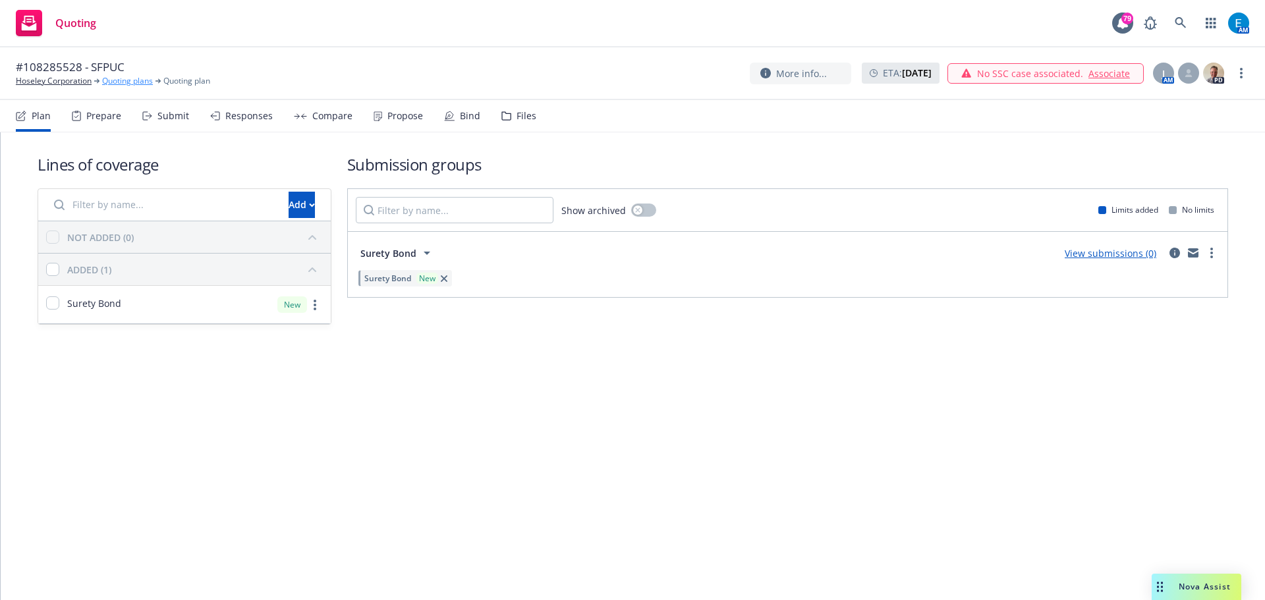
click at [127, 82] on link "Quoting plans" at bounding box center [127, 81] width 51 height 12
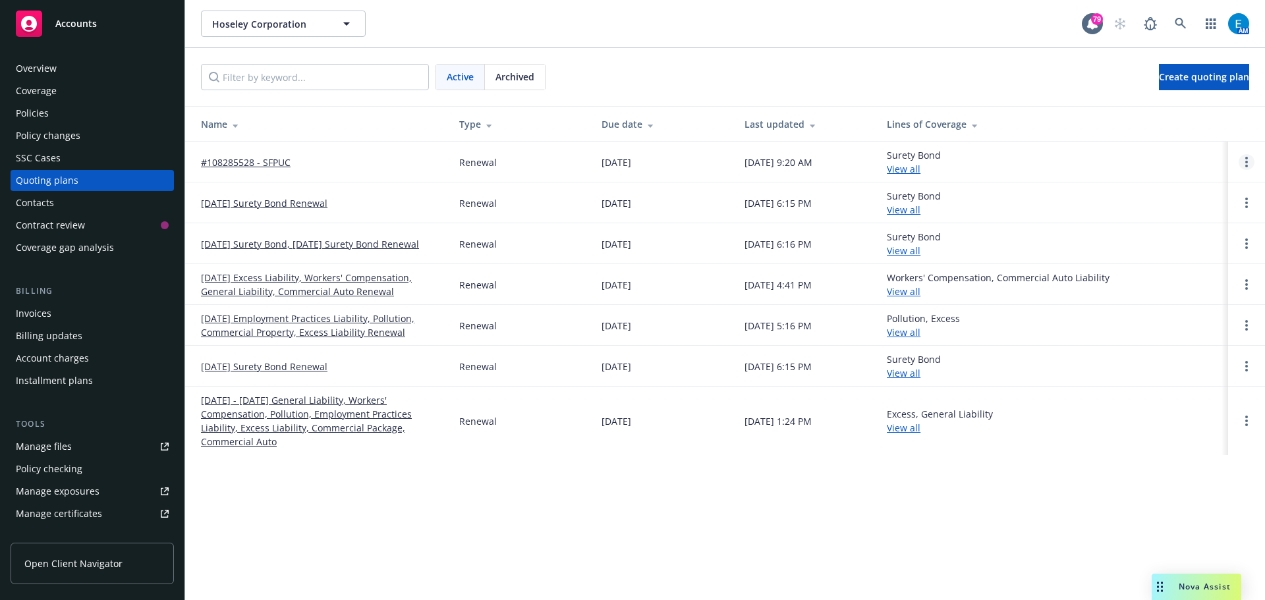
click at [1248, 160] on link "Open options" at bounding box center [1247, 162] width 16 height 16
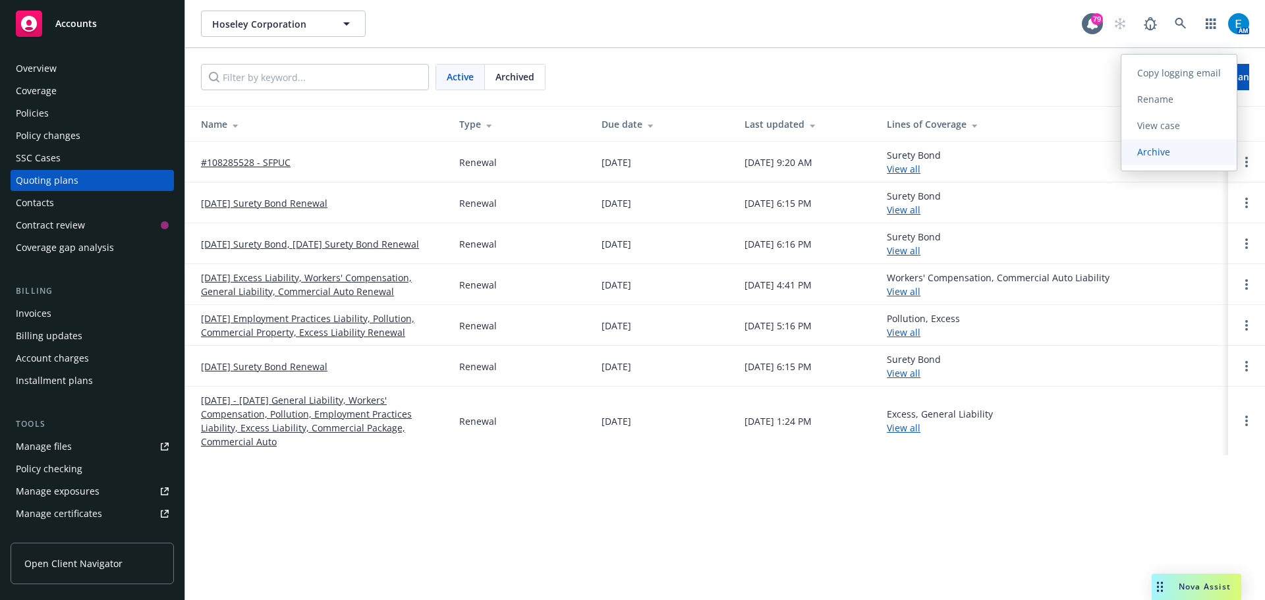
click at [1153, 150] on span "Archive" at bounding box center [1153, 152] width 65 height 13
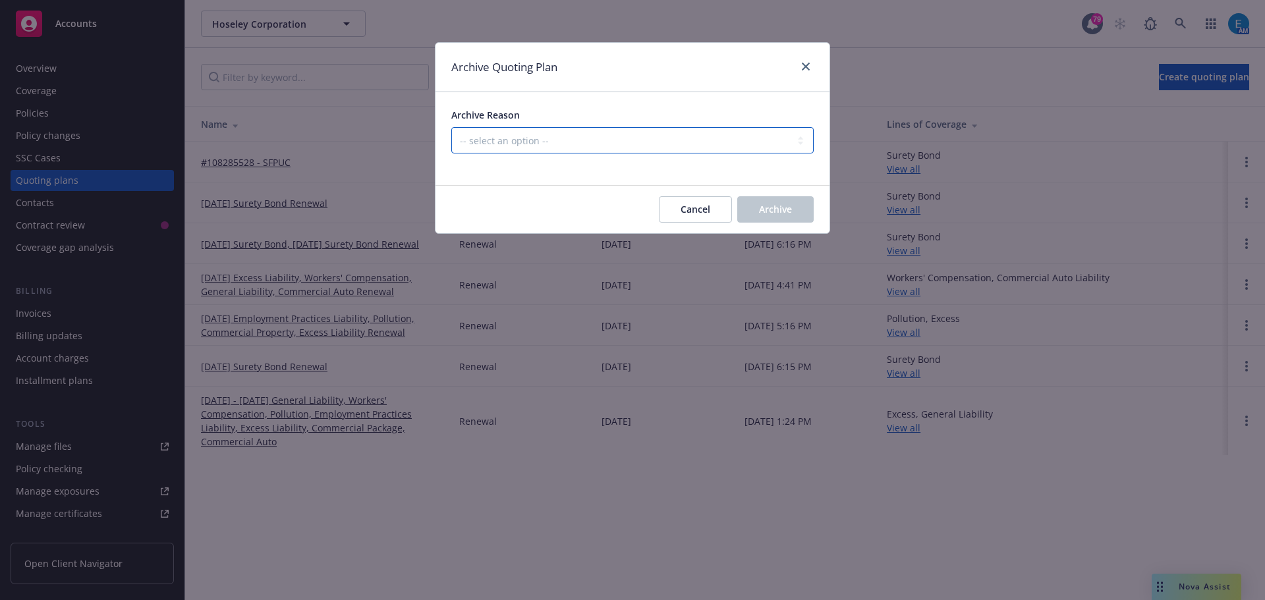
click at [592, 140] on select "-- select an option -- All policies in this renewal plan are auto-renewed Creat…" at bounding box center [632, 140] width 362 height 26
select select "ARCHIVED_RENEWAL_COMPLETED"
click at [451, 127] on select "-- select an option -- All policies in this renewal plan are auto-renewed Creat…" at bounding box center [632, 140] width 362 height 26
click at [759, 213] on span "Archive" at bounding box center [775, 209] width 33 height 13
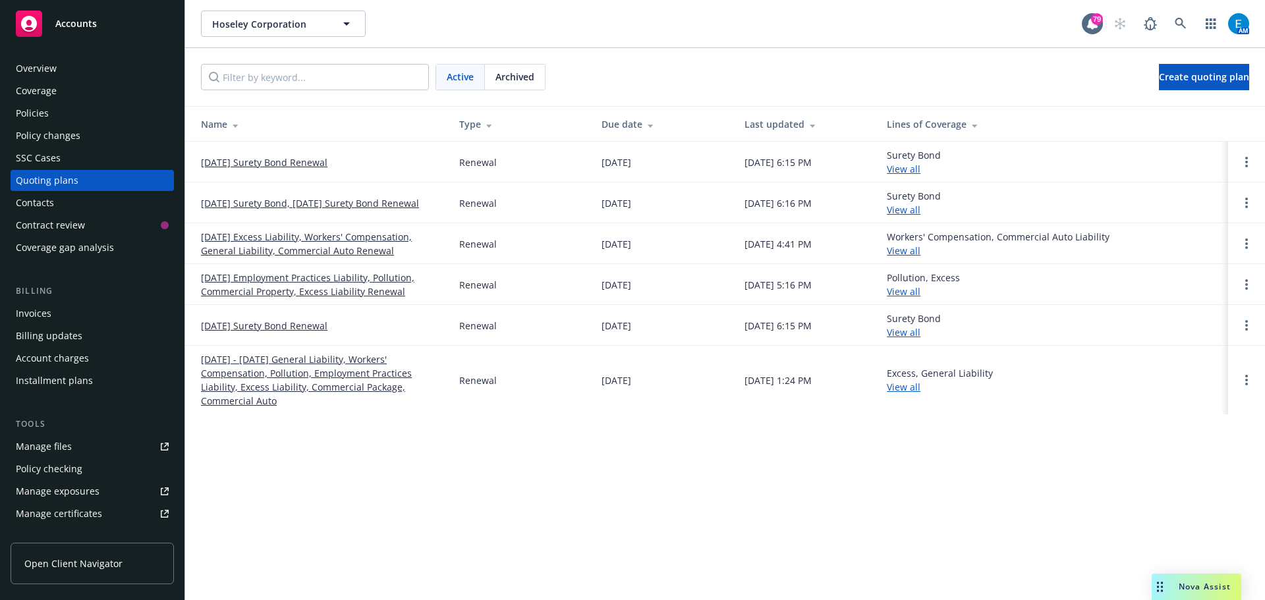
drag, startPoint x: 39, startPoint y: 310, endPoint x: 63, endPoint y: 307, distance: 24.5
click at [39, 310] on div "Invoices" at bounding box center [34, 313] width 36 height 21
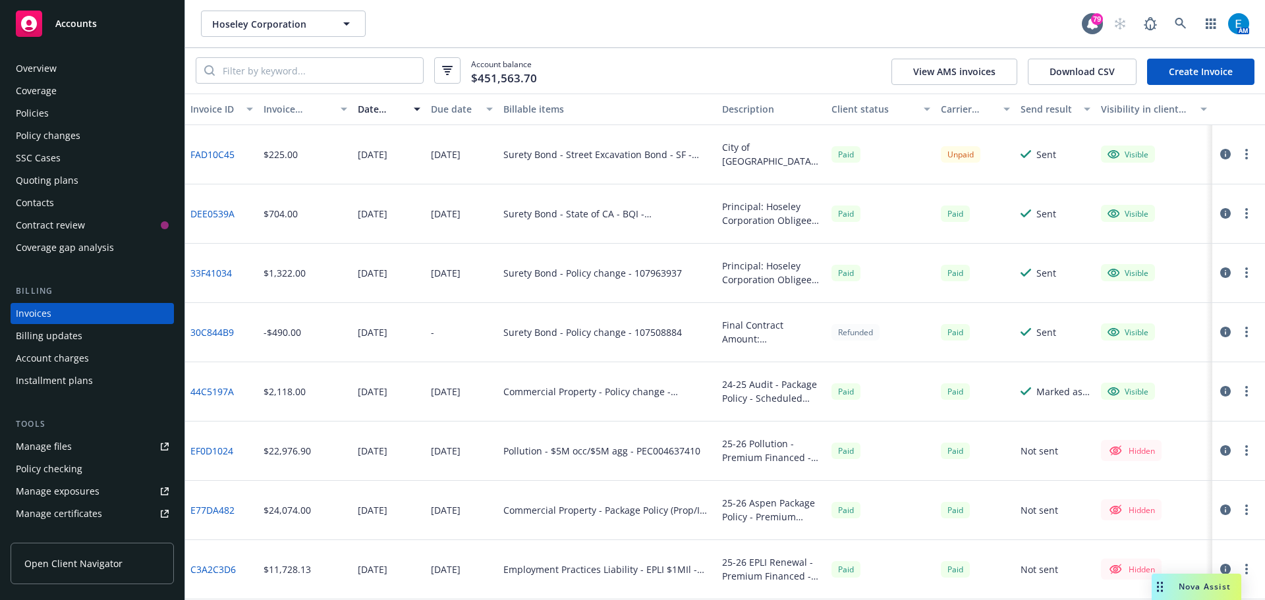
click at [1199, 69] on link "Create Invoice" at bounding box center [1200, 72] width 107 height 26
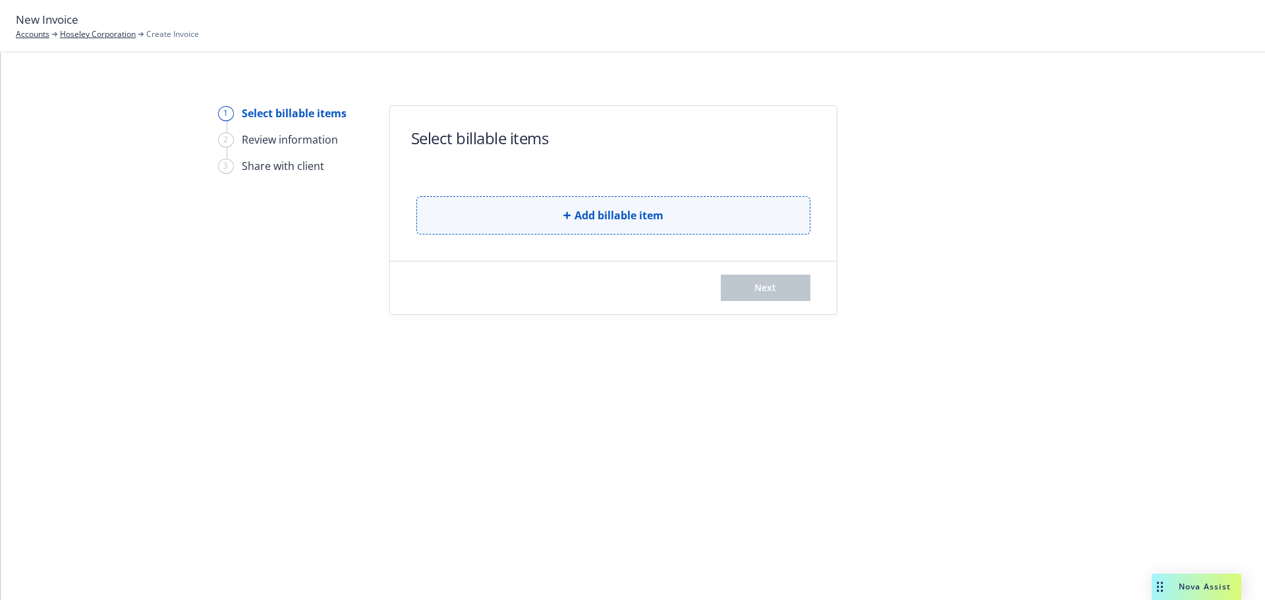
click at [642, 217] on span "Add billable item" at bounding box center [619, 216] width 89 height 16
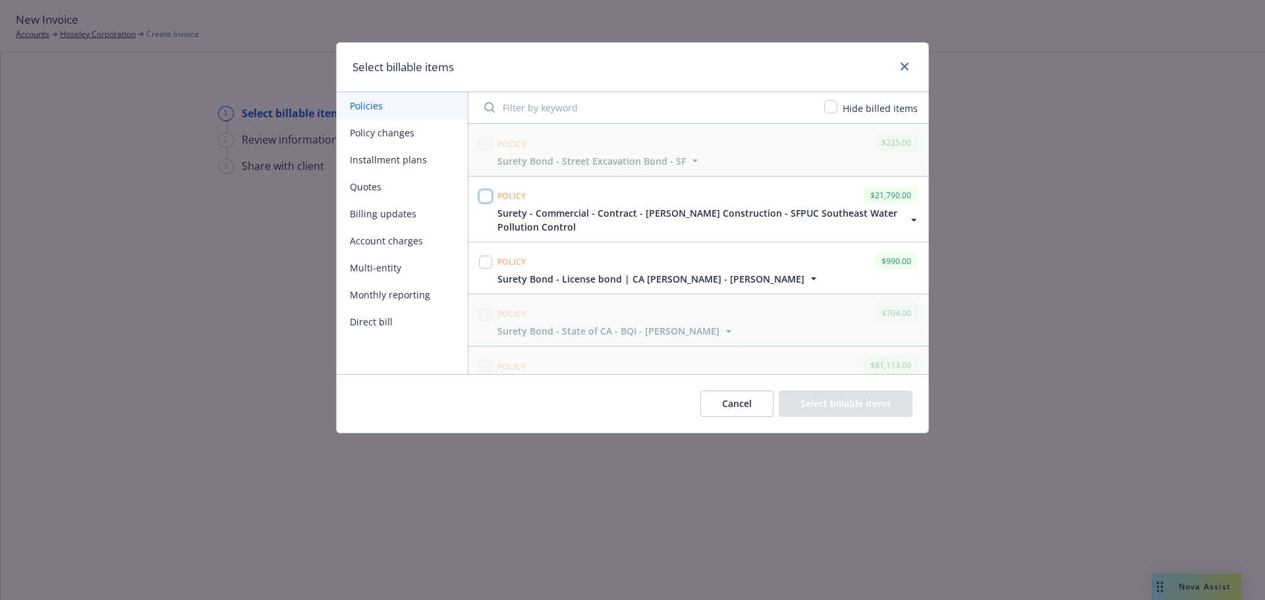
click at [484, 196] on input "checkbox" at bounding box center [485, 196] width 13 height 13
checkbox input "true"
click at [849, 406] on button "Select billable items" at bounding box center [846, 404] width 134 height 26
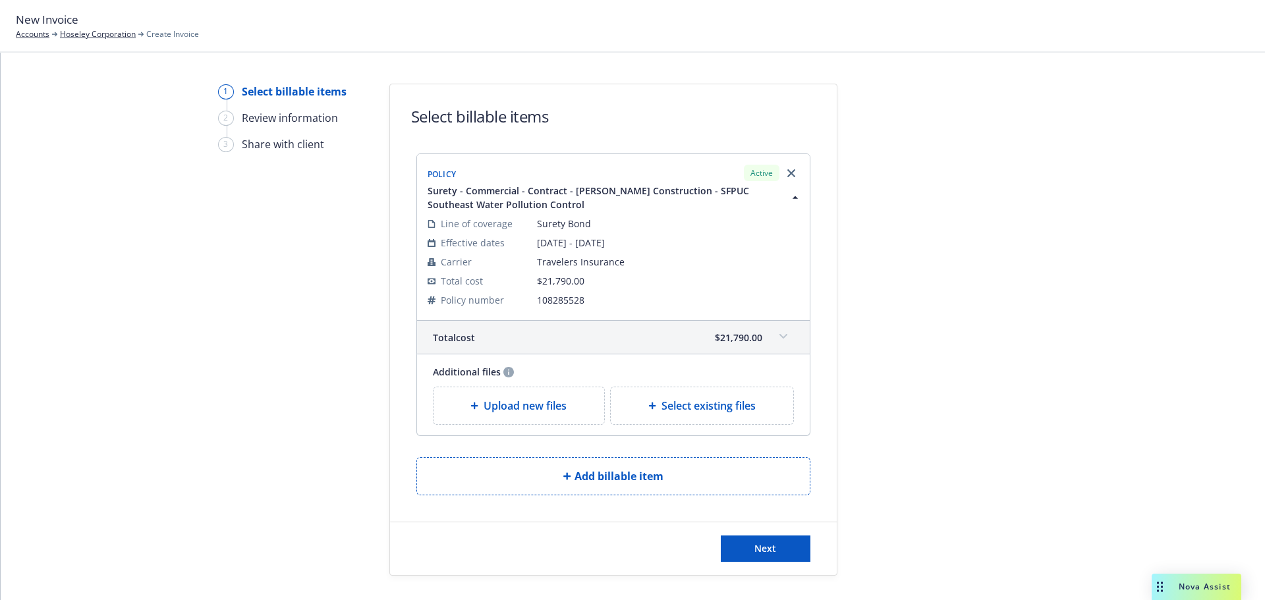
scroll to position [50, 0]
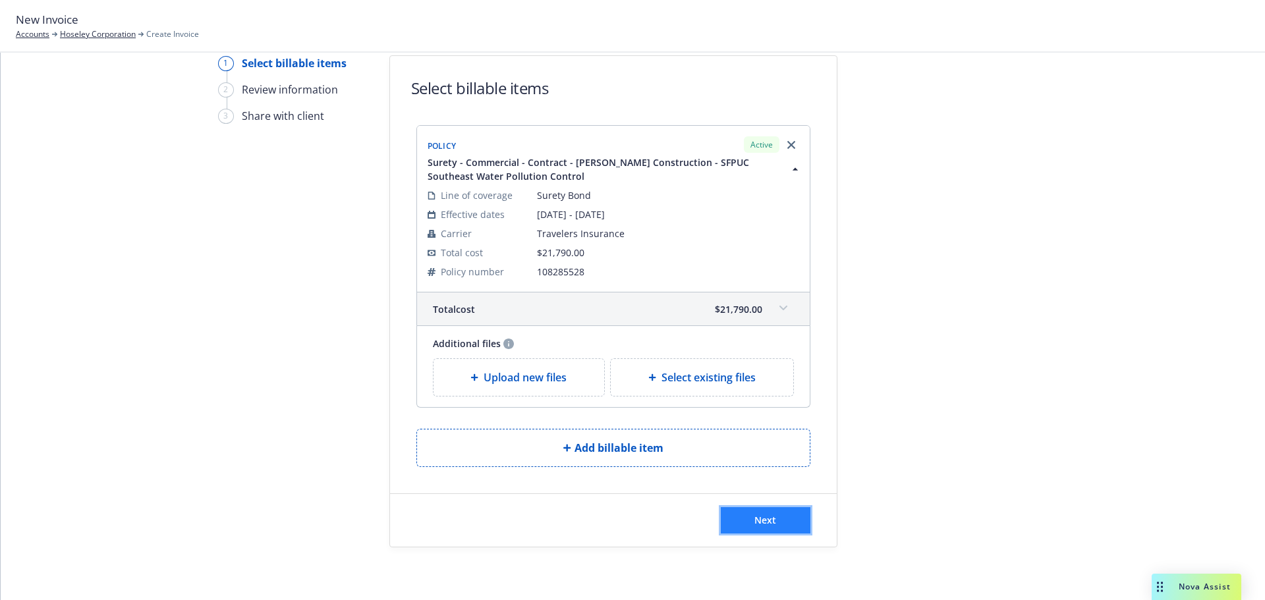
click at [754, 522] on span "Next" at bounding box center [765, 520] width 22 height 13
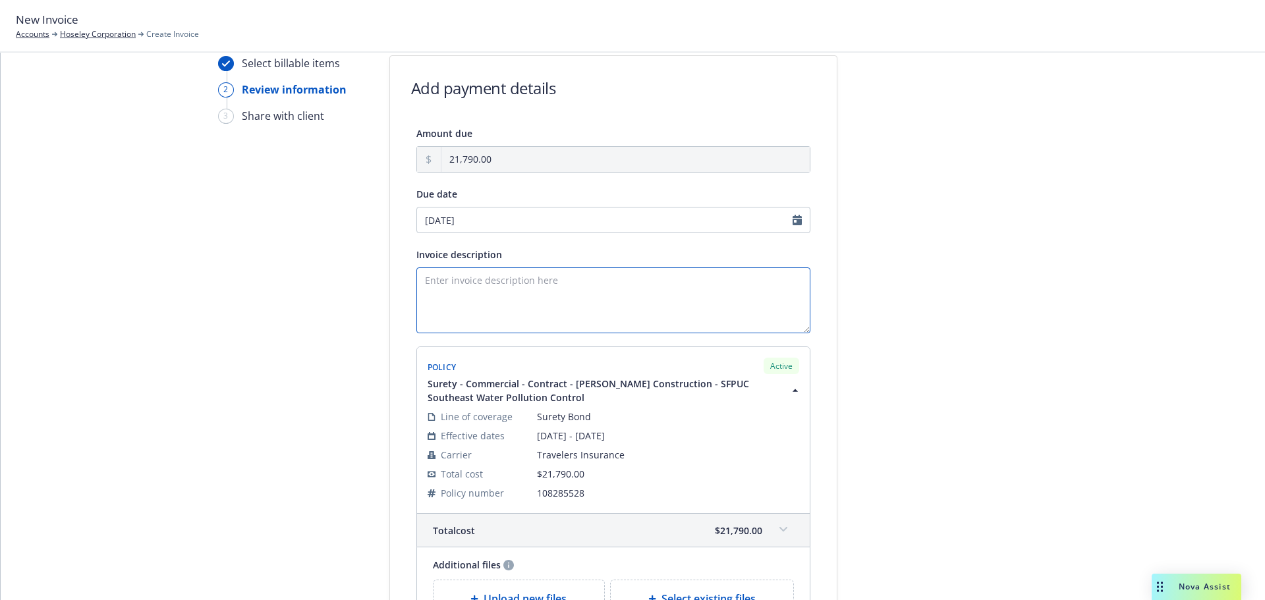
click at [451, 289] on textarea "Invoice description" at bounding box center [613, 301] width 394 height 66
click at [482, 312] on textarea "Obligee: Clark Construction Group Contract/Bond Amount: $2,179,000.00 Desc:" at bounding box center [613, 301] width 394 height 66
click at [473, 306] on textarea "Obligee: Clark Construction Group Contract/Bond Amount: $2,179,000.00 Desc:" at bounding box center [613, 301] width 394 height 66
paste textarea "#108285528 Travelers Invoice"
click at [453, 308] on textarea "Obligee: Clark Construction Group Contract/Bond Amount: $2,179,000.00 Desc:" at bounding box center [613, 301] width 394 height 66
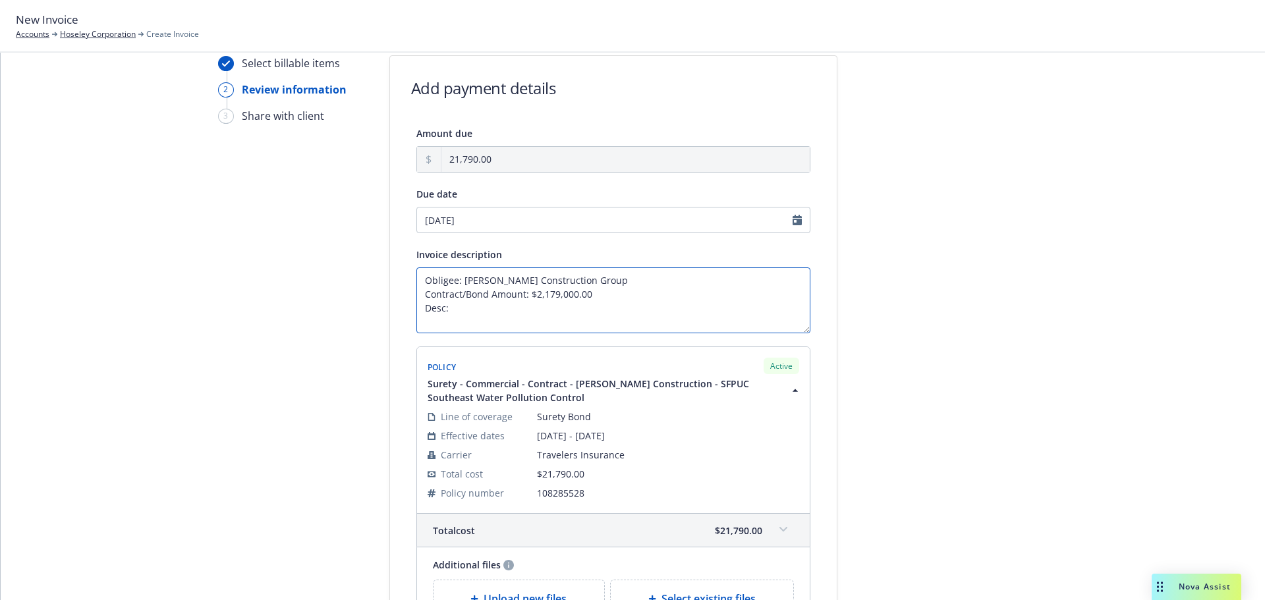
paste textarea "San Francisco Public Utilities Commission Southeast Water Pollution Control Pla…"
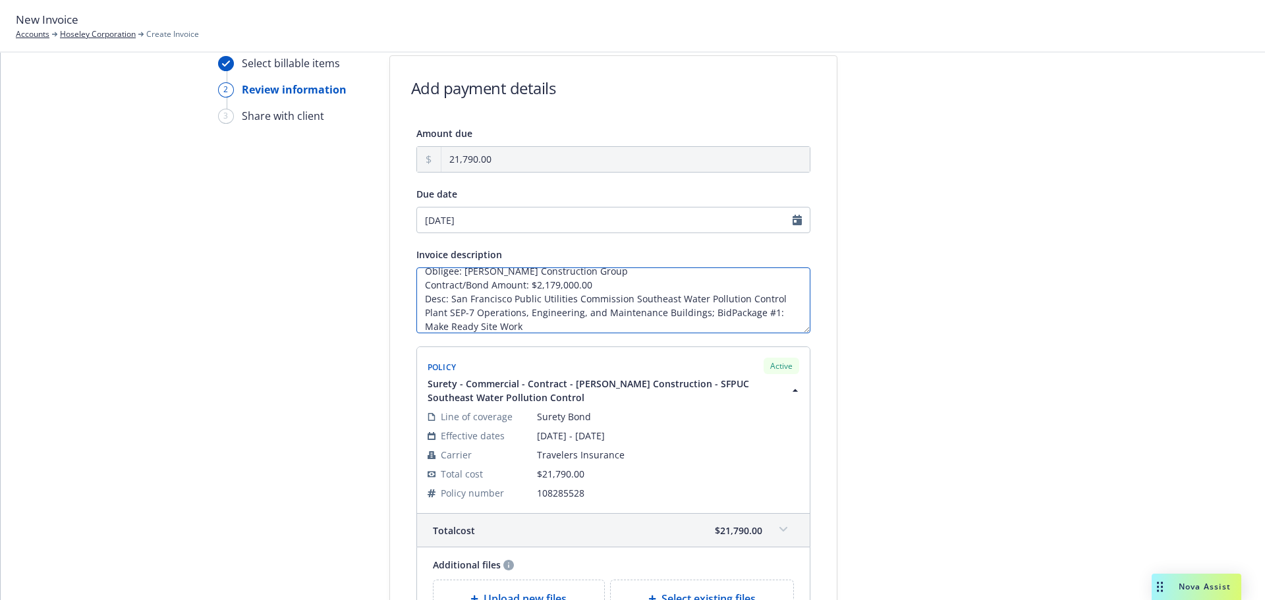
click at [714, 310] on textarea "Obligee: Clark Construction Group Contract/Bond Amount: $2,179,000.00 Desc: San…" at bounding box center [613, 301] width 394 height 66
type textarea "Obligee: [PERSON_NAME] Construction Group Contract/Bond Amount: $2,179,000.00 D…"
click at [924, 223] on div at bounding box center [956, 382] width 184 height 654
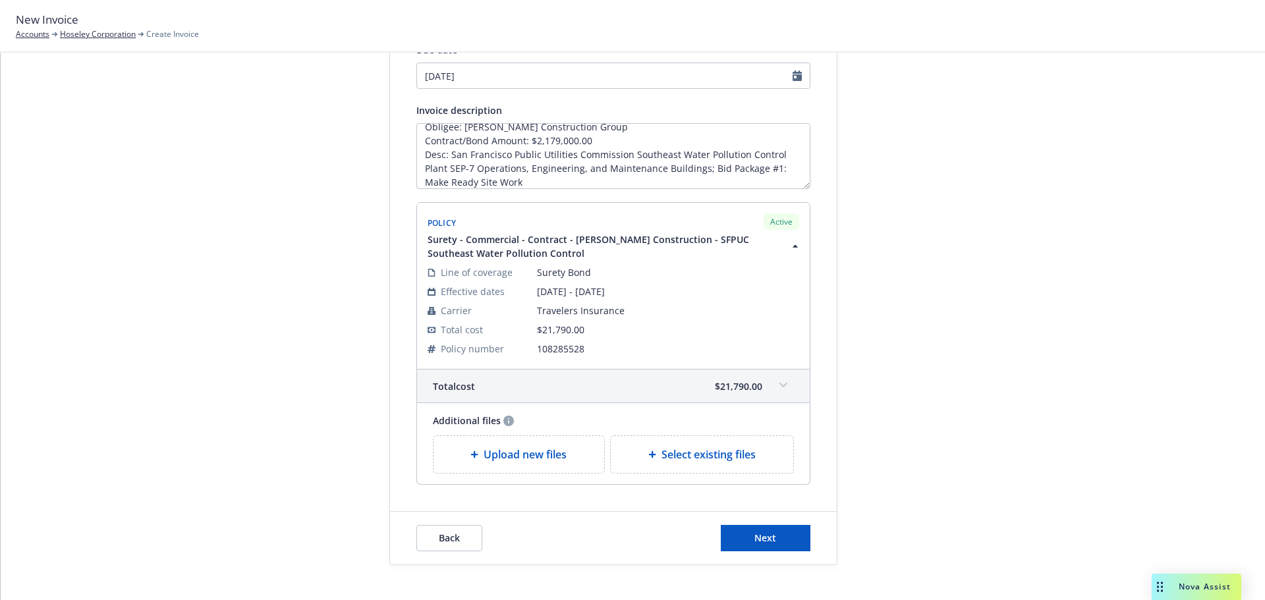
scroll to position [212, 0]
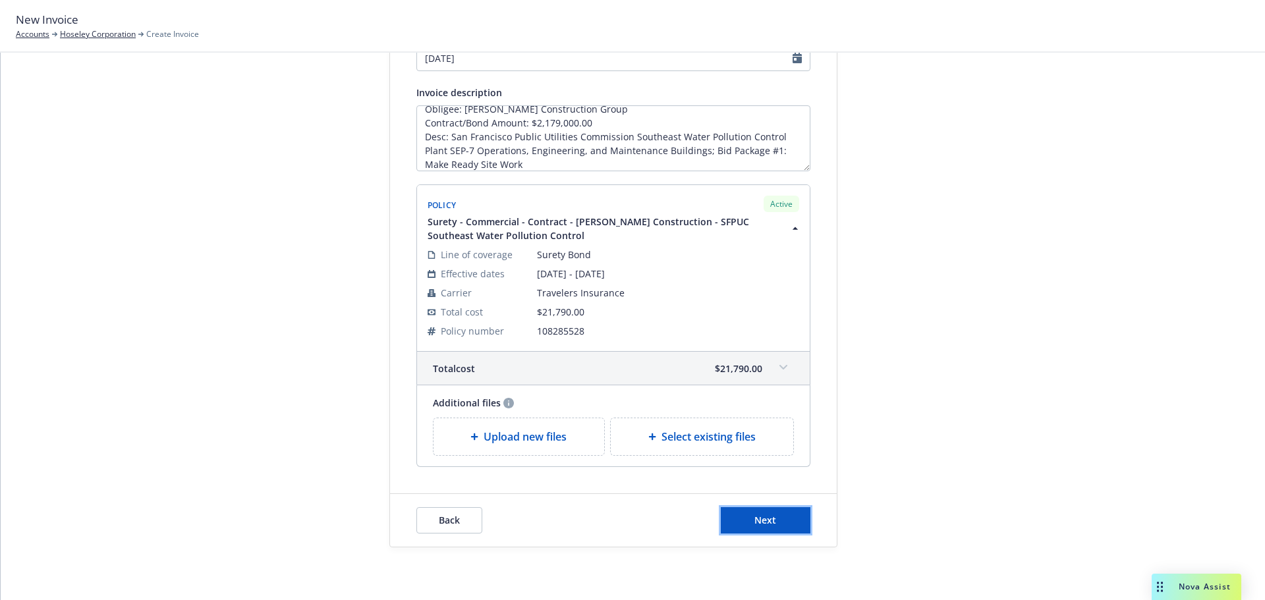
click at [743, 521] on button "Next" at bounding box center [766, 520] width 90 height 26
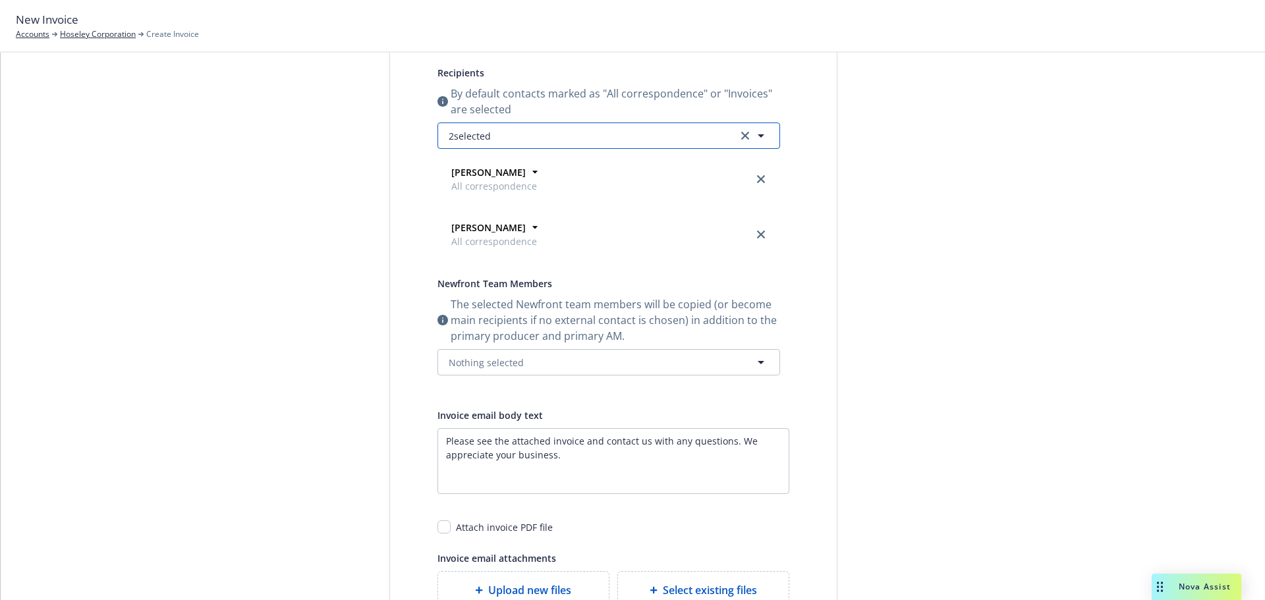
click at [547, 138] on button "2 selected" at bounding box center [609, 136] width 343 height 26
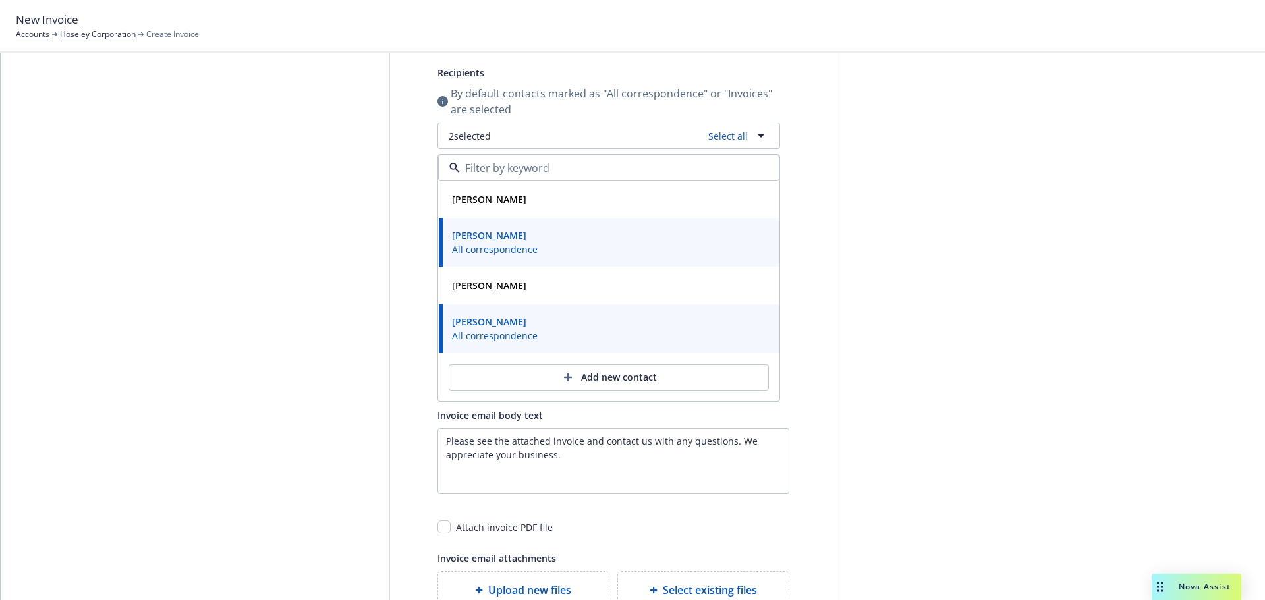
click at [514, 167] on input at bounding box center [606, 168] width 293 height 16
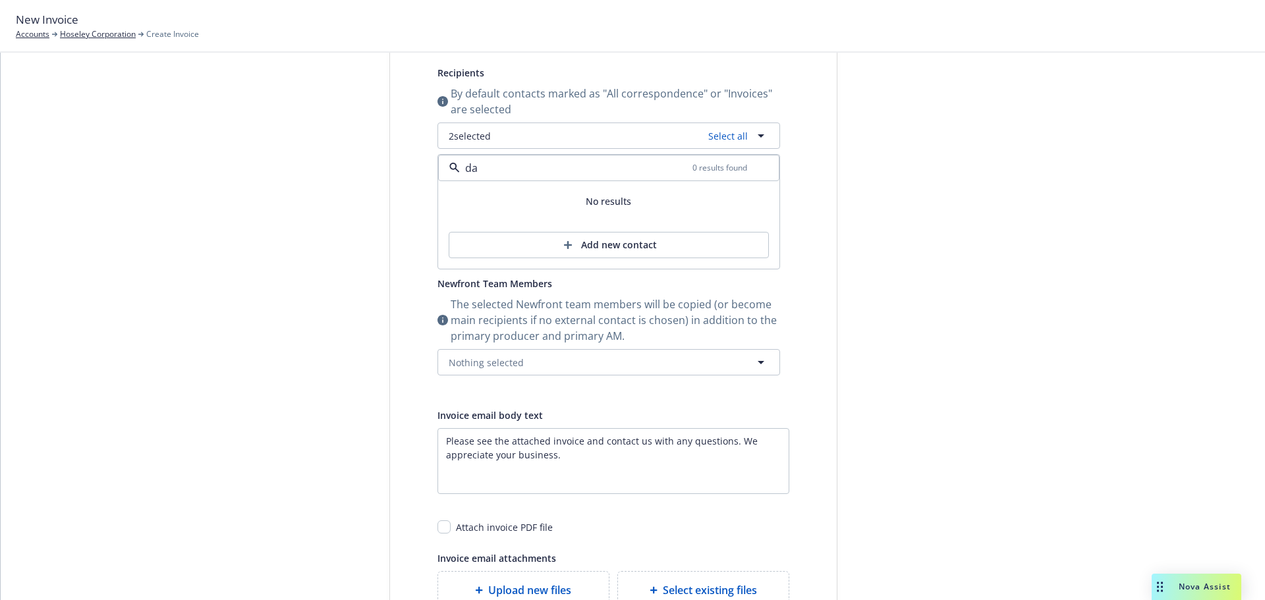
type input "d"
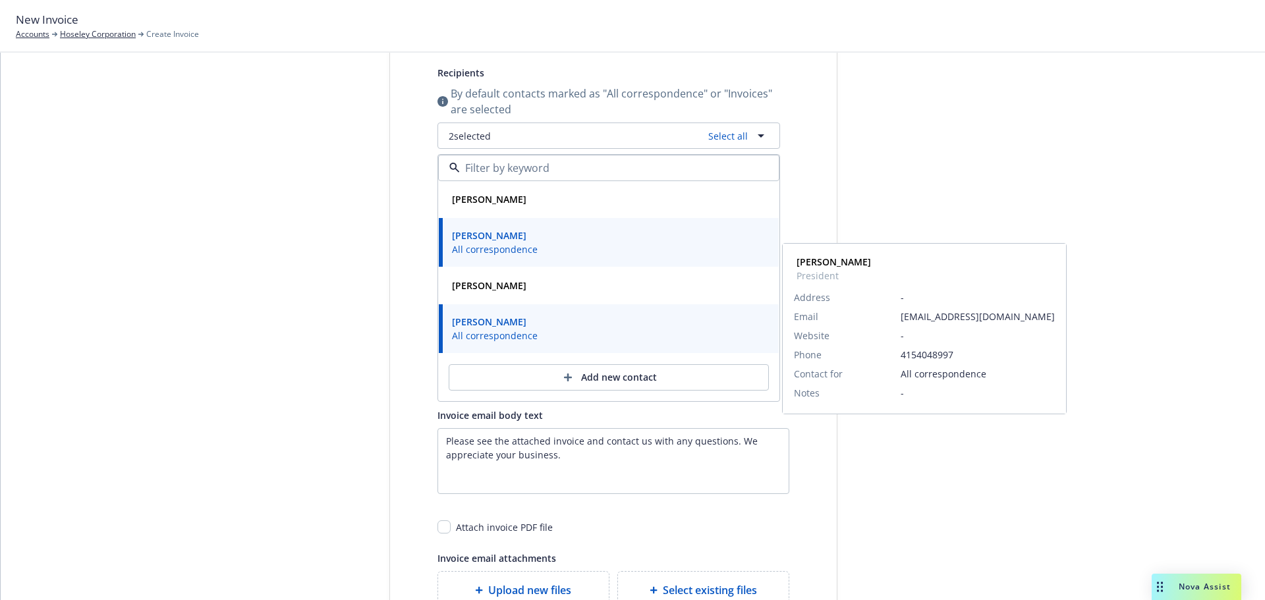
drag, startPoint x: 569, startPoint y: 375, endPoint x: 617, endPoint y: 360, distance: 50.4
click at [569, 375] on link "add" at bounding box center [568, 378] width 16 height 16
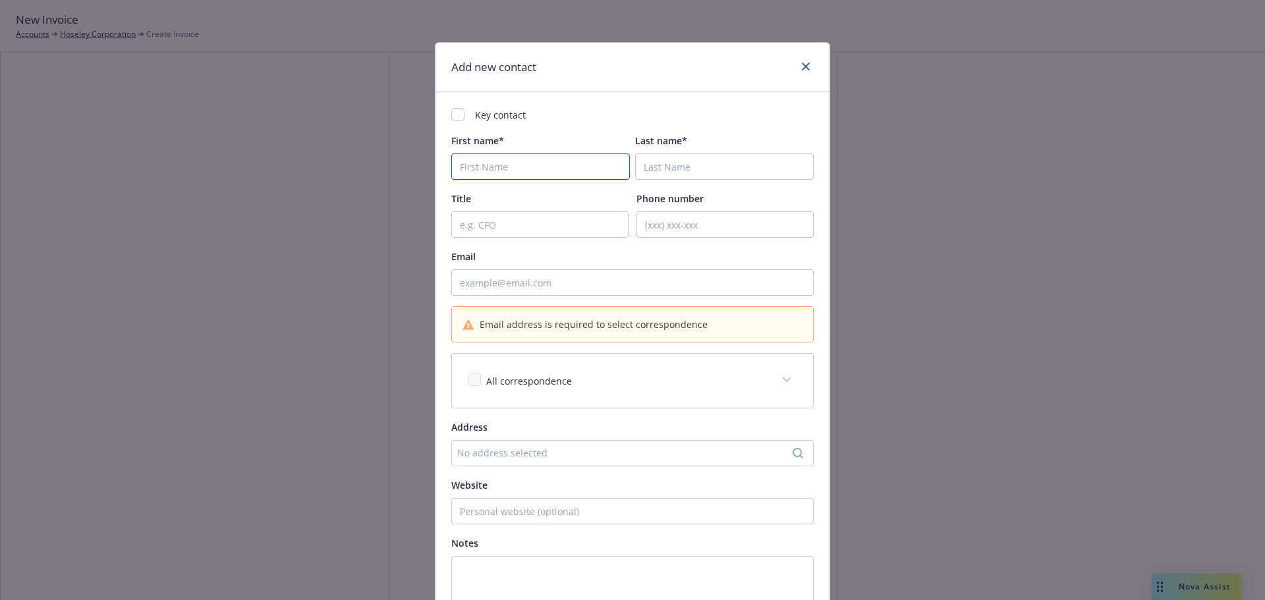
drag, startPoint x: 482, startPoint y: 163, endPoint x: 630, endPoint y: 191, distance: 150.3
click at [483, 163] on input "First name*" at bounding box center [540, 167] width 179 height 26
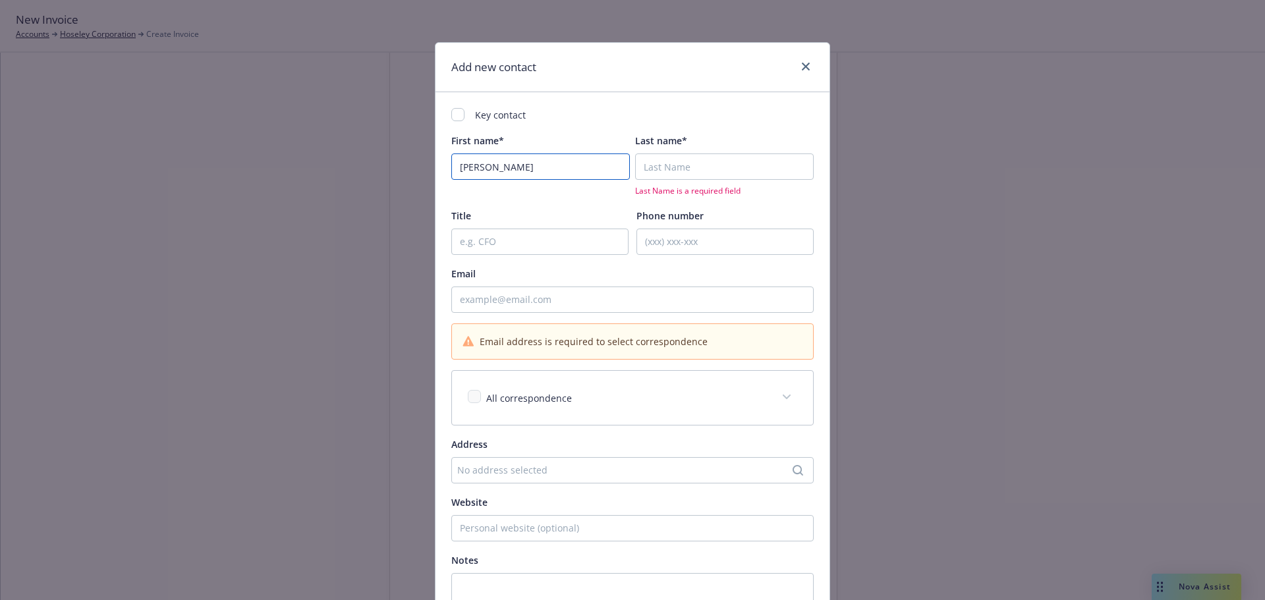
type input "Daniel"
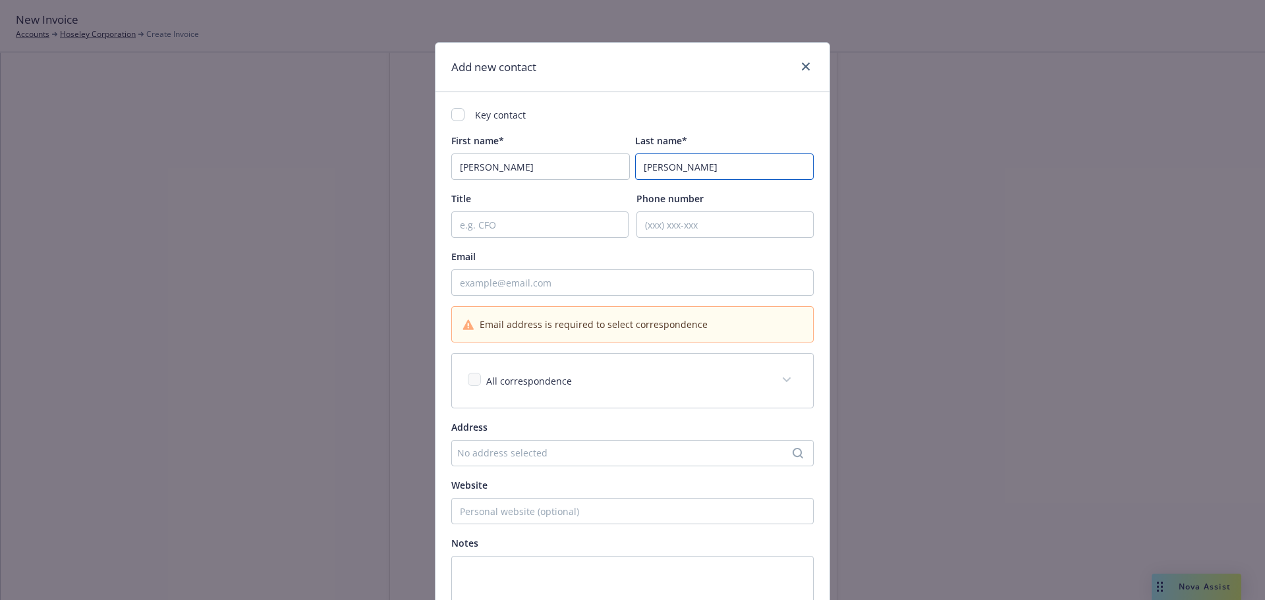
type input "Wanner"
click at [484, 280] on input "Email" at bounding box center [632, 282] width 362 height 26
click at [519, 281] on input "Email" at bounding box center [632, 282] width 362 height 26
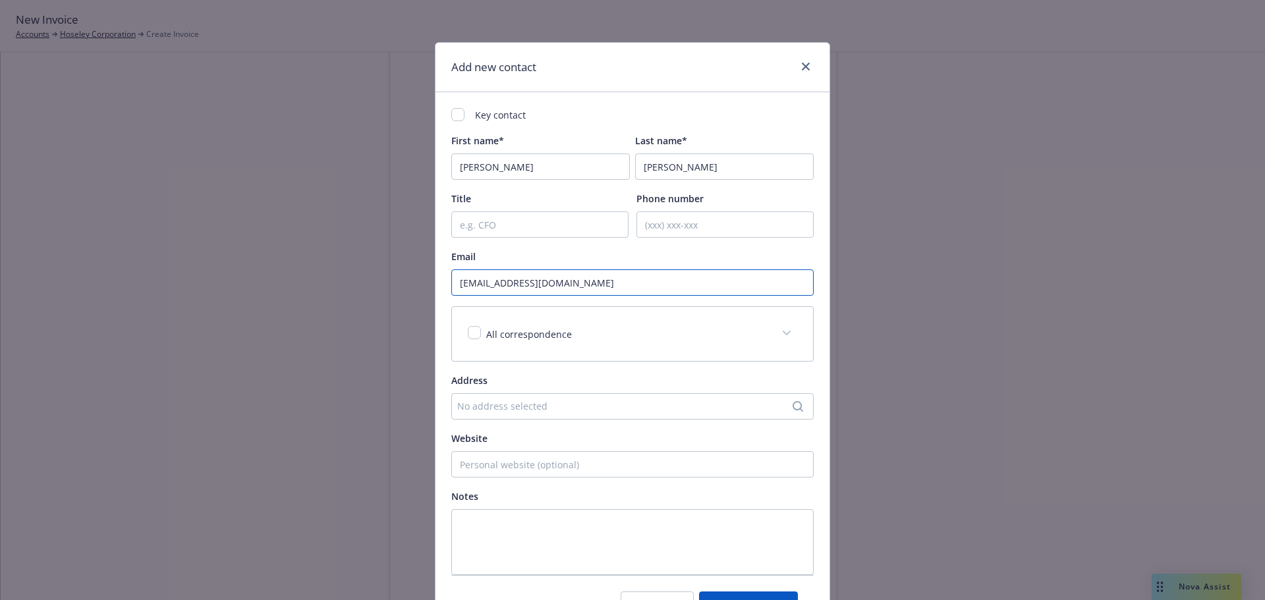
type input "dwanner@hoseley.com"
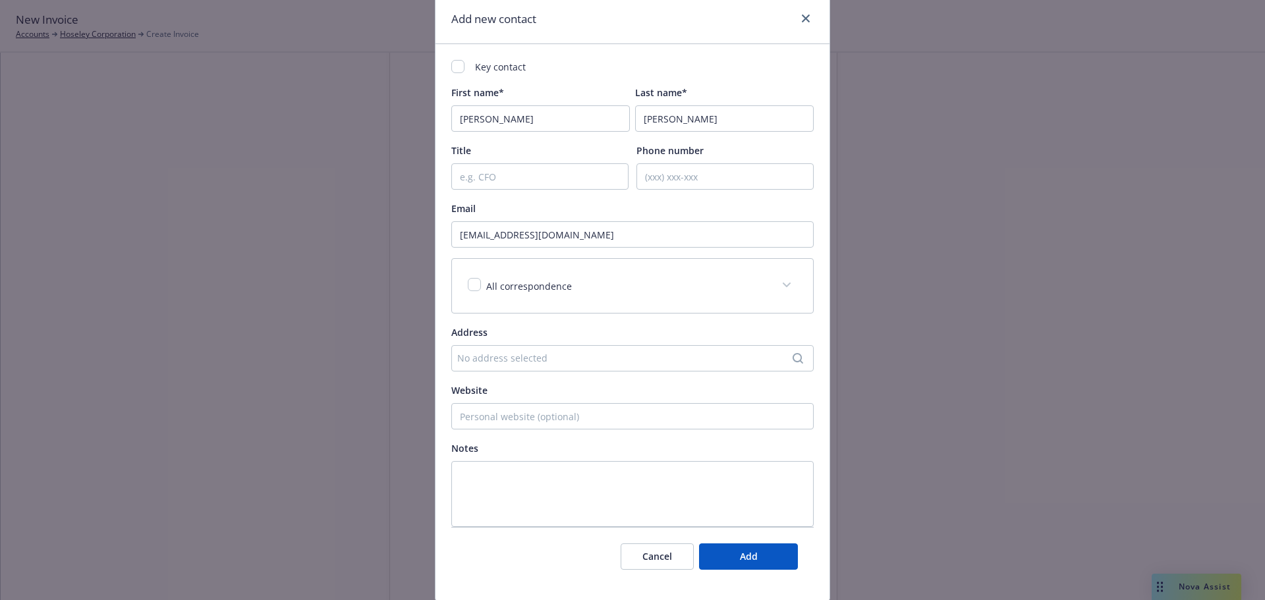
scroll to position [73, 0]
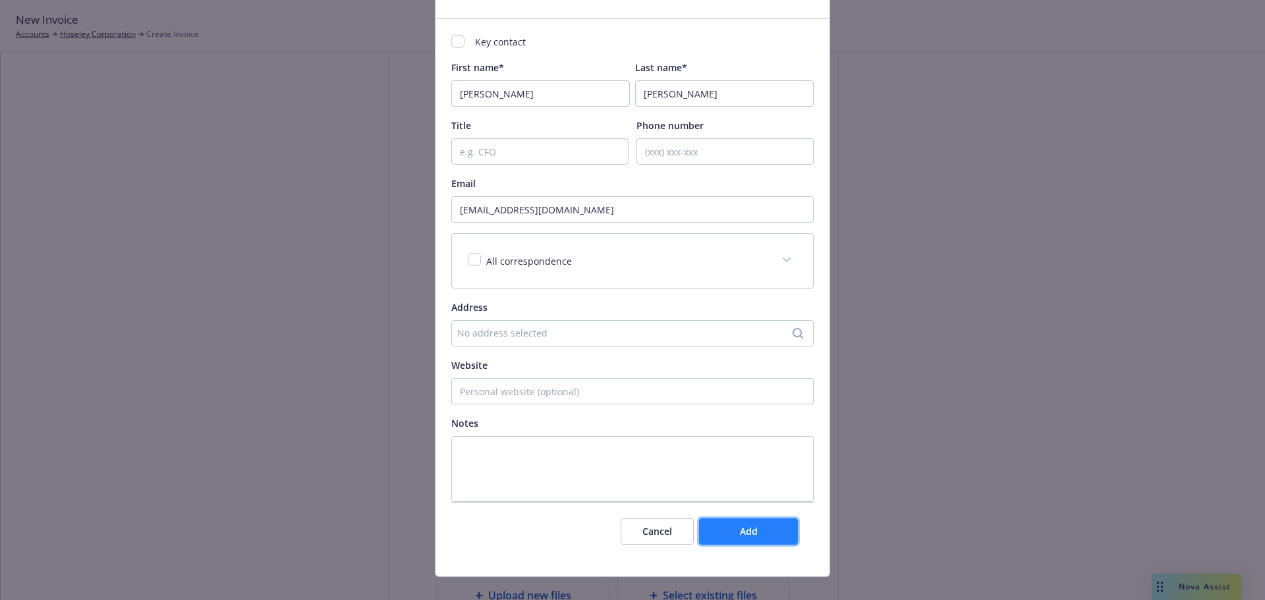
click at [757, 530] on button "Add" at bounding box center [748, 532] width 99 height 26
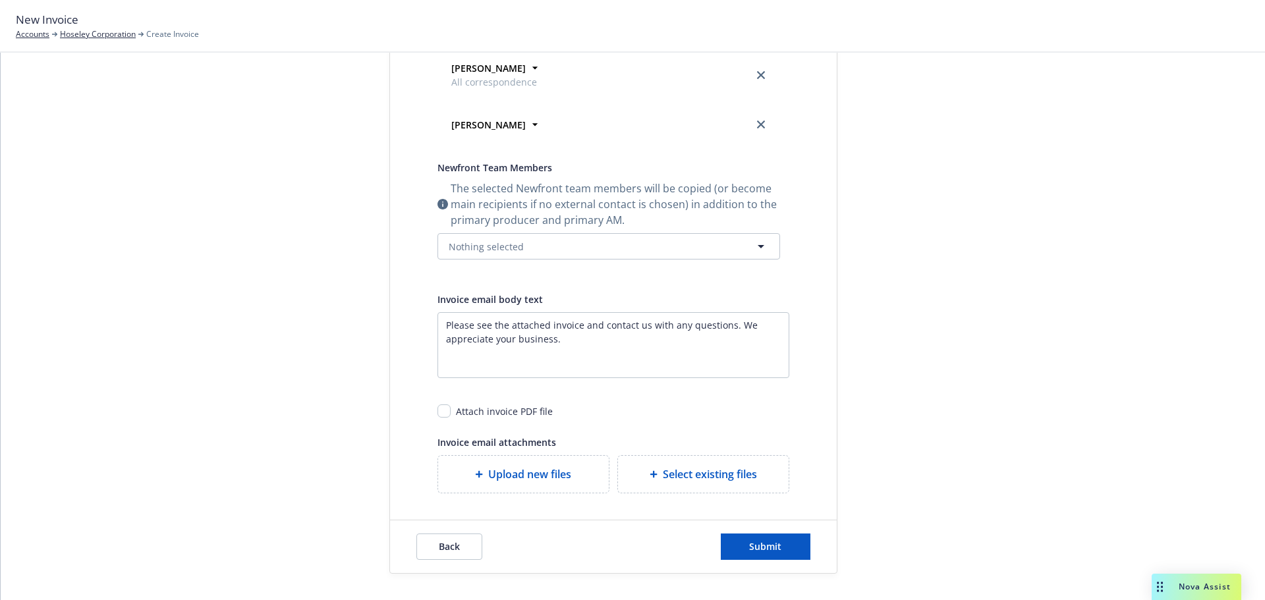
scroll to position [393, 0]
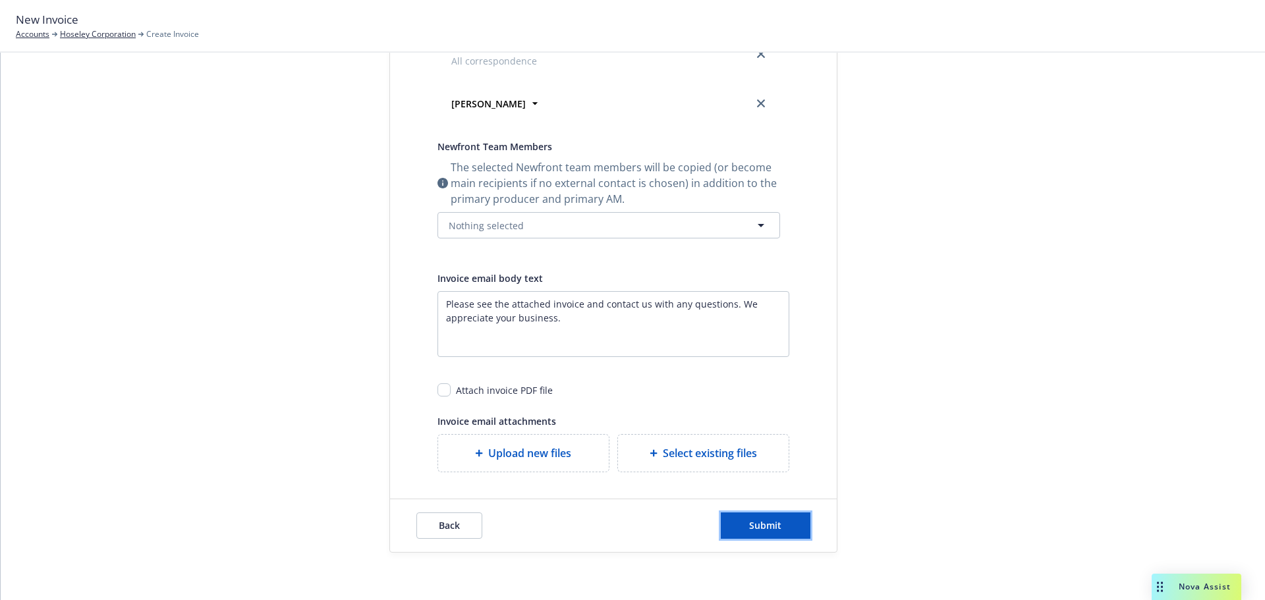
click at [760, 524] on span "Submit" at bounding box center [765, 525] width 32 height 13
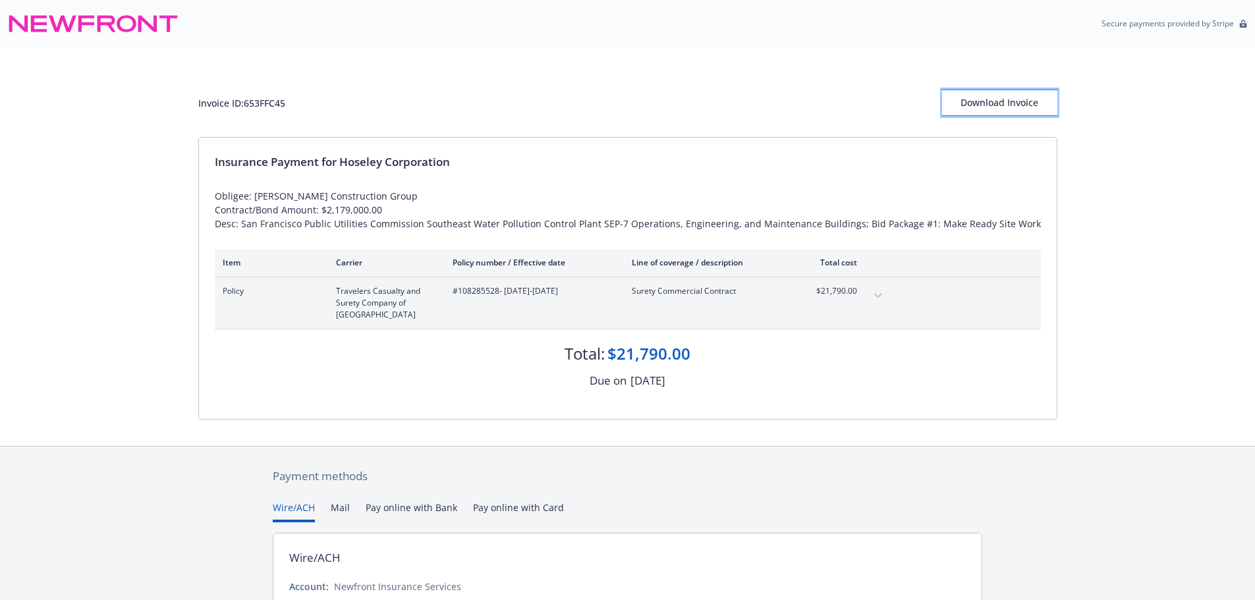
click at [967, 109] on div "Download Invoice" at bounding box center [999, 102] width 115 height 25
